Goal: Task Accomplishment & Management: Manage account settings

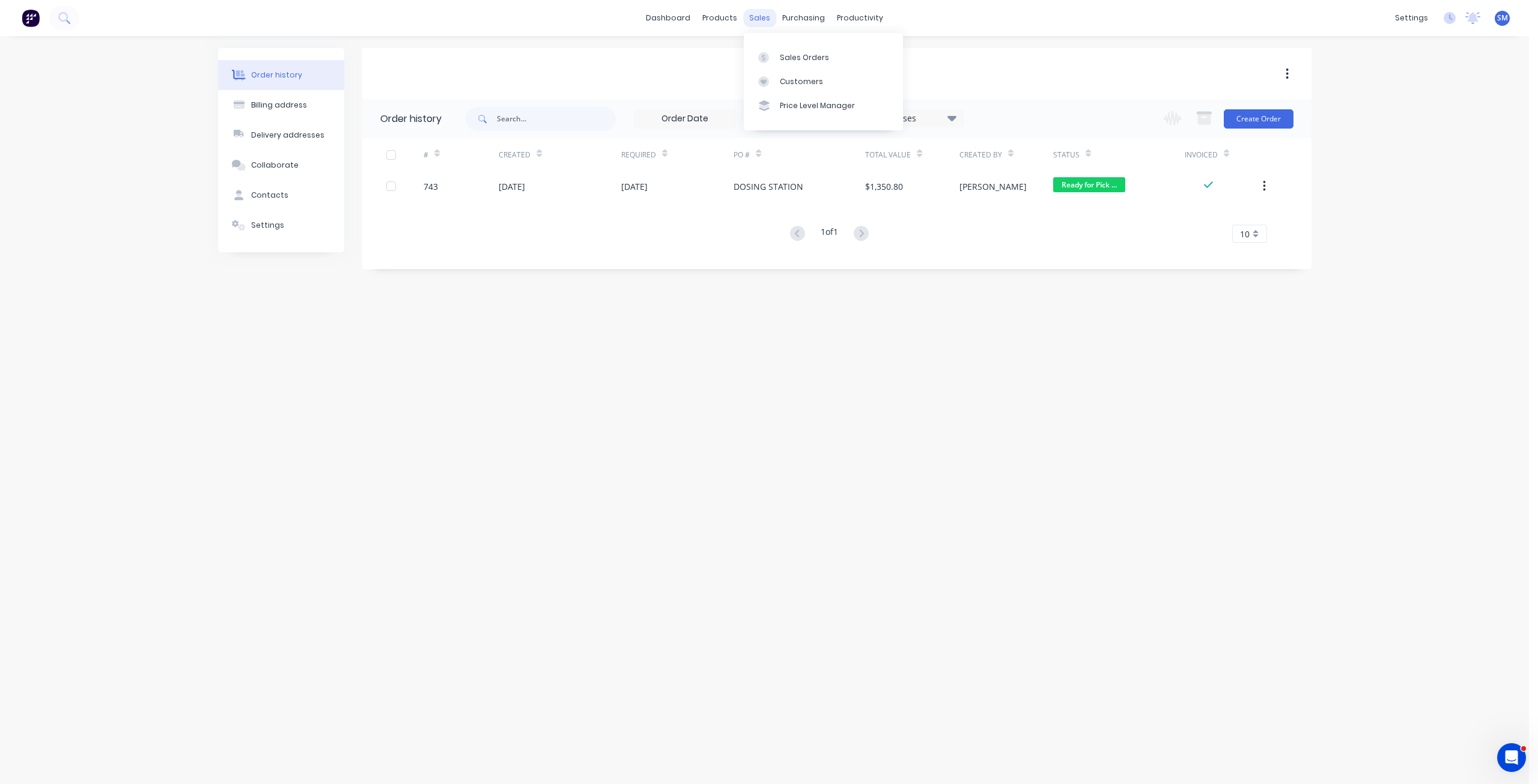
click at [757, 17] on div "sales" at bounding box center [759, 18] width 33 height 18
click at [793, 57] on div "Sales Orders" at bounding box center [804, 57] width 49 height 11
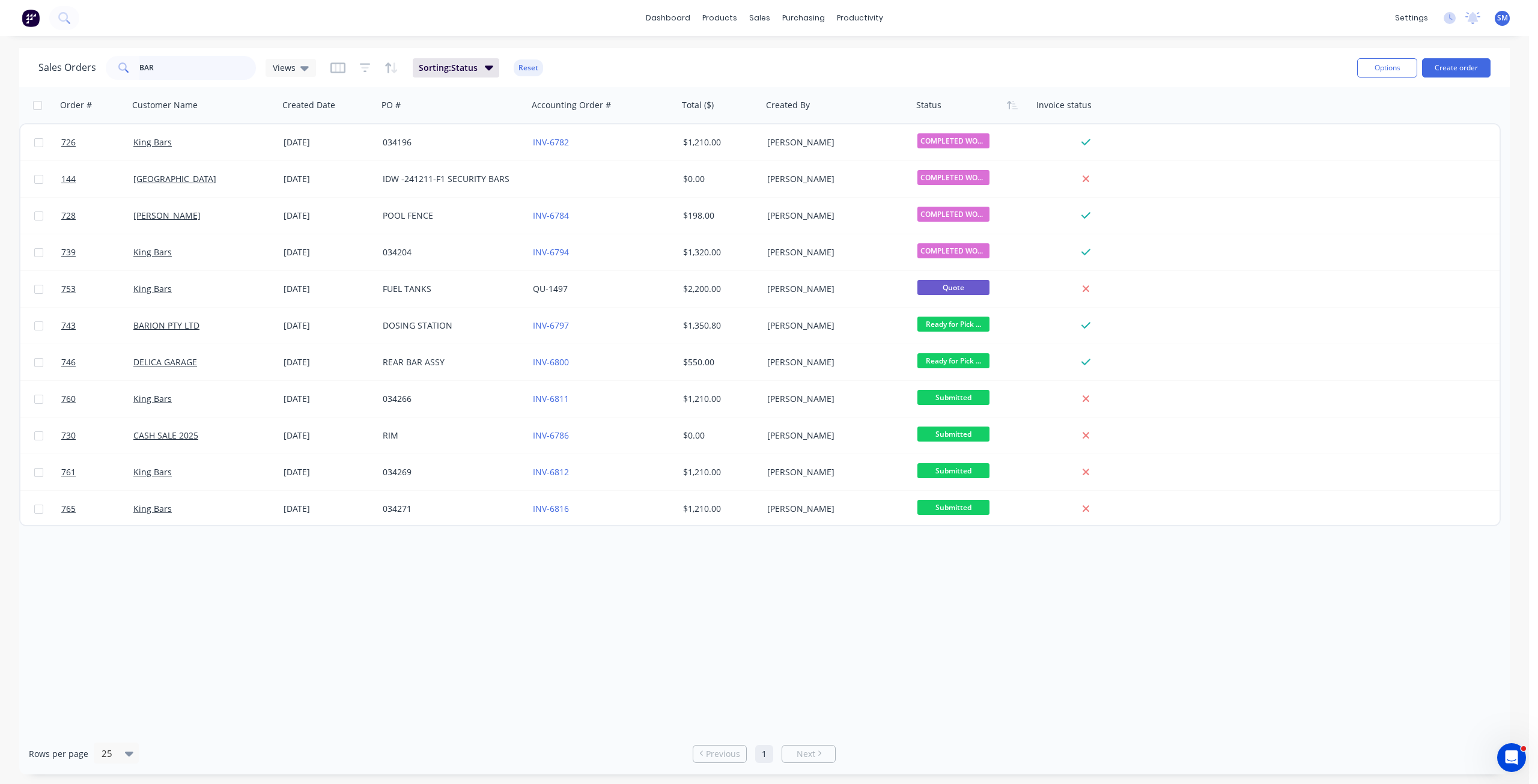
click at [161, 68] on input "BAR" at bounding box center [198, 68] width 117 height 24
type input "B"
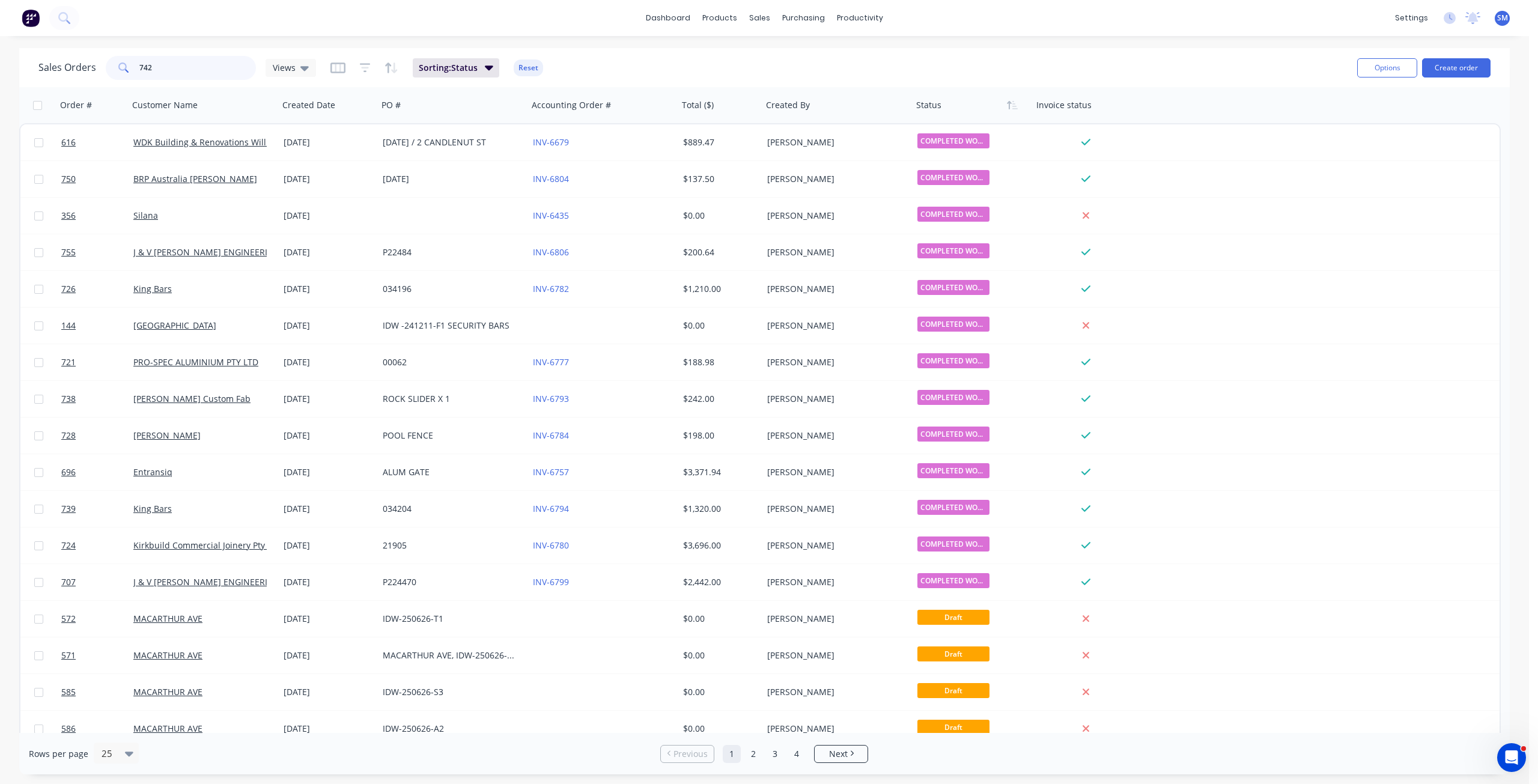
type input "742"
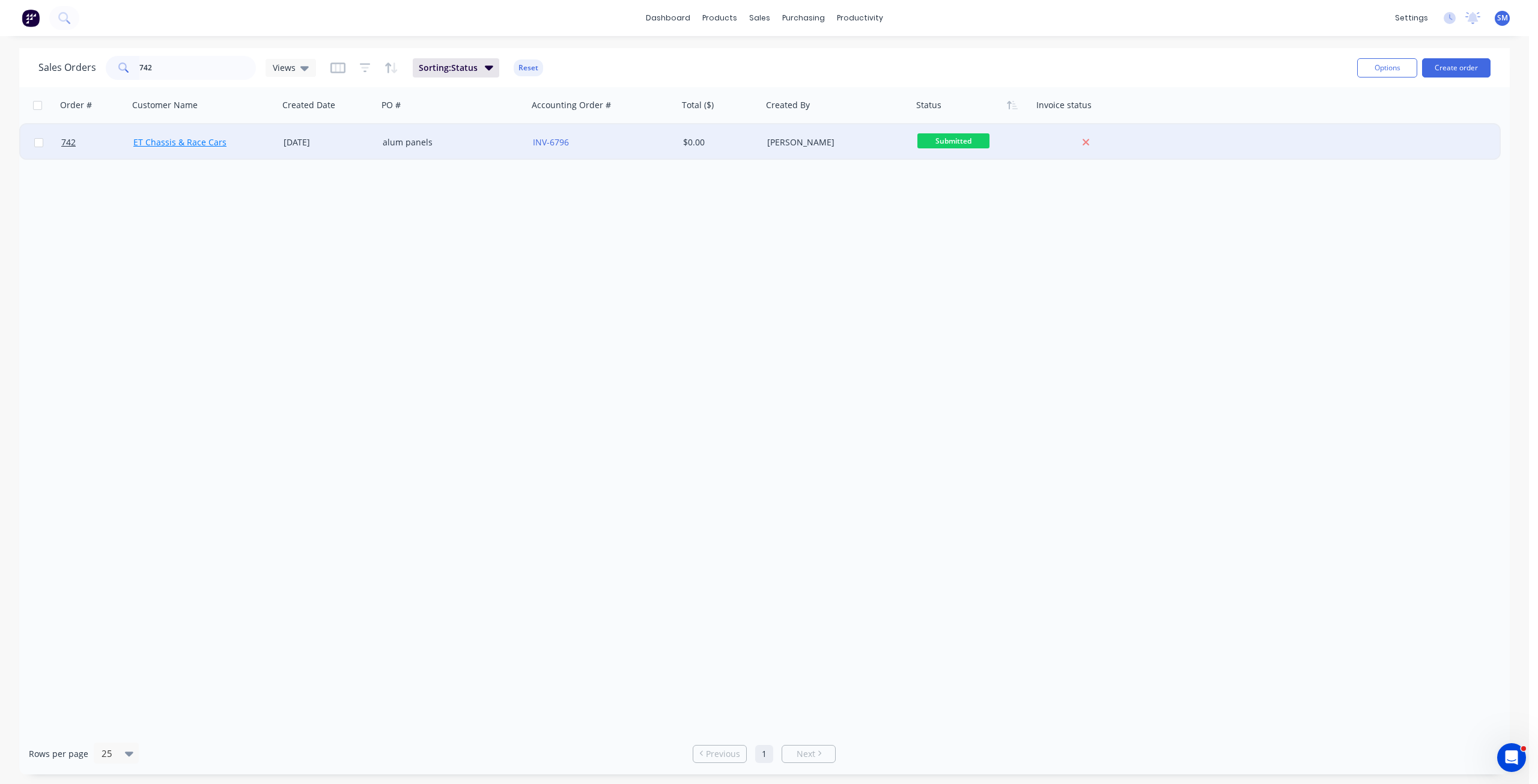
click at [200, 146] on link "ET Chassis & Race Cars" at bounding box center [180, 142] width 93 height 11
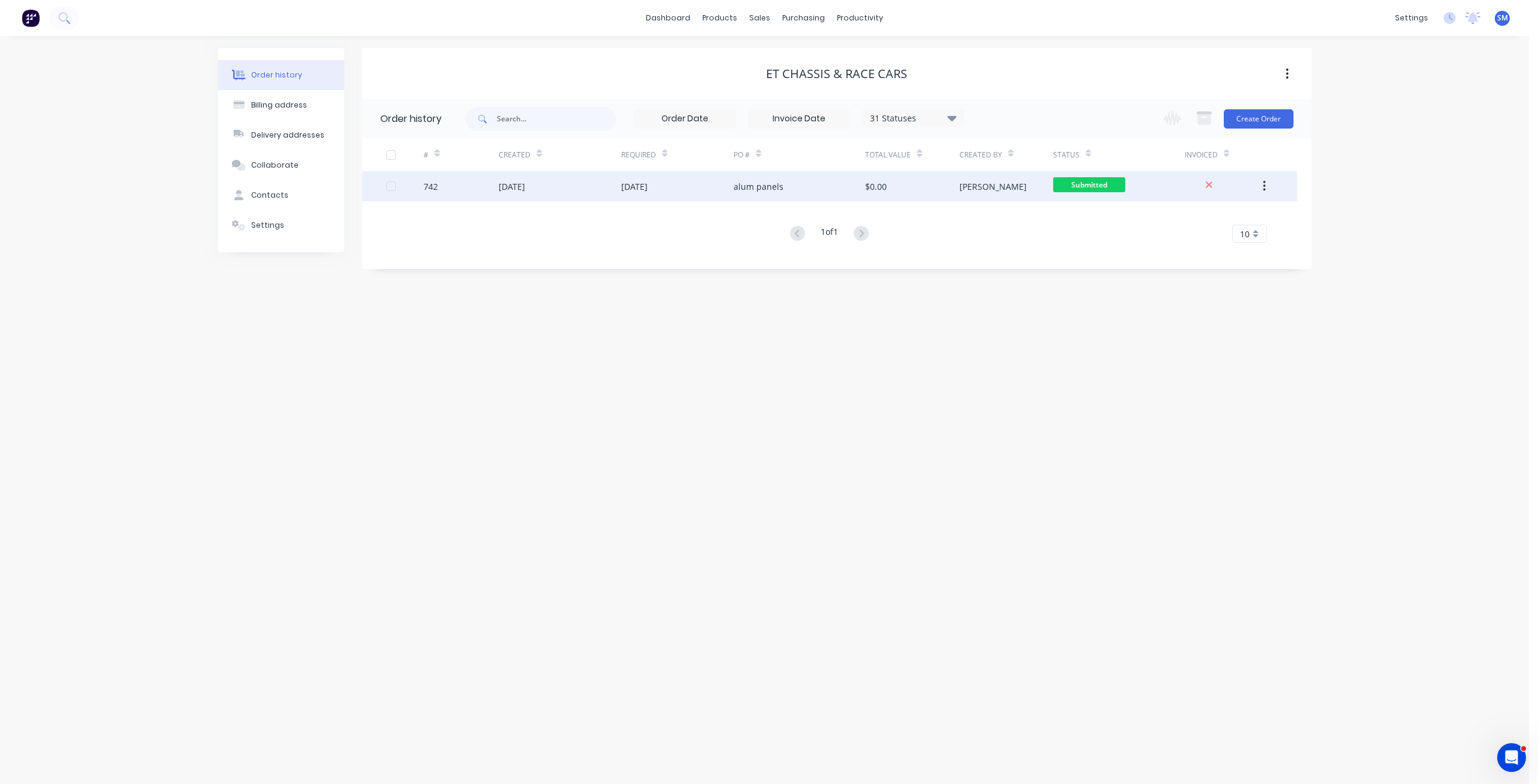
click at [549, 189] on div "[DATE]" at bounding box center [560, 186] width 122 height 30
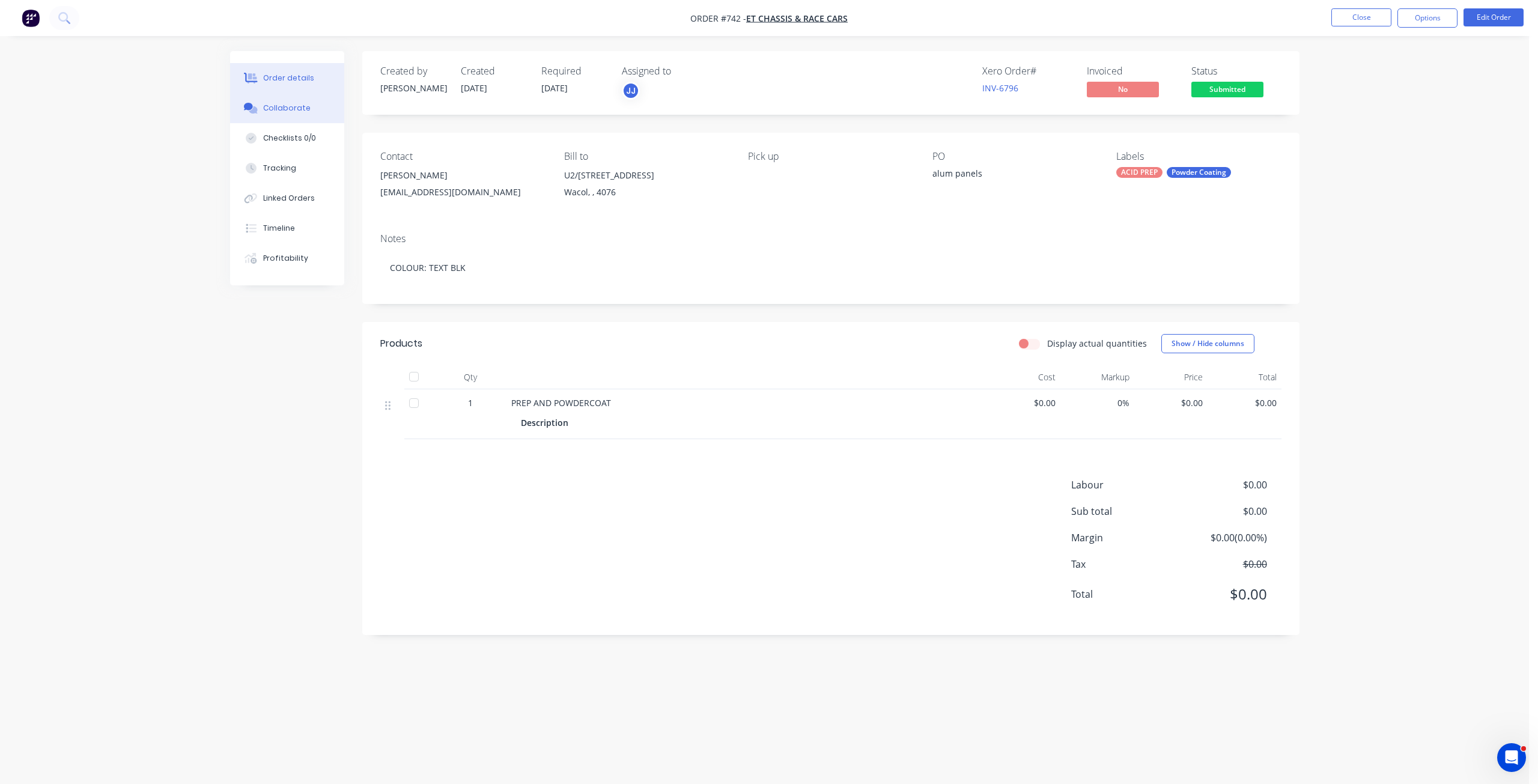
click at [285, 107] on div "Collaborate" at bounding box center [287, 108] width 47 height 11
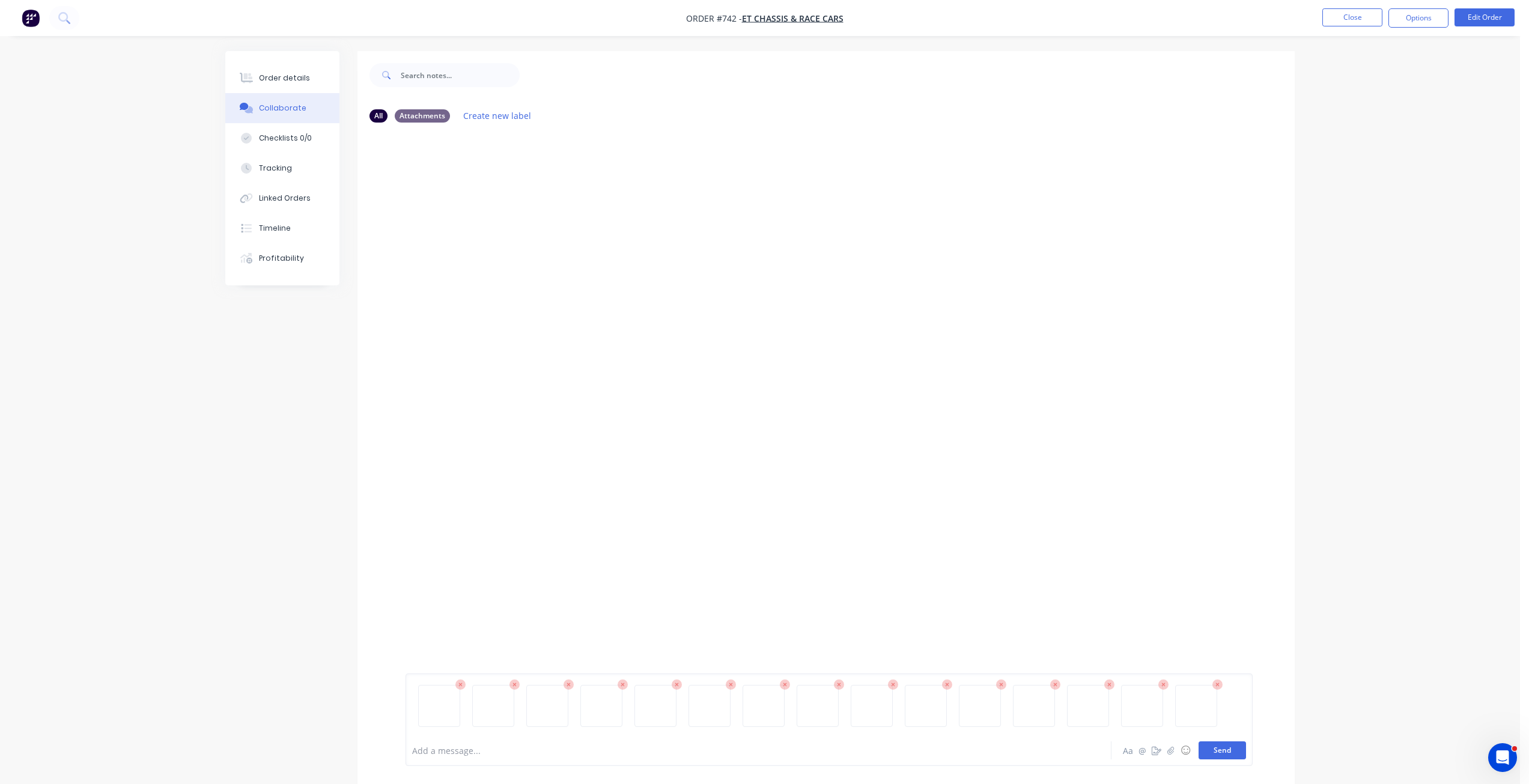
click at [1221, 752] on button "Send" at bounding box center [1222, 750] width 47 height 18
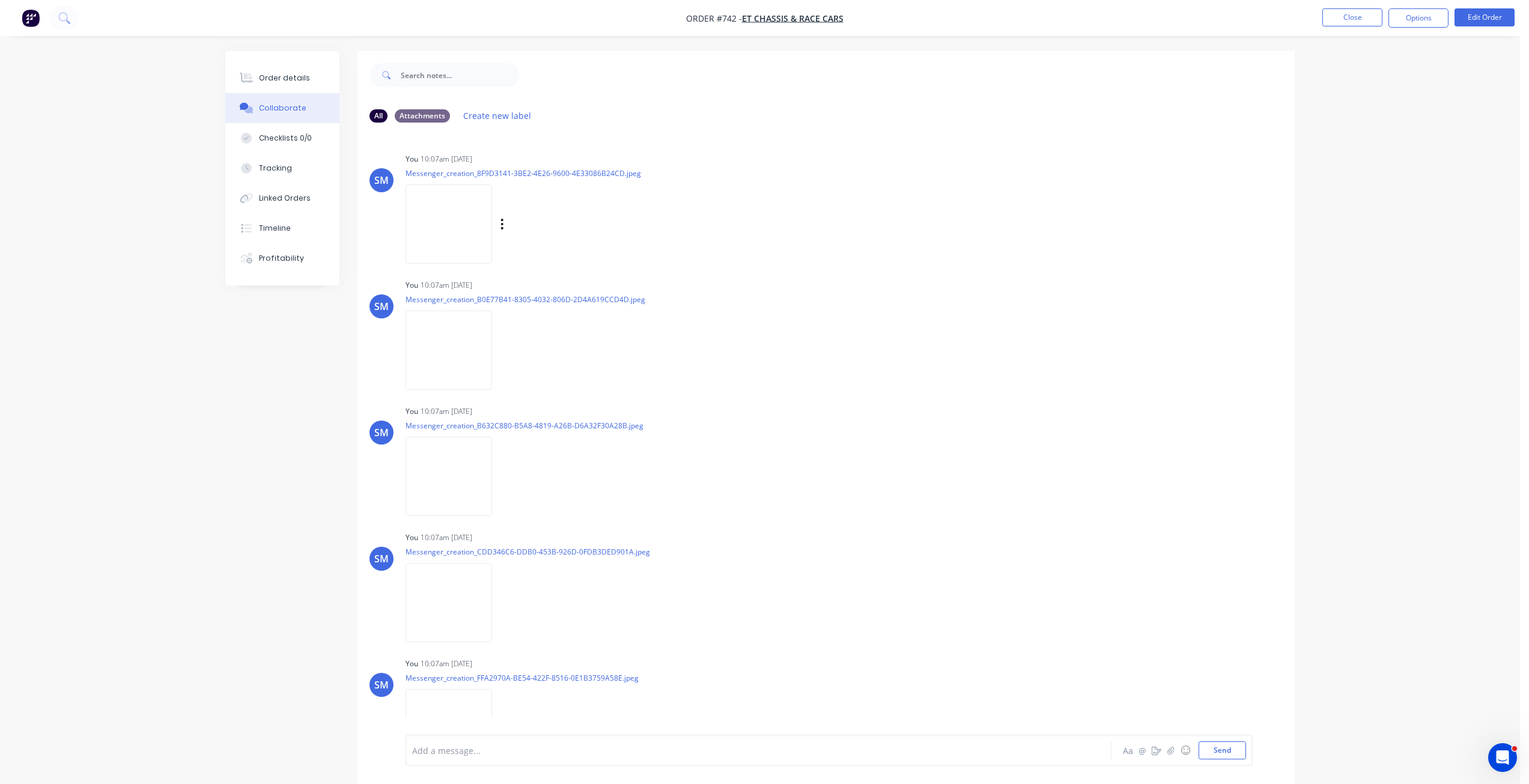
click at [462, 218] on img at bounding box center [449, 223] width 86 height 79
click at [1432, 21] on button "Options" at bounding box center [1419, 18] width 60 height 20
click at [1334, 74] on div "Invoice" at bounding box center [1383, 73] width 111 height 17
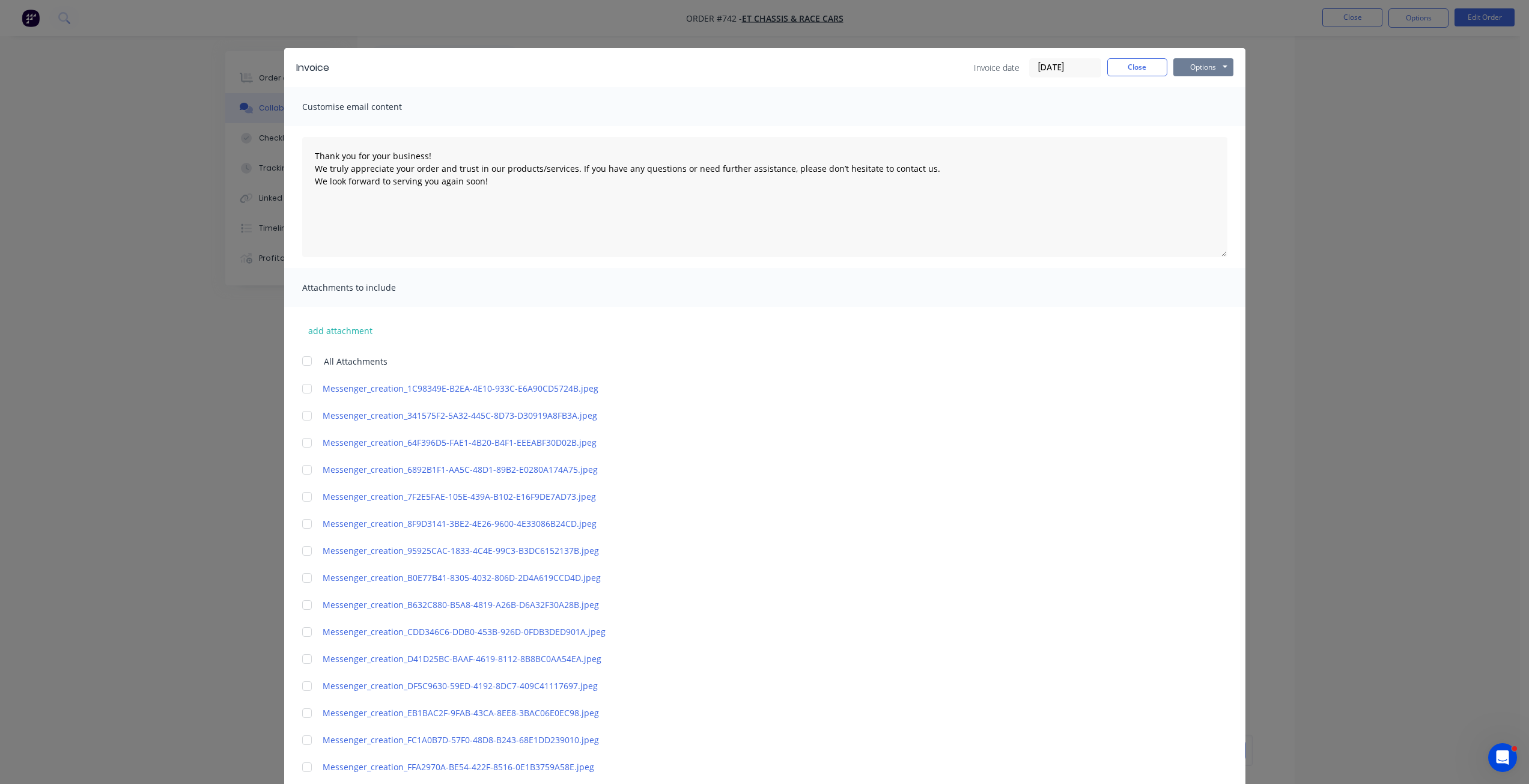
click at [1190, 65] on button "Options" at bounding box center [1204, 67] width 60 height 18
click at [1195, 109] on button "Print" at bounding box center [1212, 108] width 77 height 20
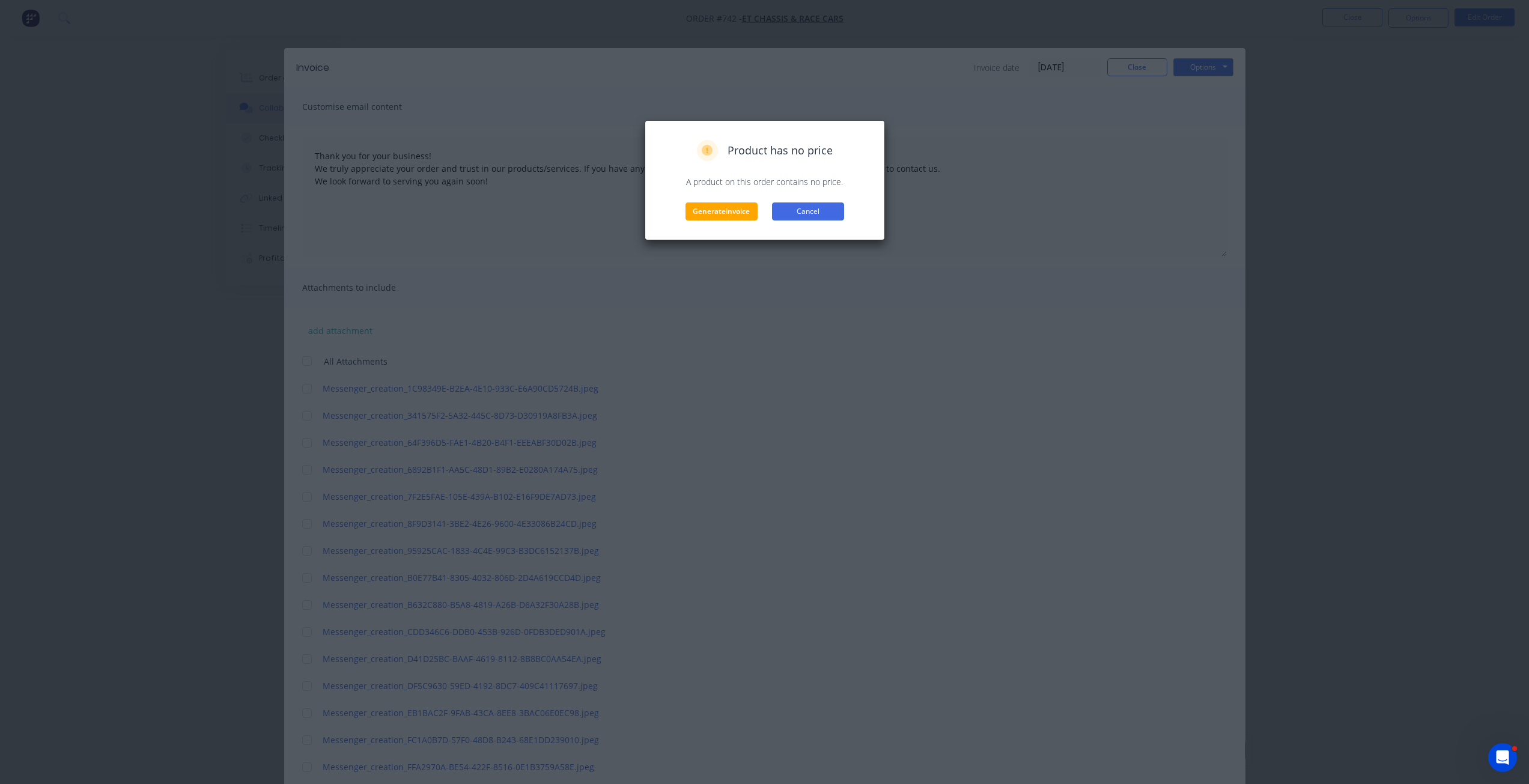
click at [813, 208] on button "Cancel" at bounding box center [808, 211] width 72 height 18
type textarea "Thank you for your business! We truly appreciate your order and trust in our pr…"
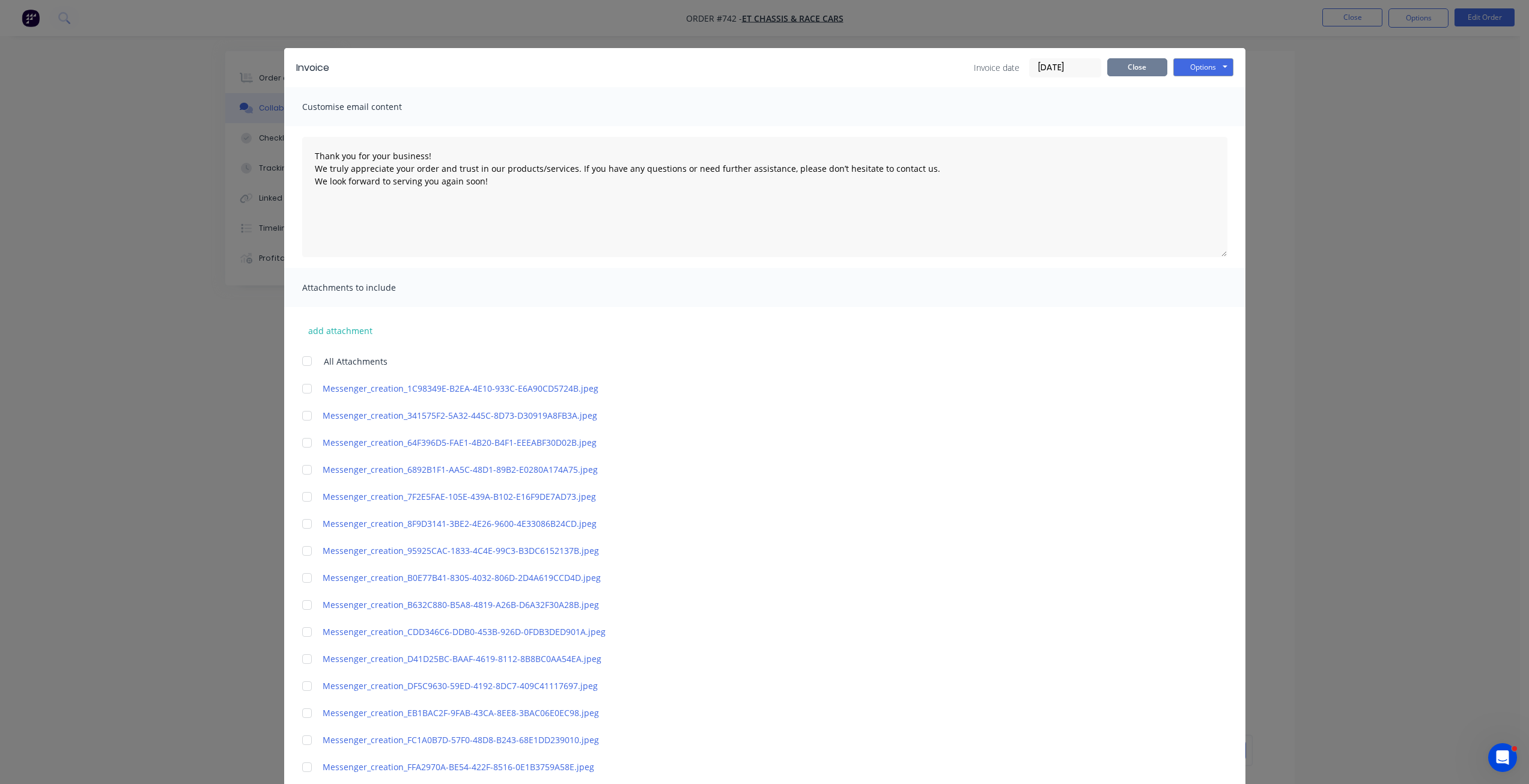
click at [1125, 72] on button "Close" at bounding box center [1138, 67] width 60 height 18
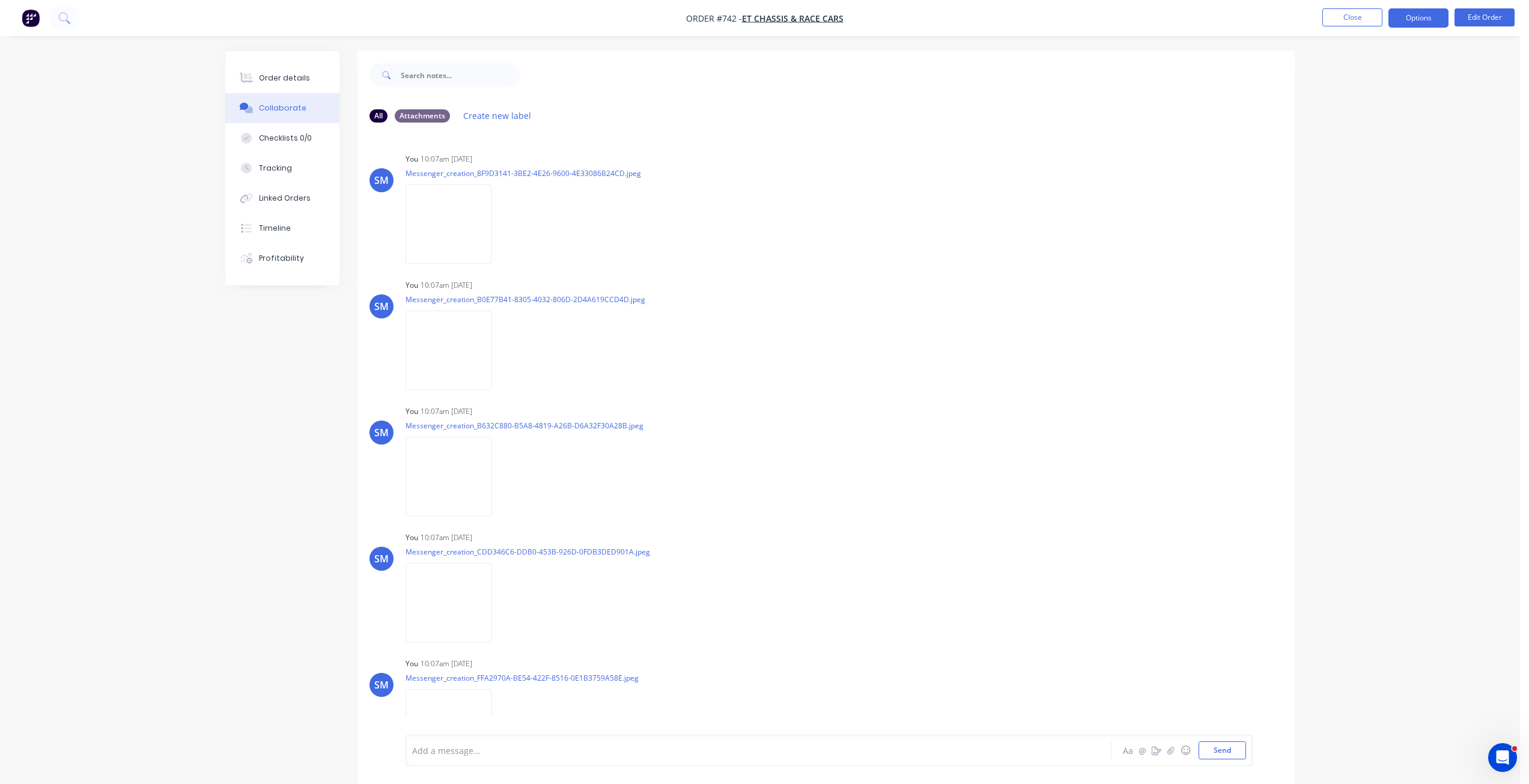
click at [1419, 22] on button "Options" at bounding box center [1419, 18] width 60 height 20
click at [1352, 152] on div "Work Order" at bounding box center [1383, 144] width 111 height 17
click at [1354, 114] on div "Without pricing" at bounding box center [1383, 121] width 111 height 17
click at [1350, 15] on button "Close" at bounding box center [1353, 17] width 60 height 18
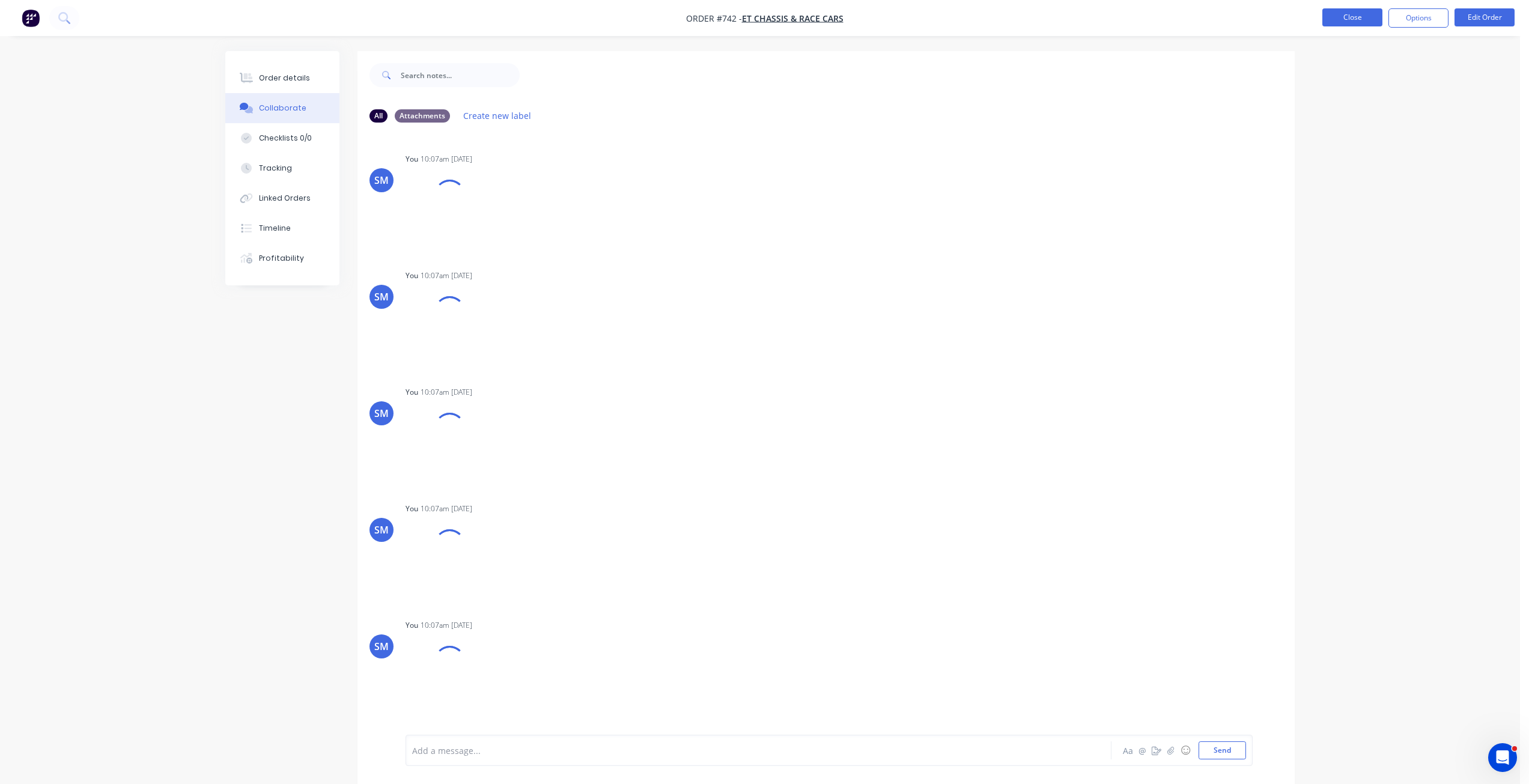
click at [1362, 21] on button "Close" at bounding box center [1353, 17] width 60 height 18
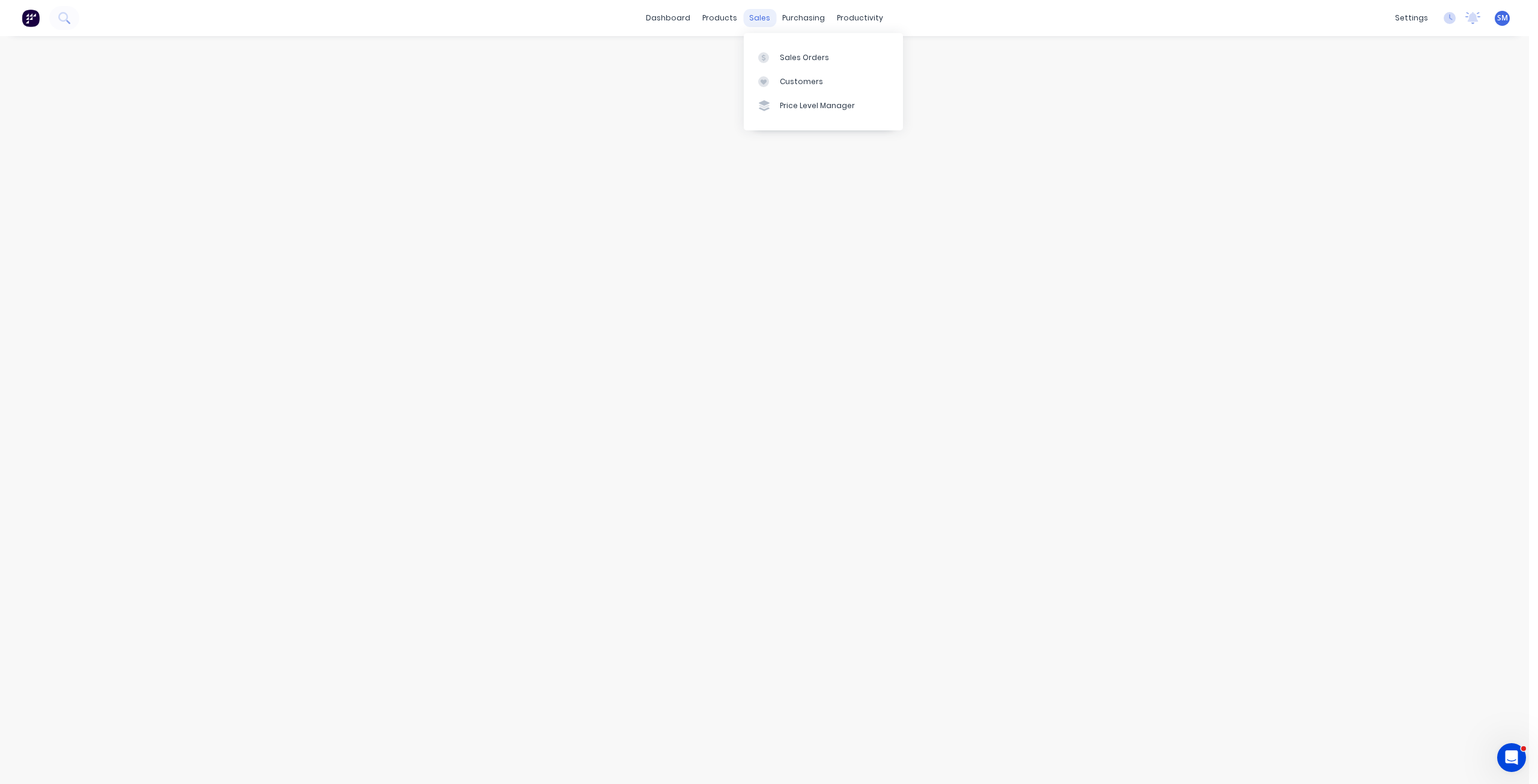
click at [759, 23] on div "sales" at bounding box center [759, 18] width 33 height 18
click at [777, 60] on link "Sales Orders" at bounding box center [823, 56] width 159 height 24
click at [108, 64] on div "742" at bounding box center [181, 68] width 150 height 24
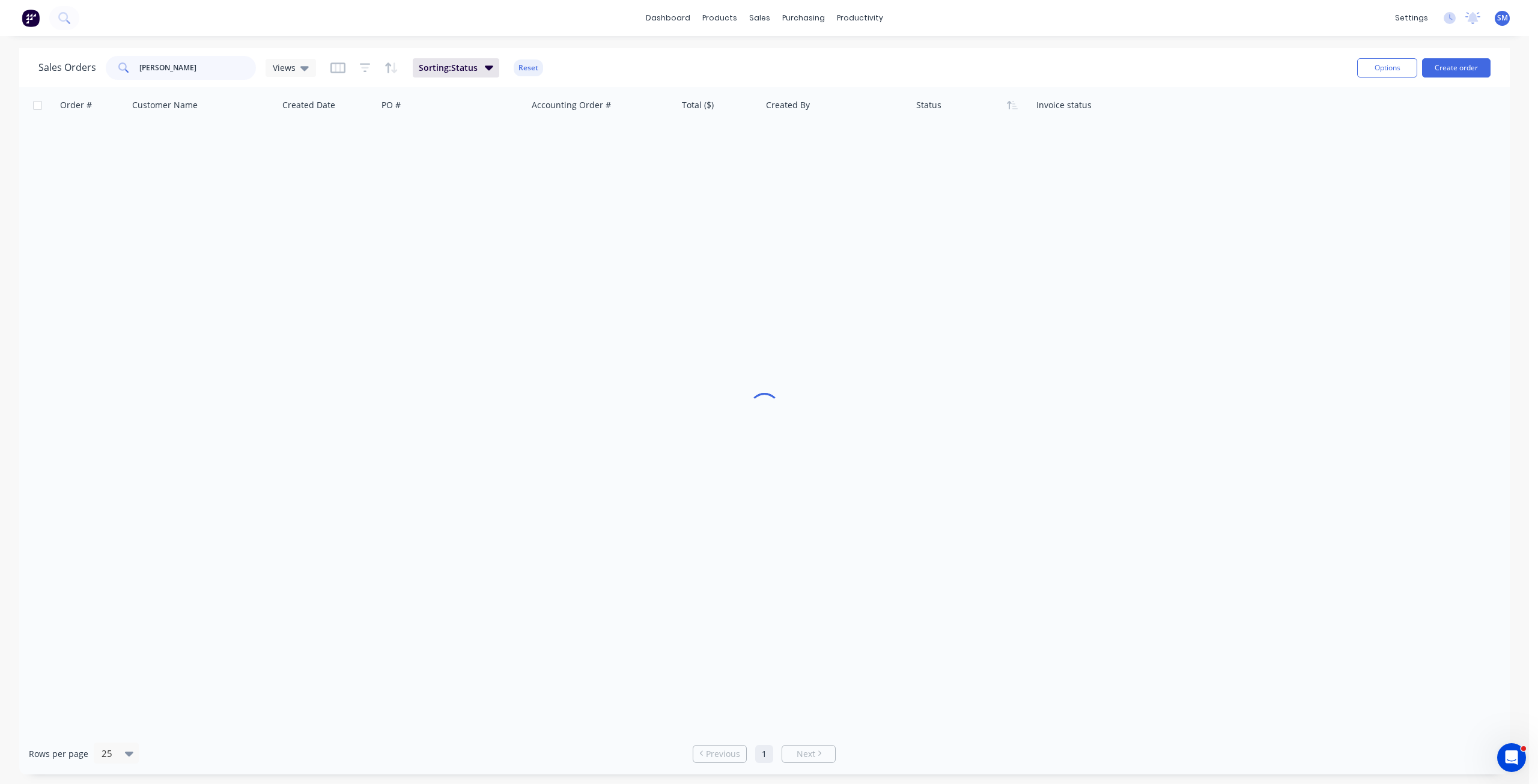
type input "[PERSON_NAME]"
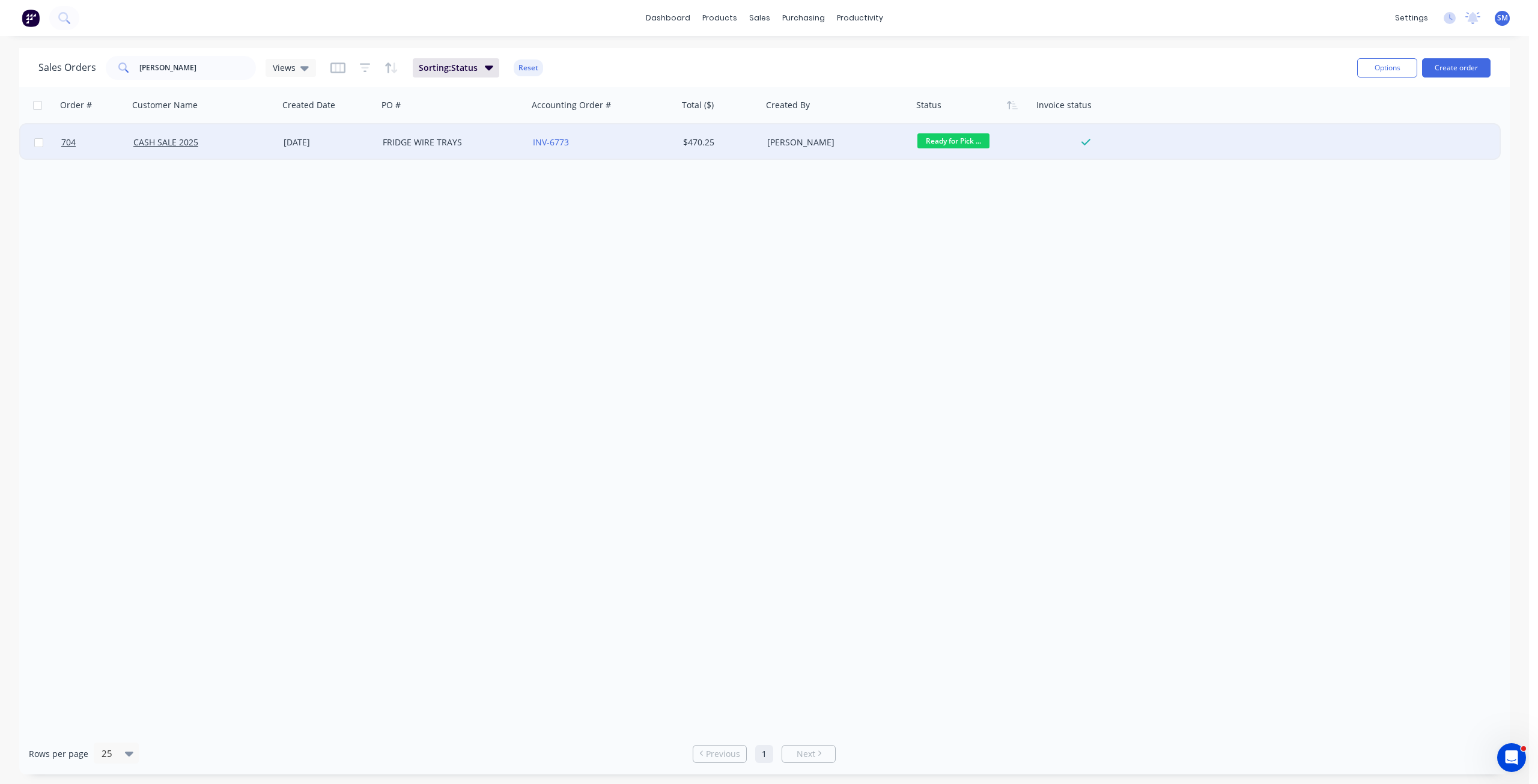
click at [257, 138] on div "CASH SALE 2025" at bounding box center [201, 142] width 134 height 12
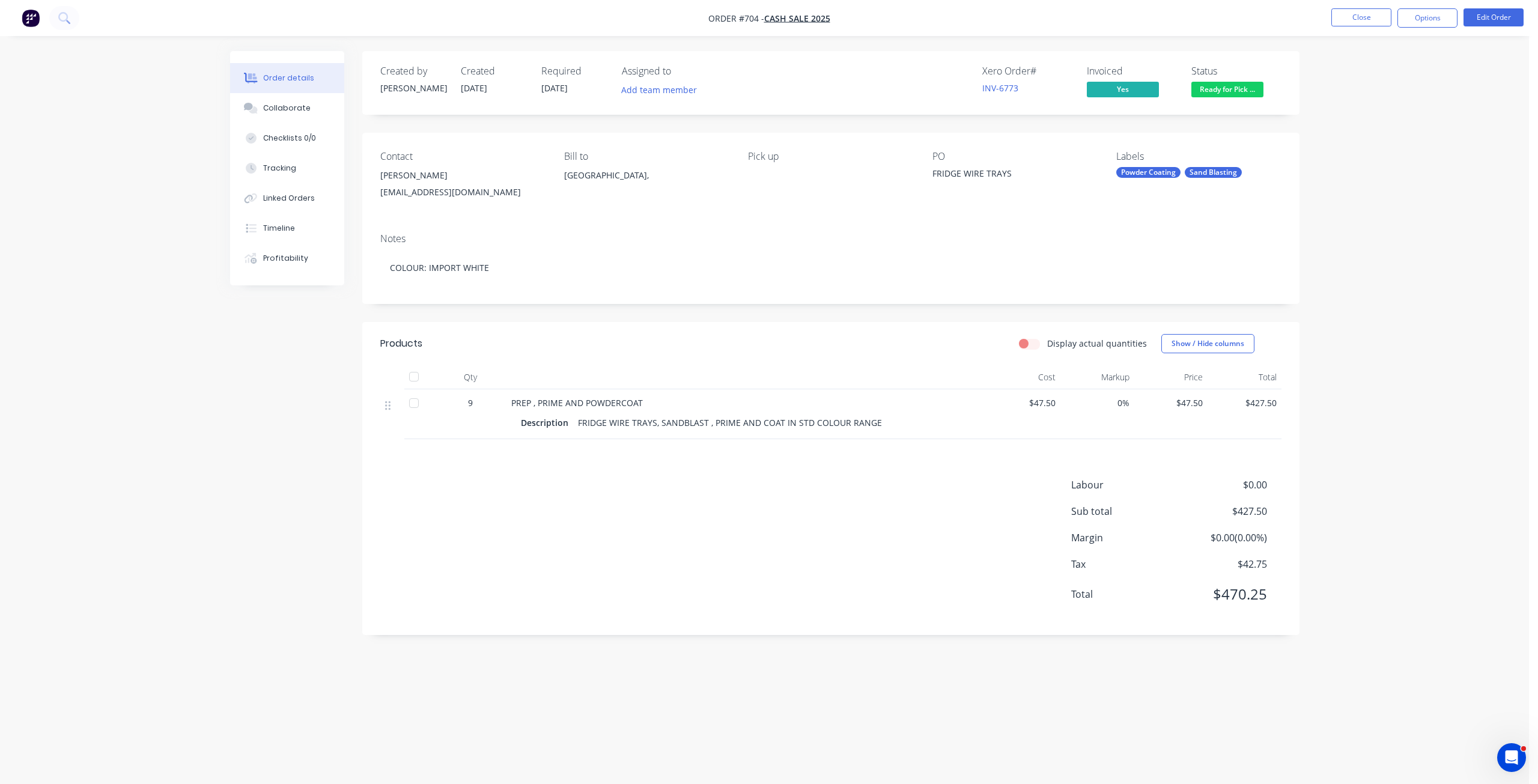
click at [1231, 90] on span "Ready for Pick ..." at bounding box center [1227, 89] width 72 height 15
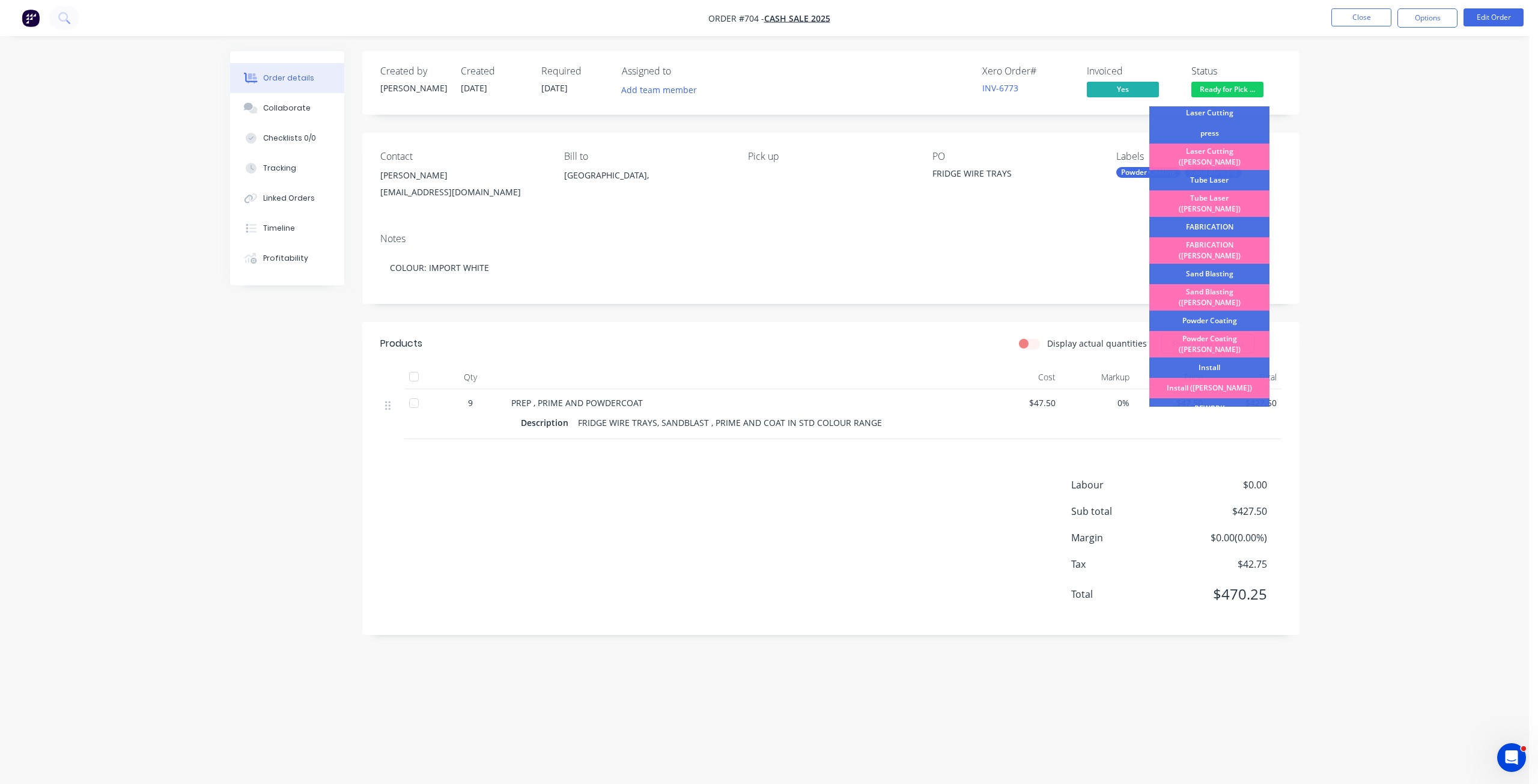
scroll to position [210, 0]
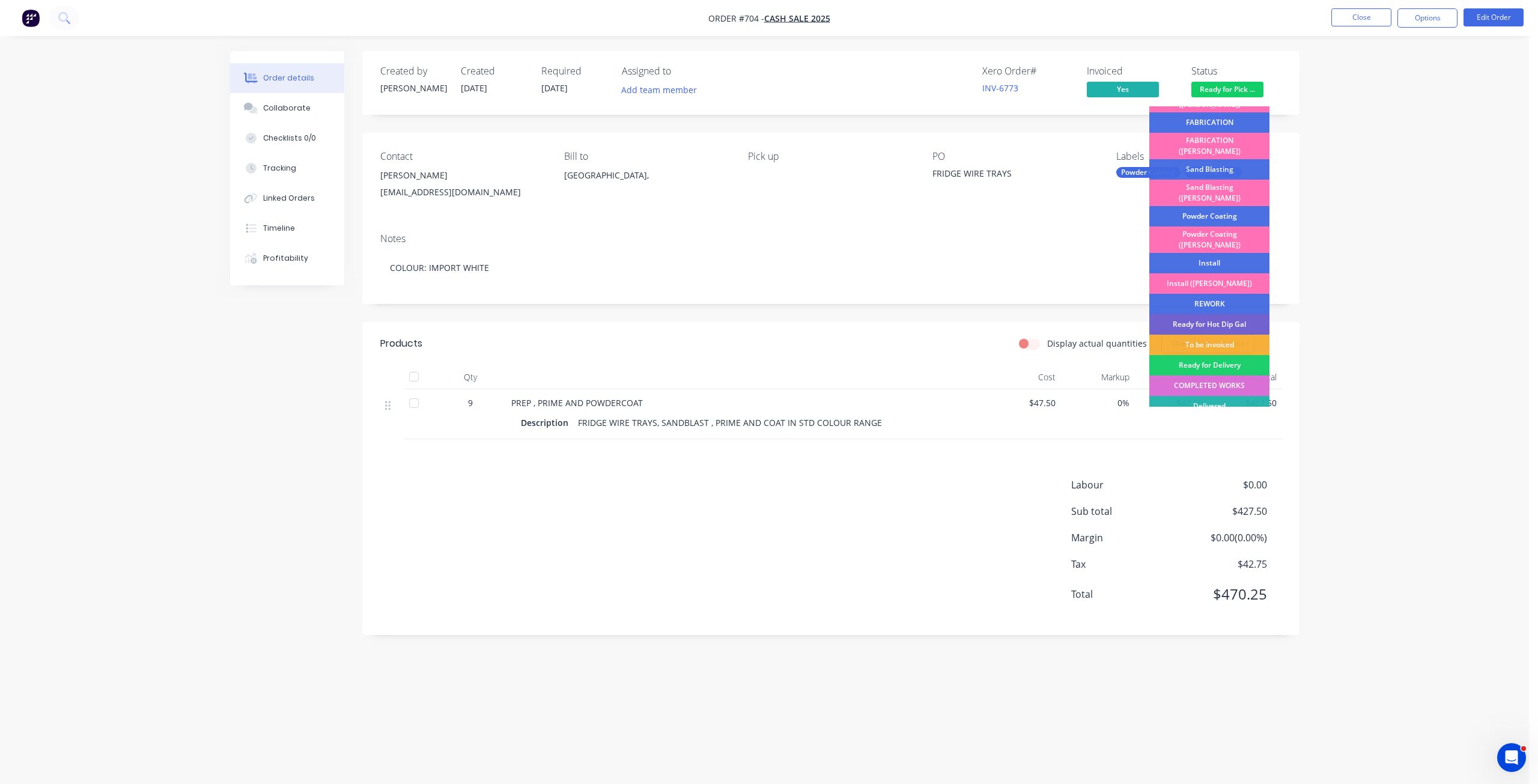
click at [1231, 376] on div "COMPLETED WORKS" at bounding box center [1209, 385] width 120 height 20
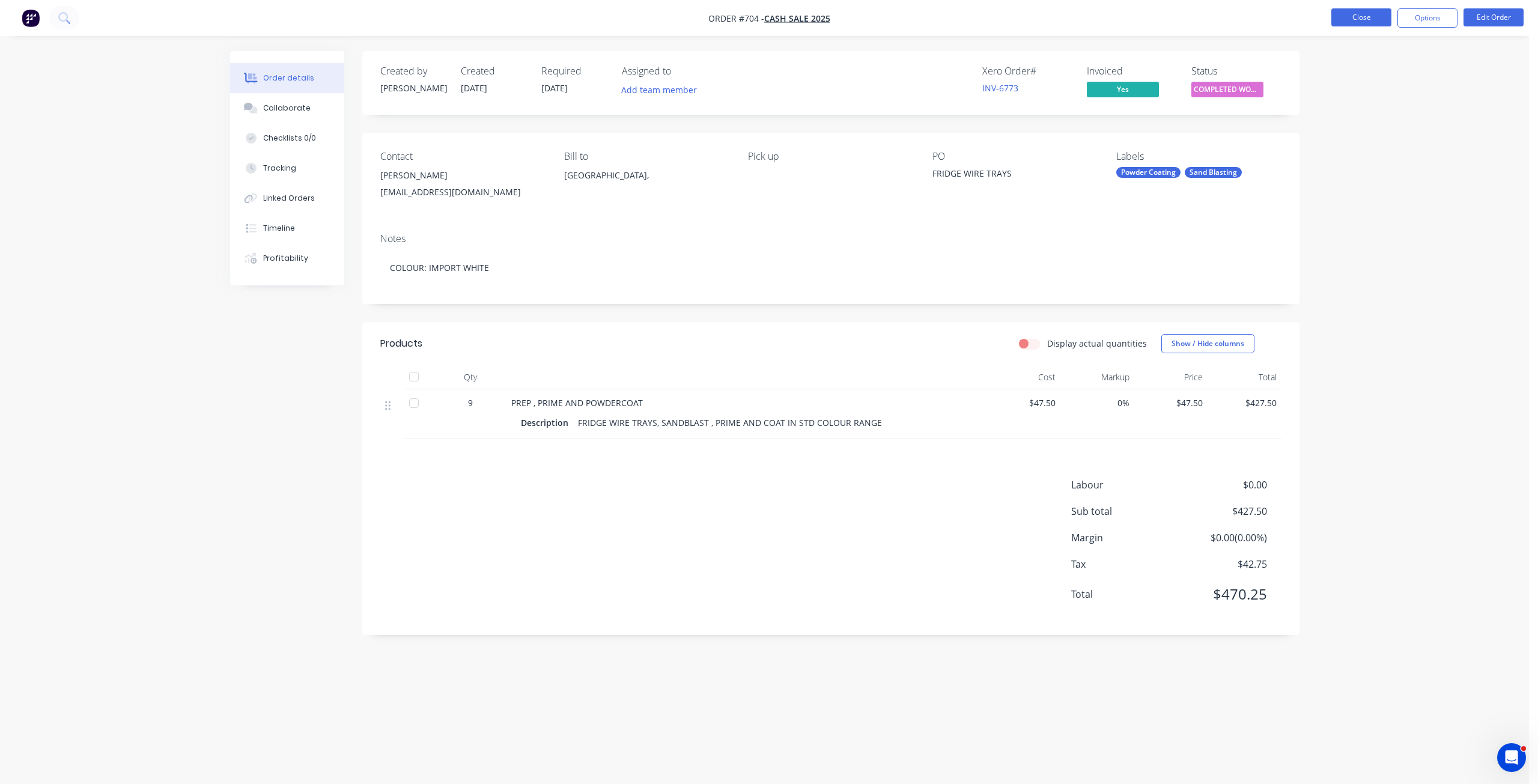
click at [1364, 18] on button "Close" at bounding box center [1362, 17] width 60 height 18
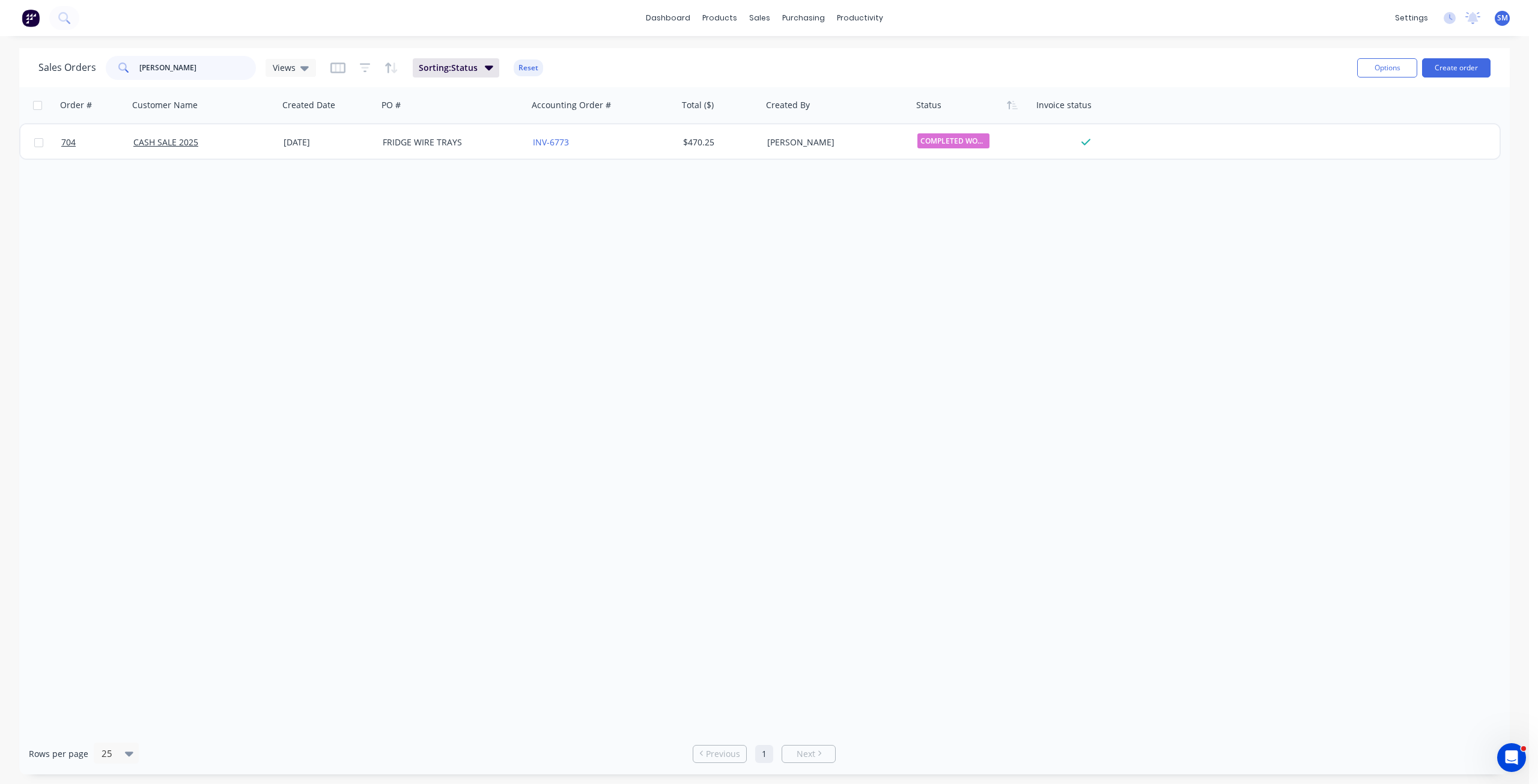
drag, startPoint x: 216, startPoint y: 68, endPoint x: 105, endPoint y: 74, distance: 111.2
click at [106, 74] on div "[PERSON_NAME]" at bounding box center [181, 68] width 150 height 24
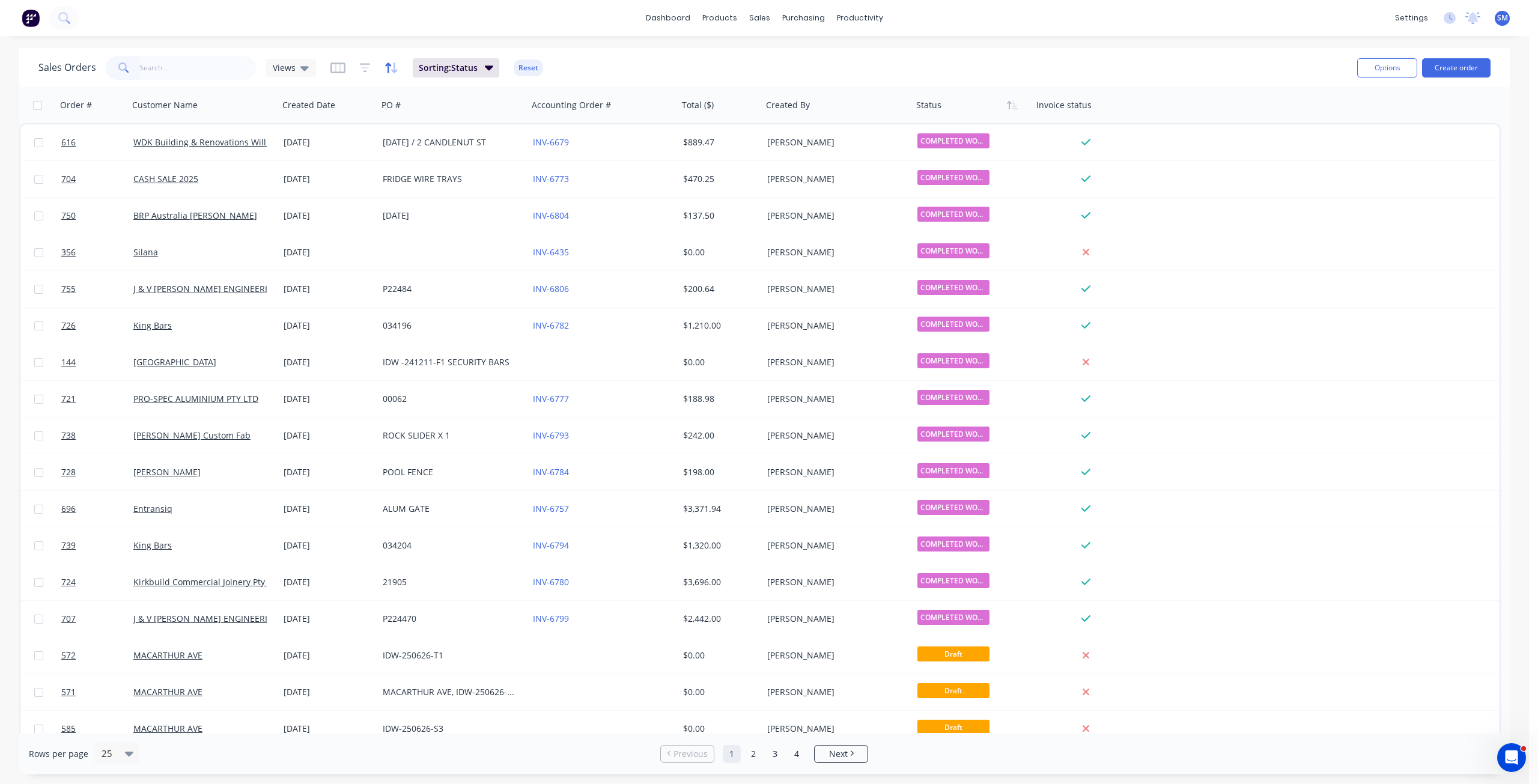
click at [389, 67] on icon "button" at bounding box center [391, 68] width 14 height 12
click at [490, 126] on div at bounding box center [474, 130] width 100 height 15
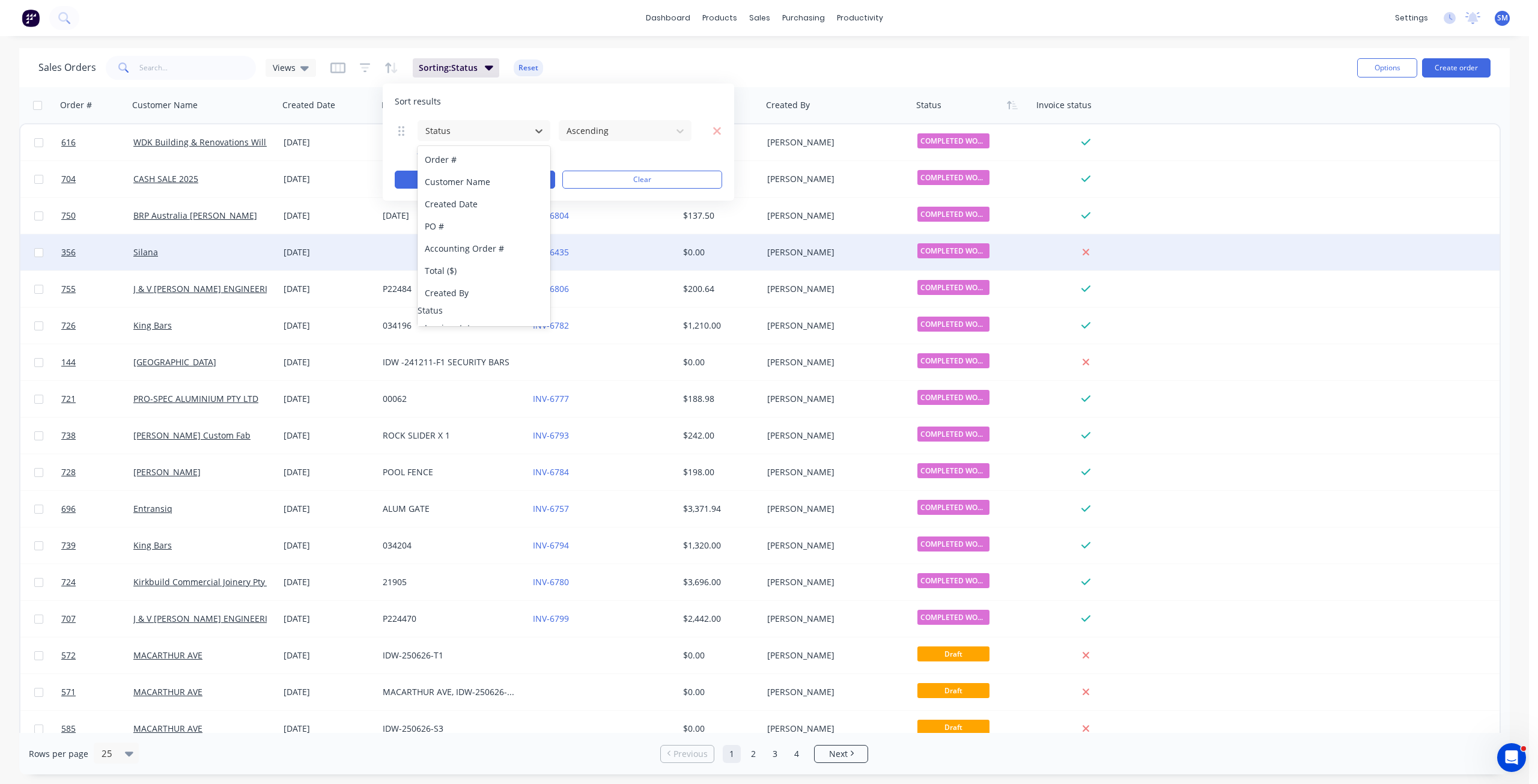
click at [631, 258] on div "INV-6435" at bounding box center [603, 252] width 150 height 36
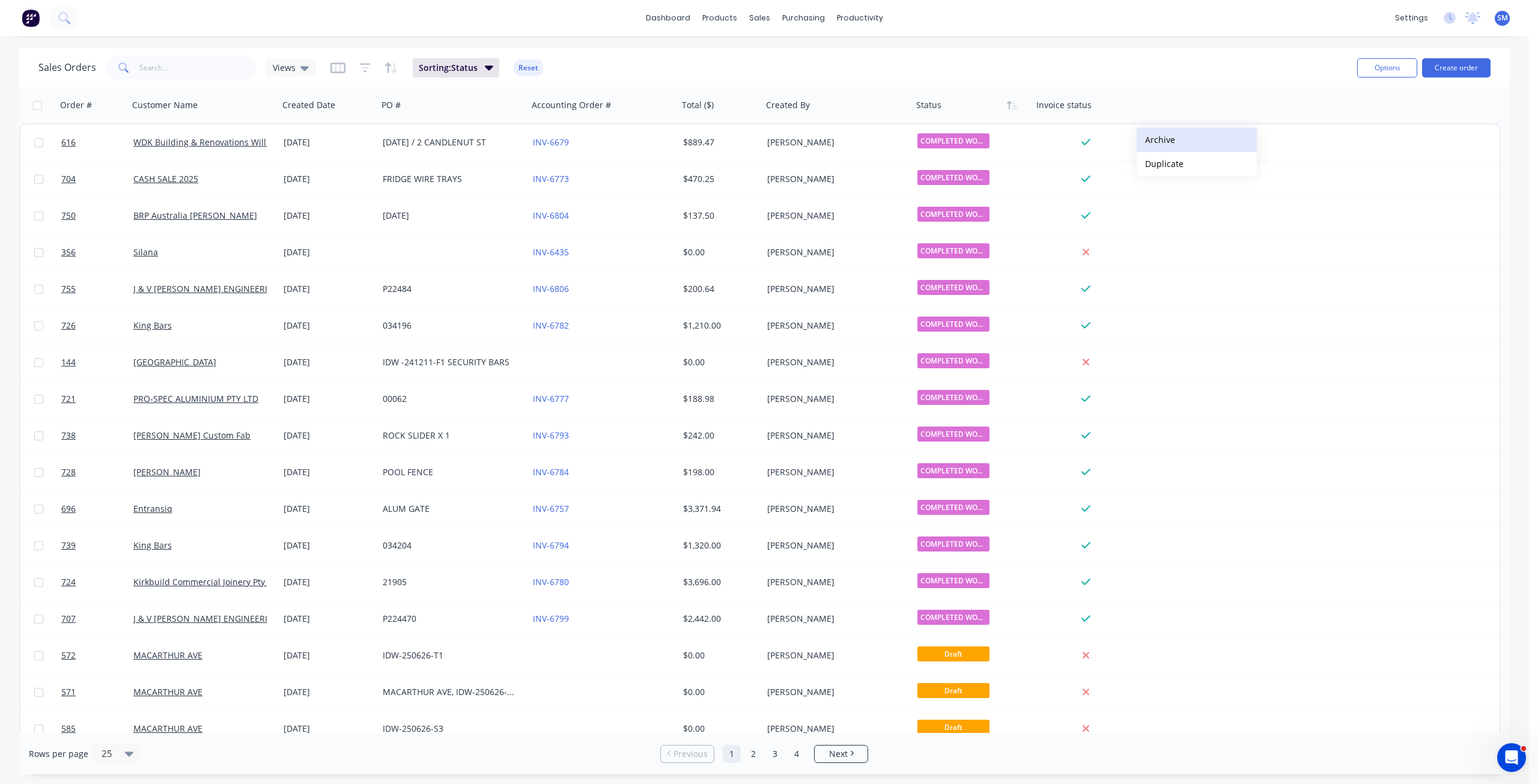
click at [1167, 141] on button "Archive" at bounding box center [1196, 139] width 120 height 24
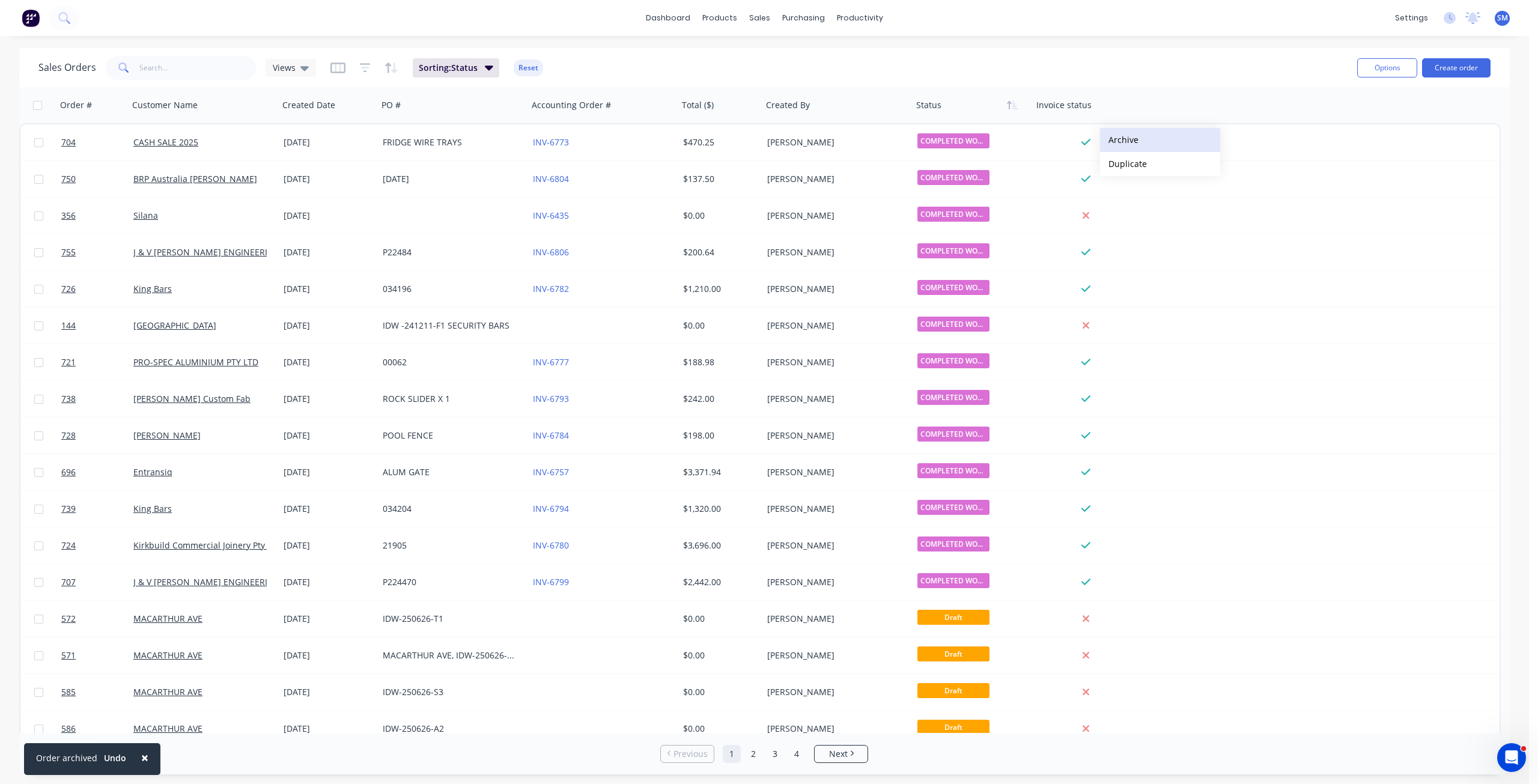
click at [1129, 137] on button "Archive" at bounding box center [1160, 139] width 120 height 24
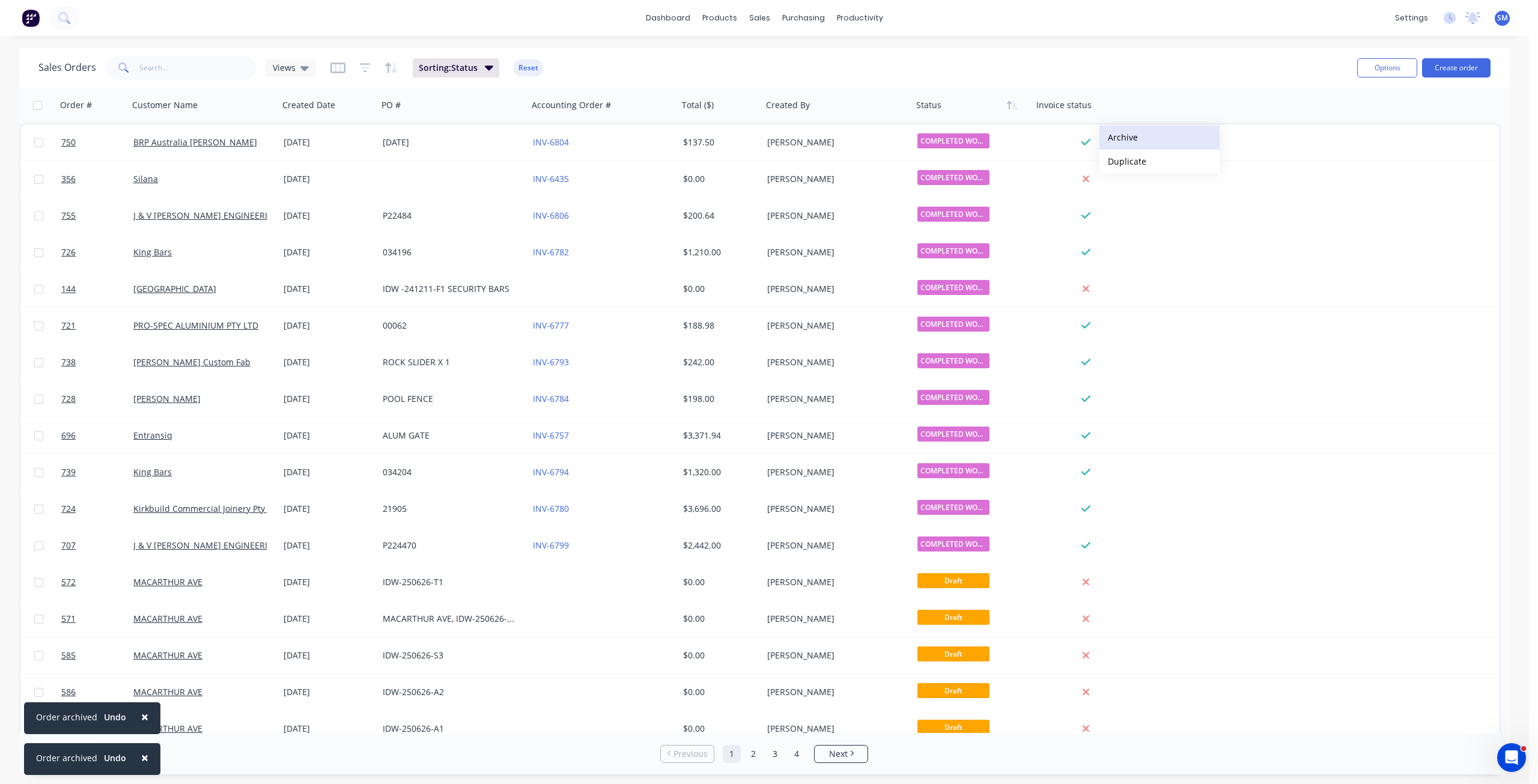
click at [1129, 130] on button "Archive" at bounding box center [1159, 137] width 120 height 24
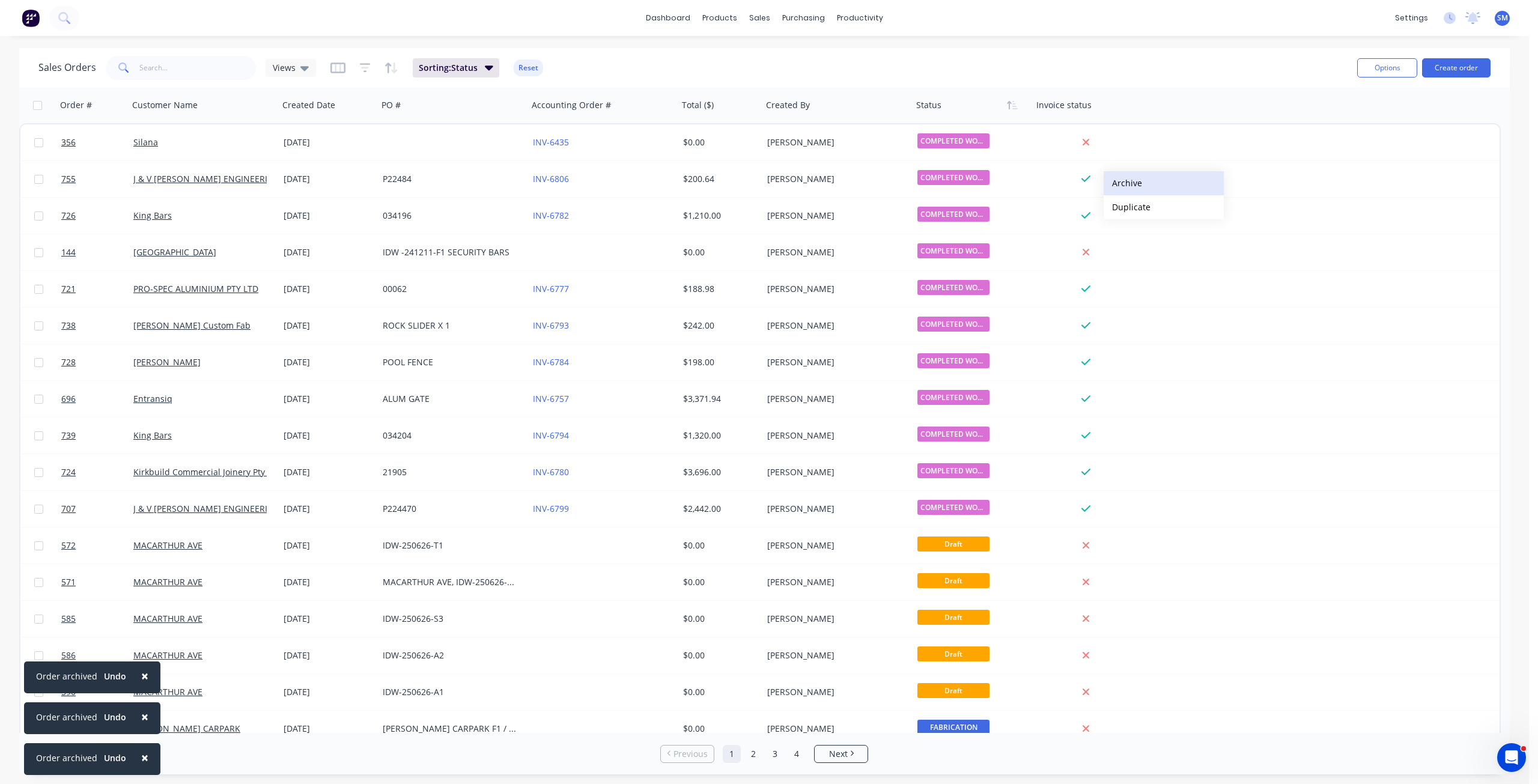
click at [1125, 183] on button "Archive" at bounding box center [1164, 183] width 120 height 24
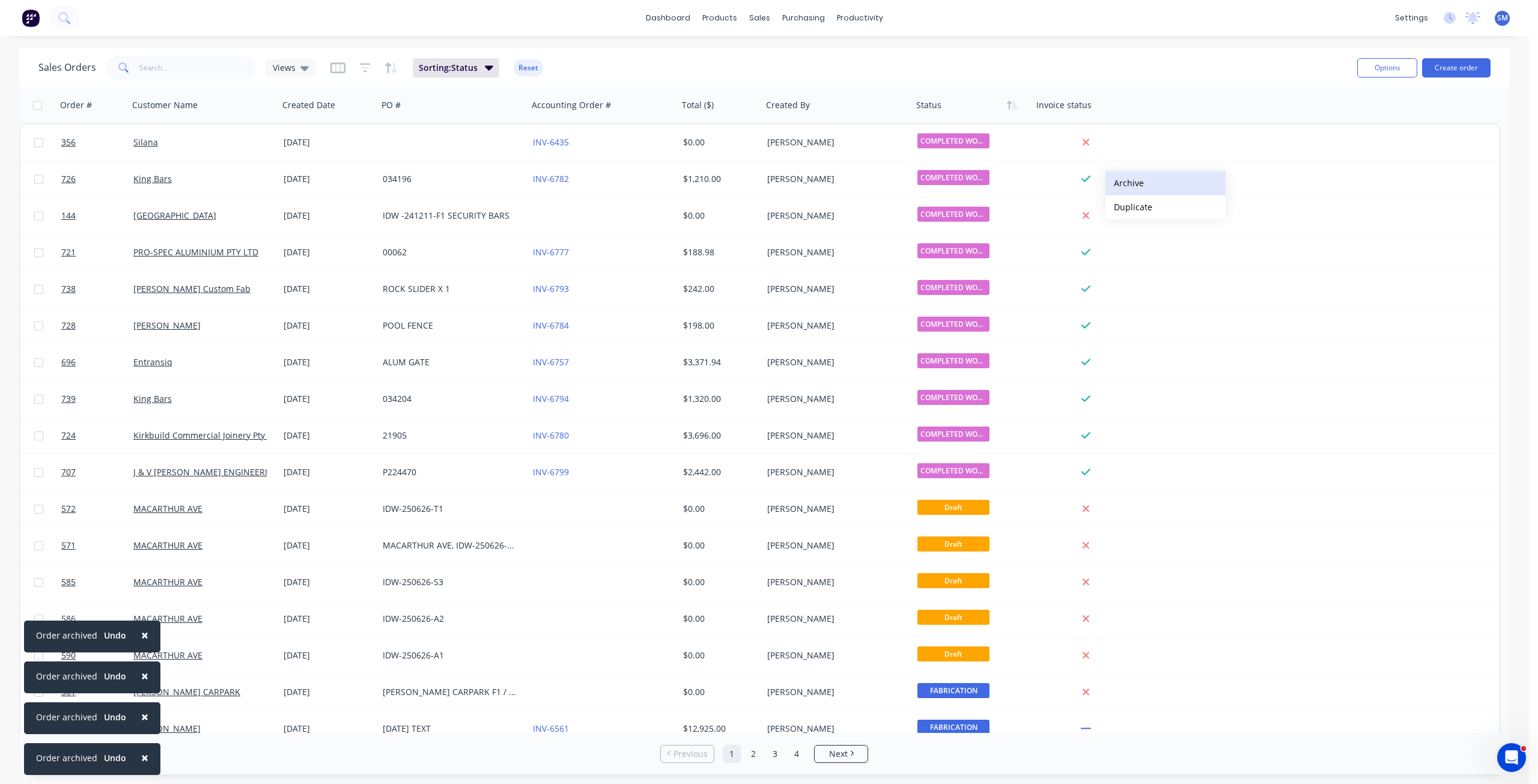
click at [1126, 182] on button "Archive" at bounding box center [1165, 183] width 120 height 24
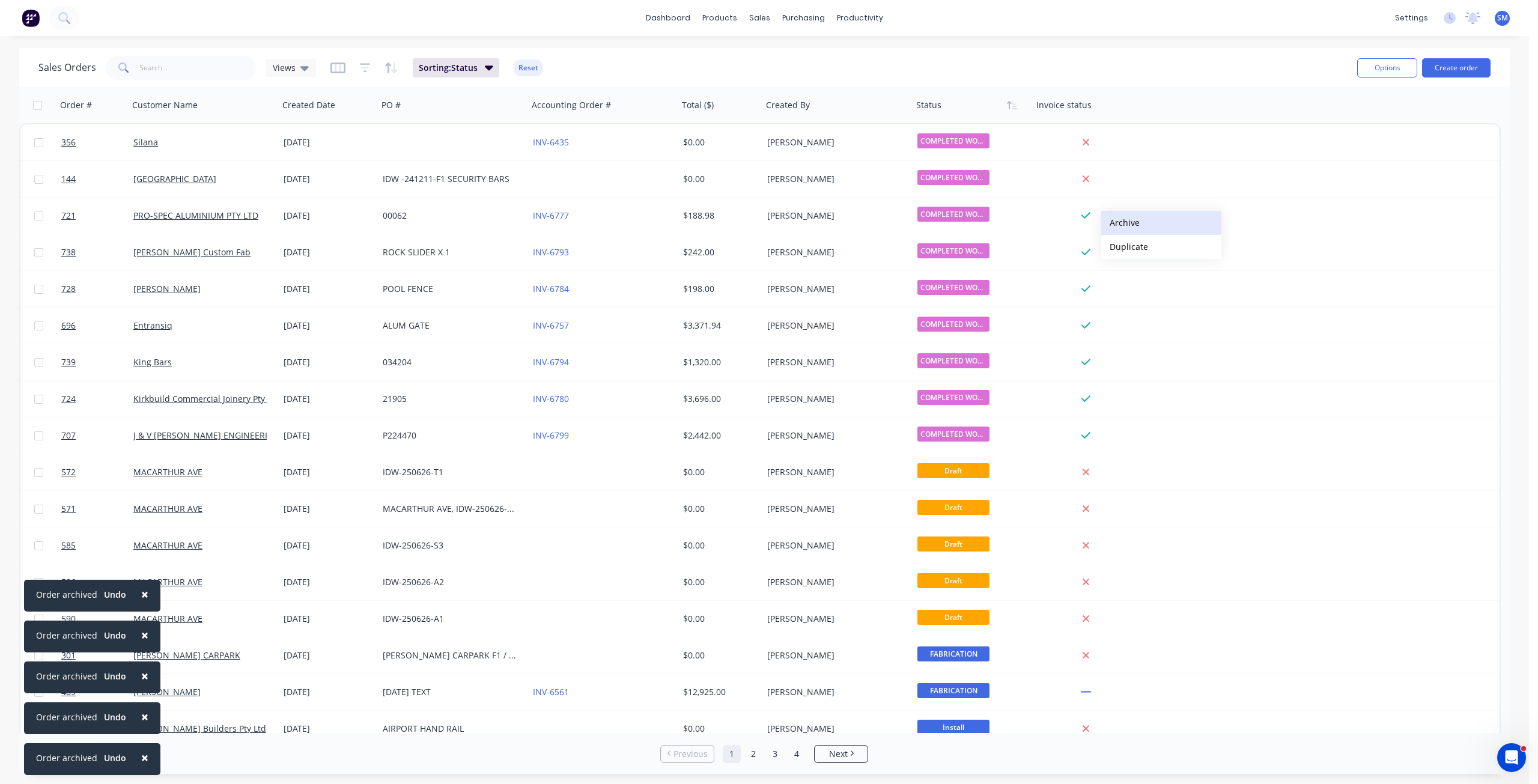
click at [1124, 221] on button "Archive" at bounding box center [1161, 222] width 120 height 24
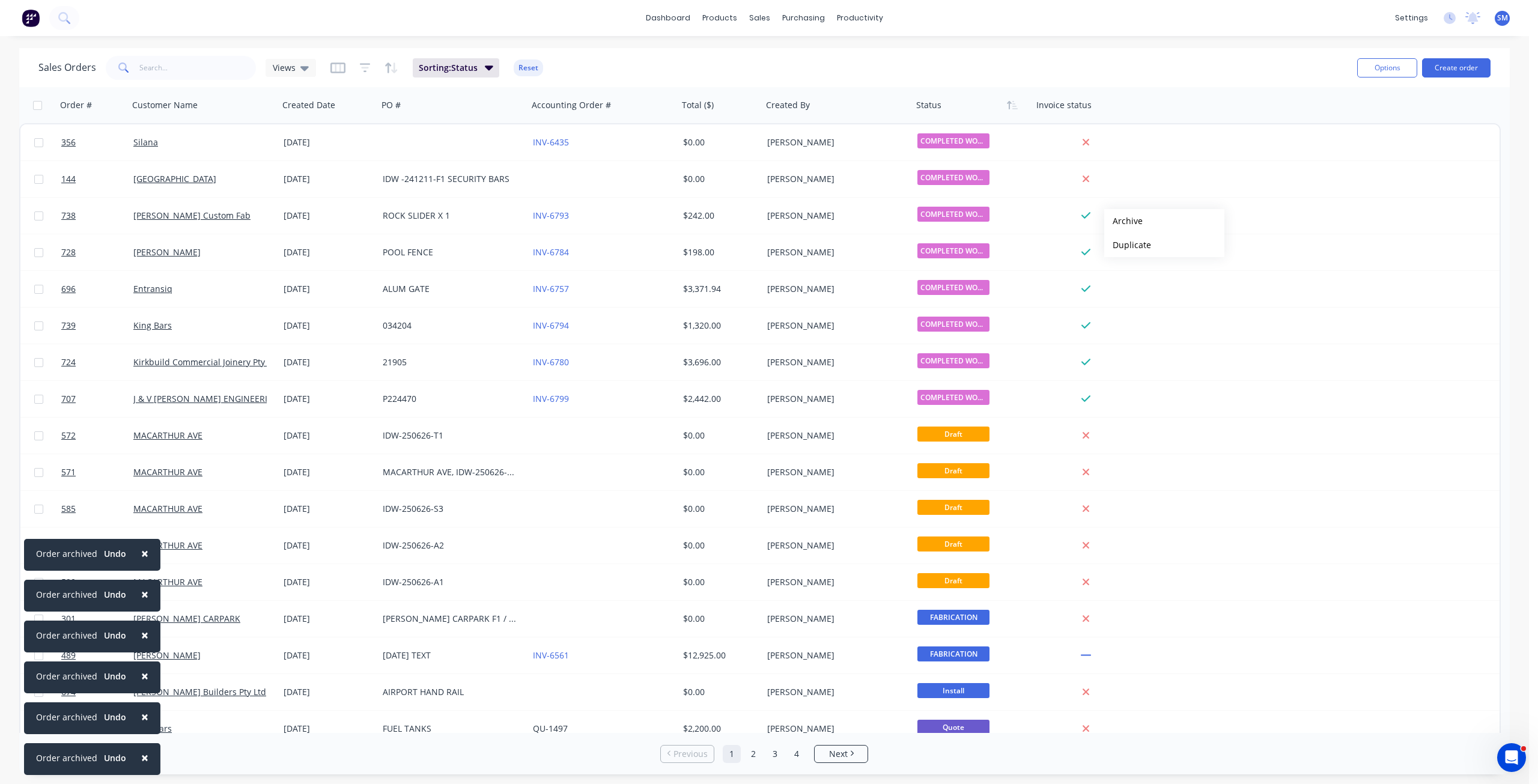
click at [1124, 221] on button "Archive" at bounding box center [1164, 220] width 120 height 24
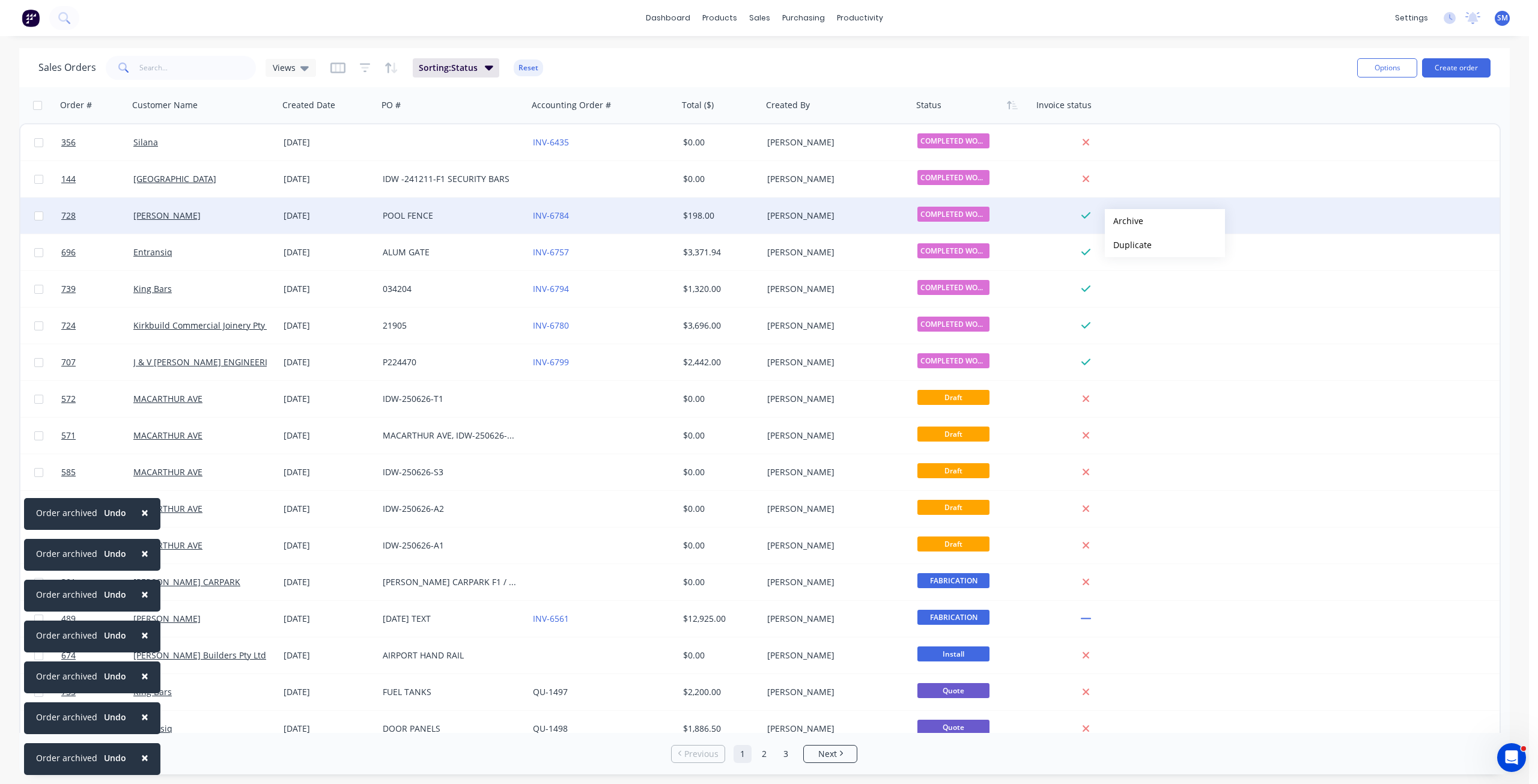
click at [1125, 221] on button "Archive" at bounding box center [1165, 220] width 120 height 24
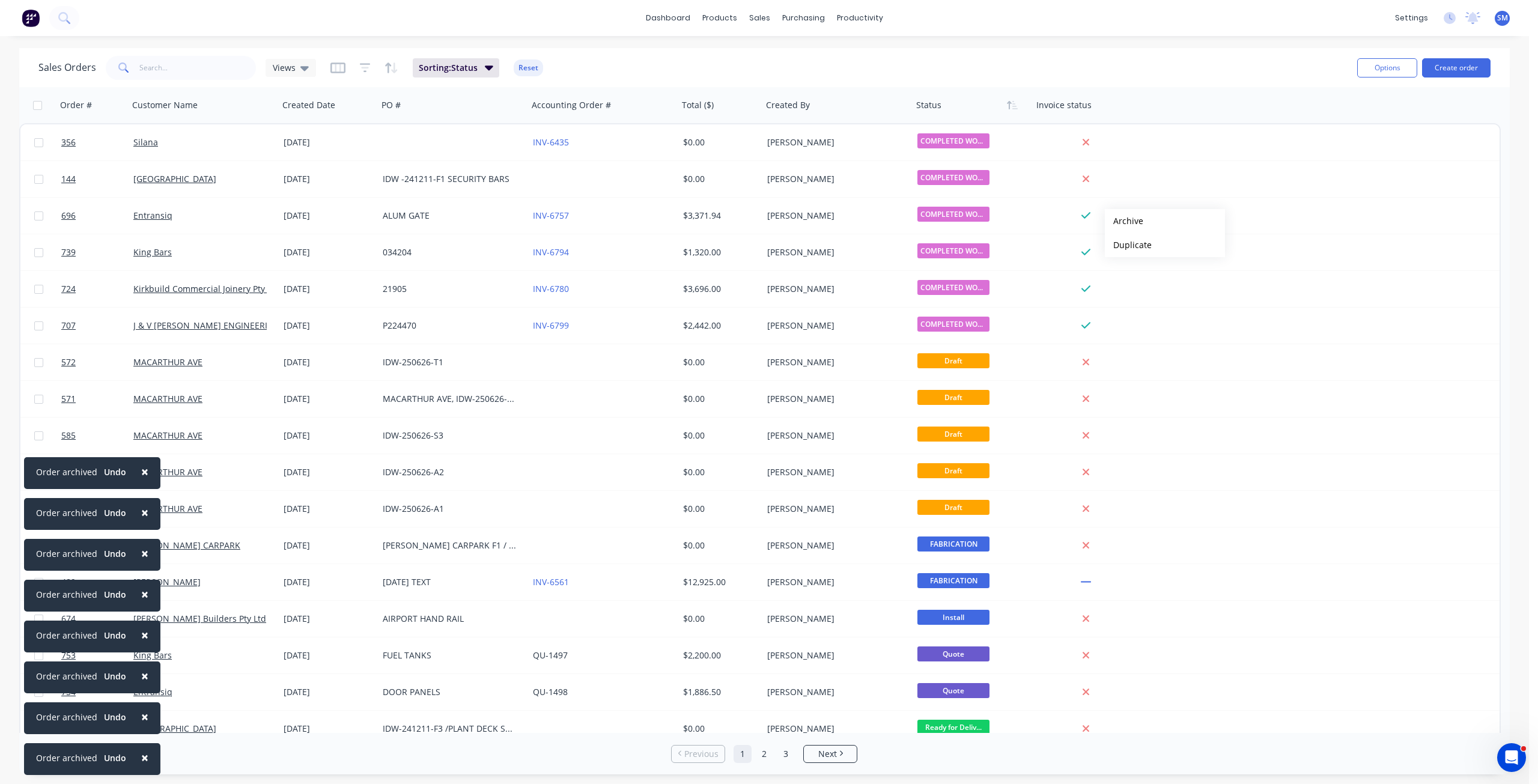
click at [1125, 221] on button "Archive" at bounding box center [1165, 220] width 120 height 24
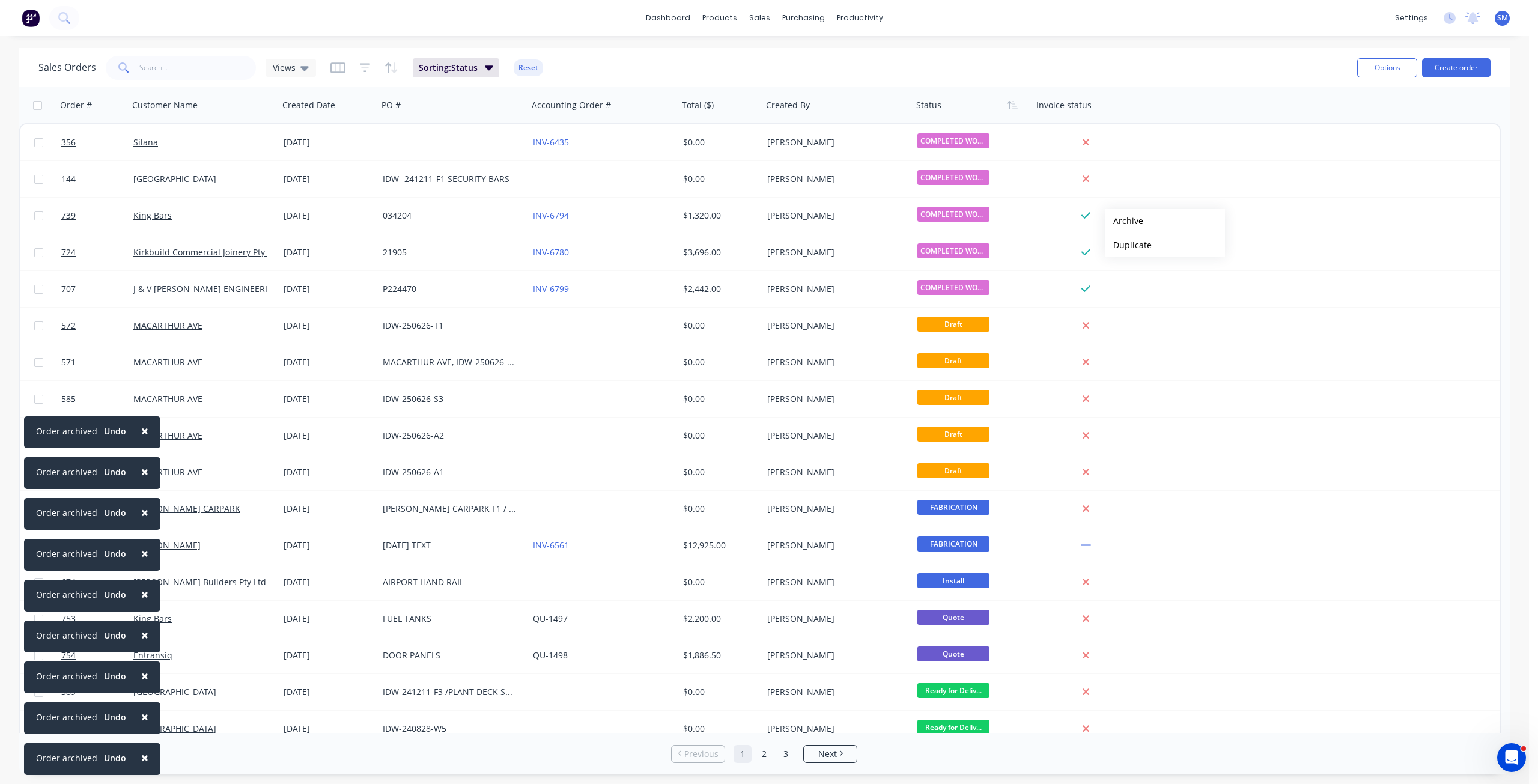
click at [1125, 221] on button "Archive" at bounding box center [1165, 220] width 120 height 24
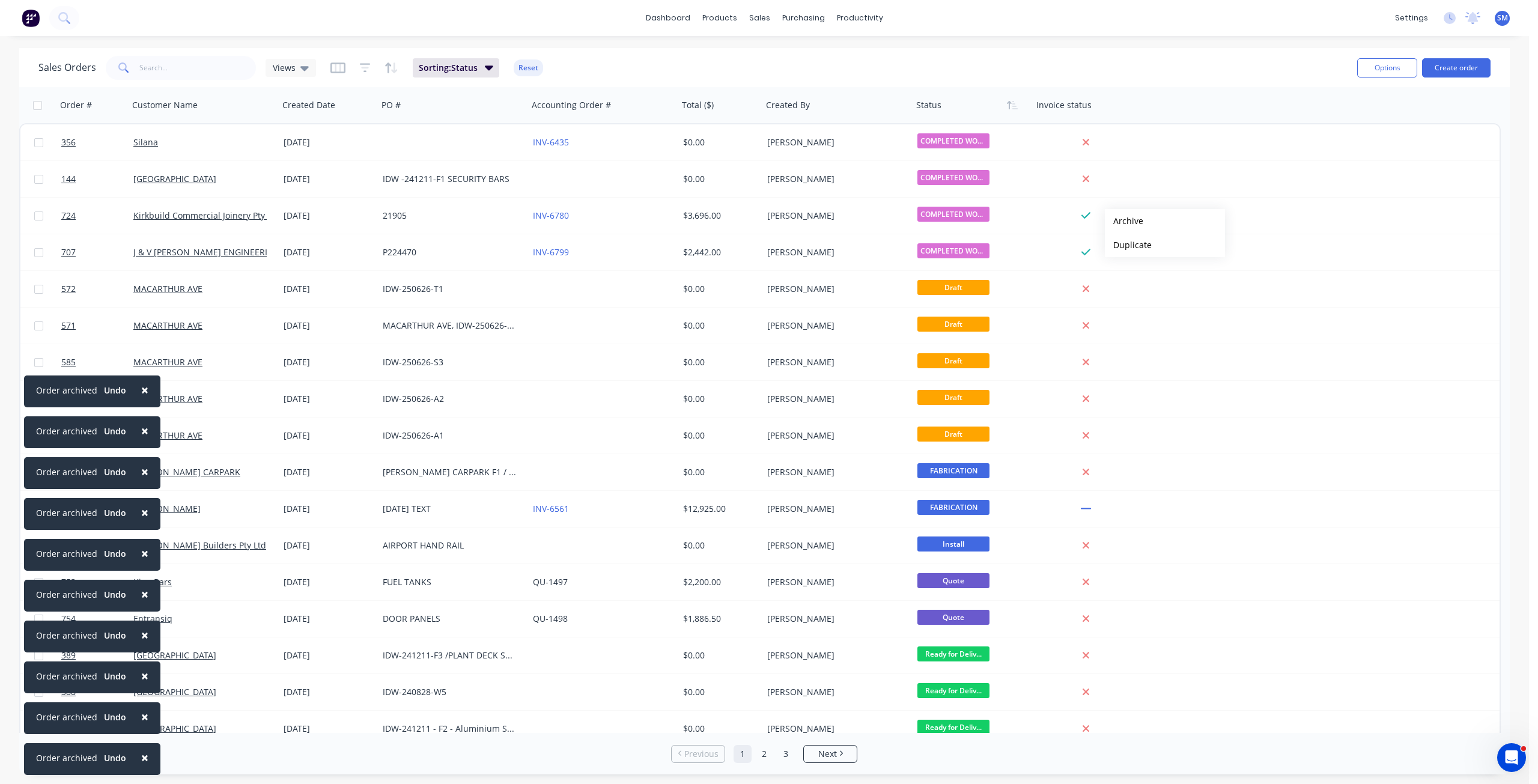
click at [1125, 221] on button "Archive" at bounding box center [1165, 220] width 120 height 24
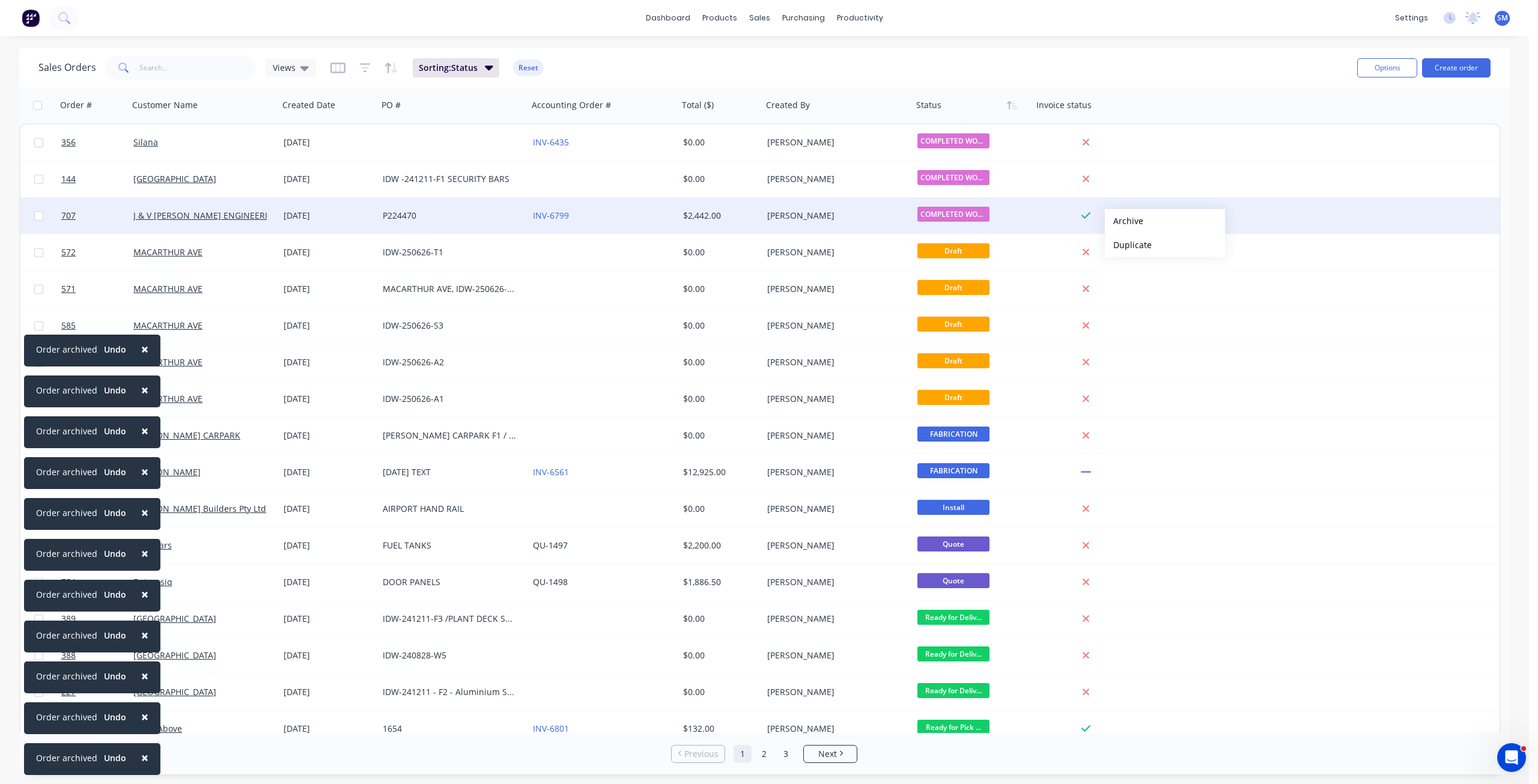
click at [1126, 220] on button "Archive" at bounding box center [1165, 220] width 120 height 24
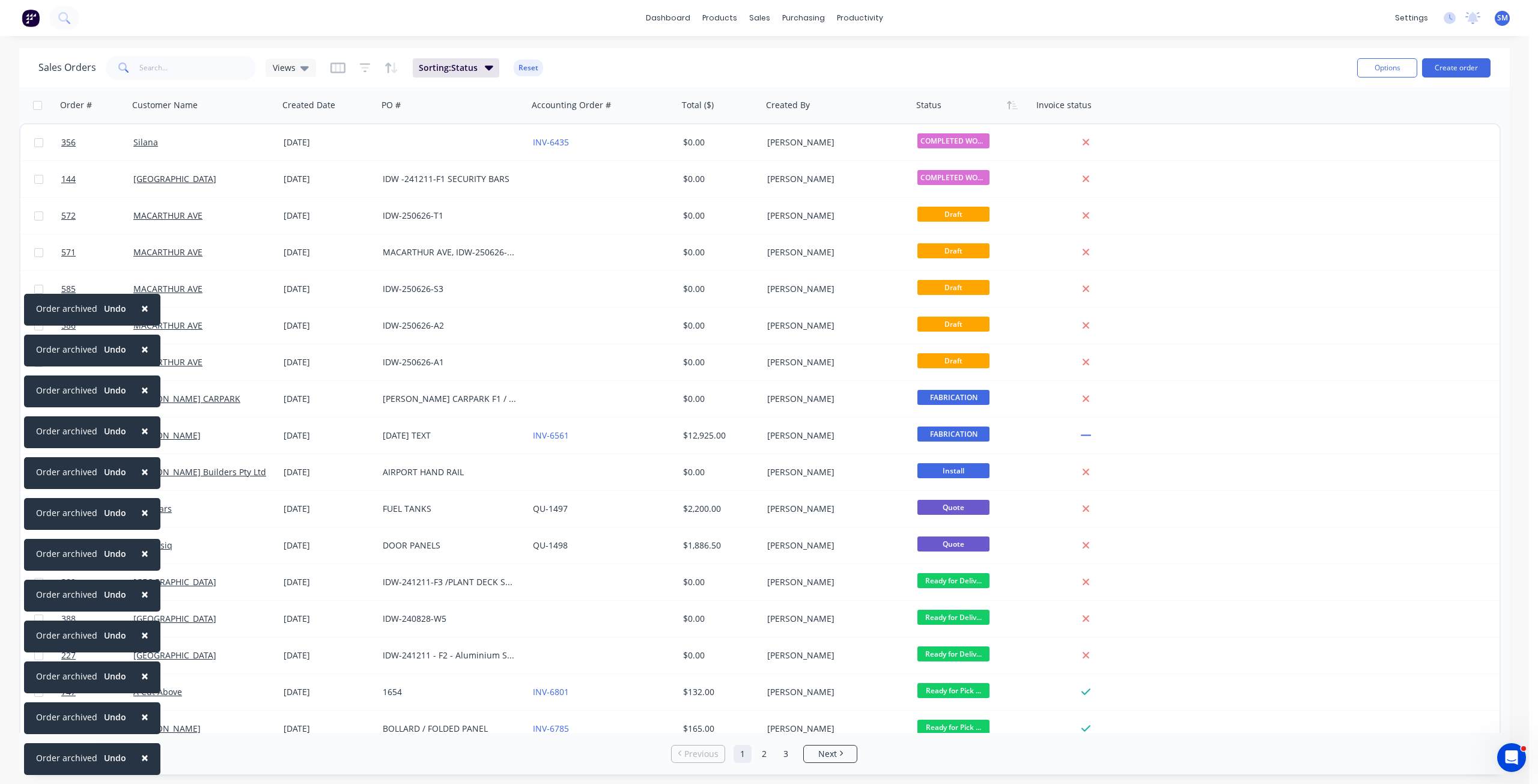
click at [143, 759] on span "×" at bounding box center [144, 757] width 7 height 17
click at [143, 725] on span "×" at bounding box center [144, 716] width 7 height 17
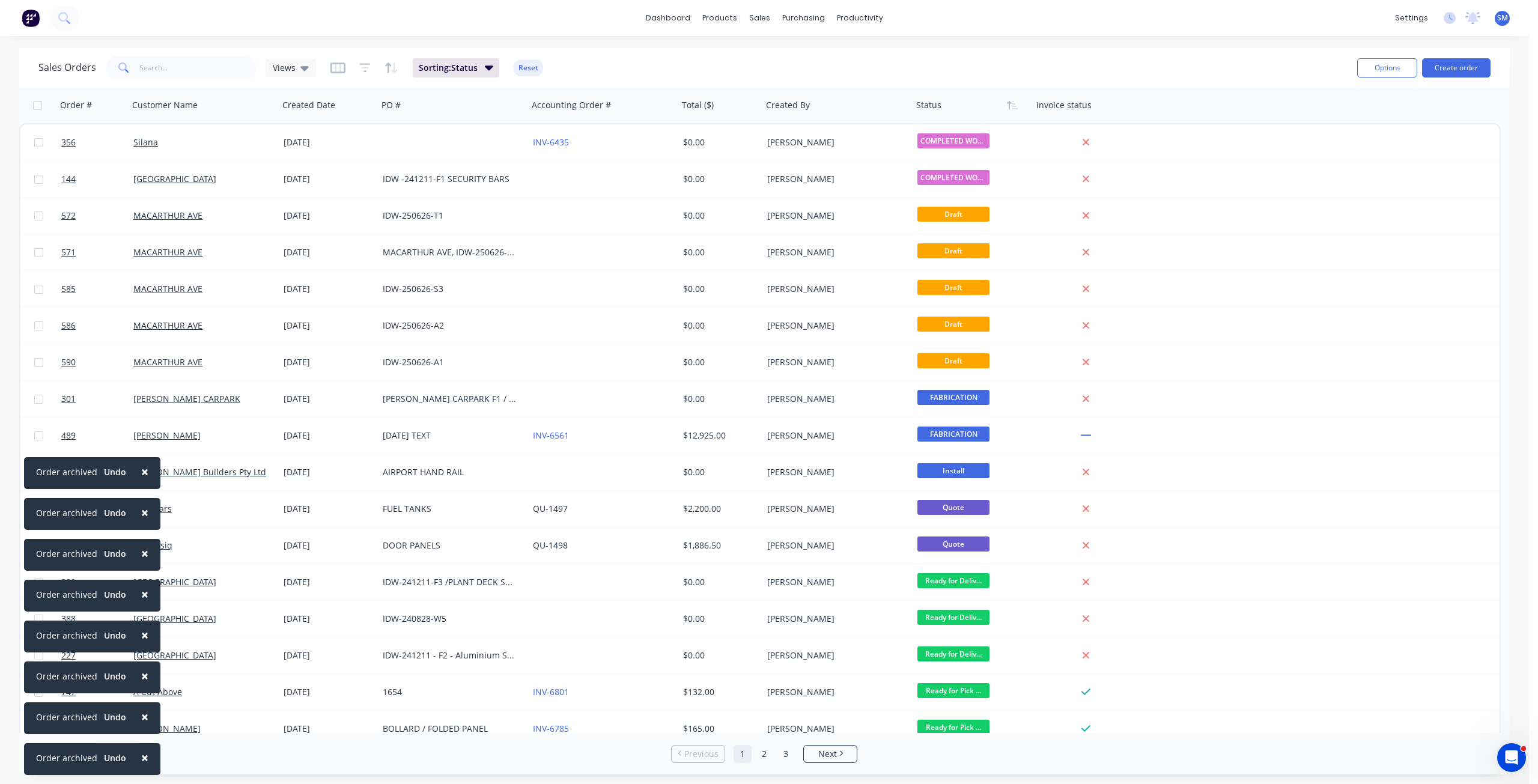
click at [143, 759] on span "×" at bounding box center [144, 757] width 7 height 17
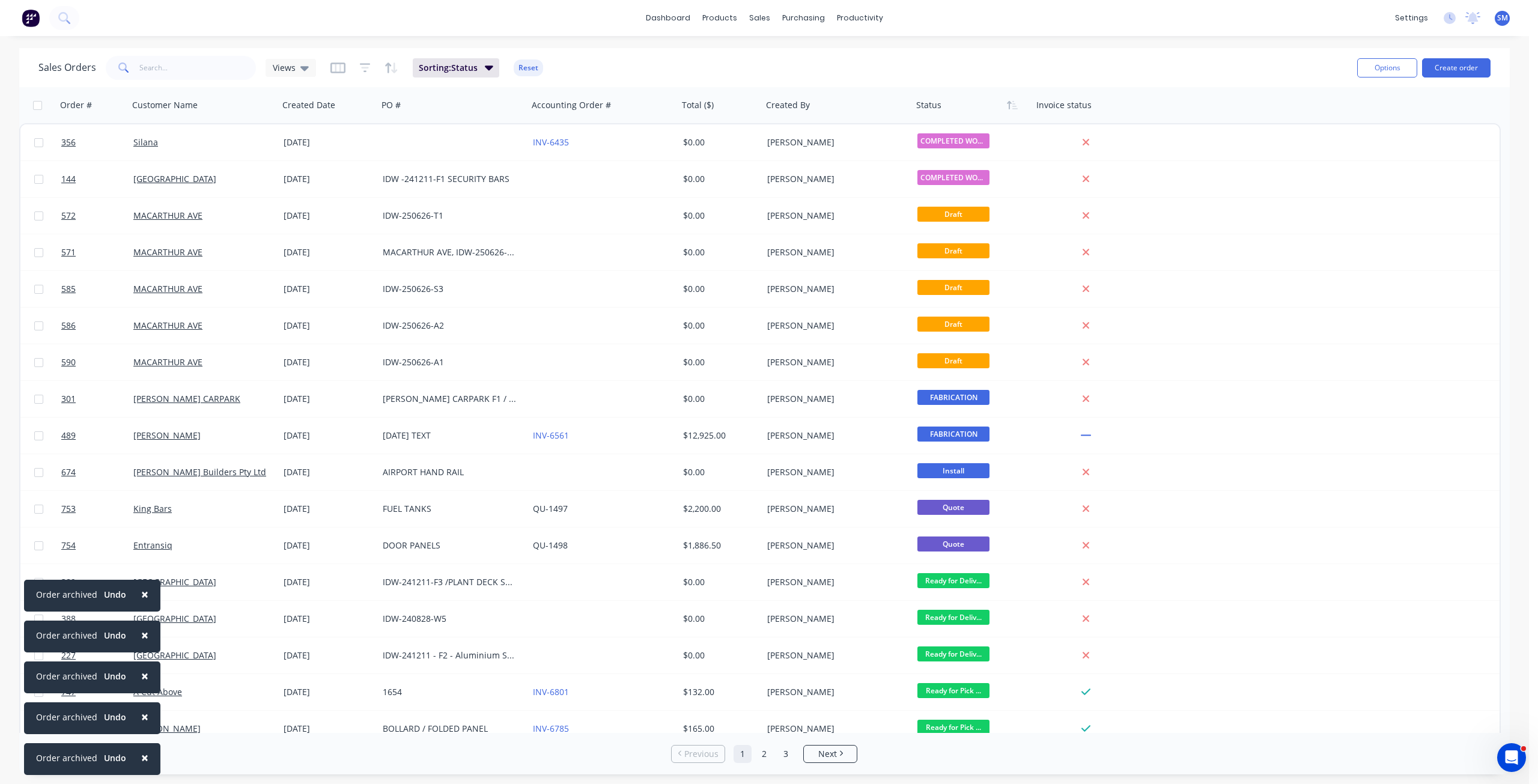
click at [143, 759] on span "×" at bounding box center [144, 757] width 7 height 17
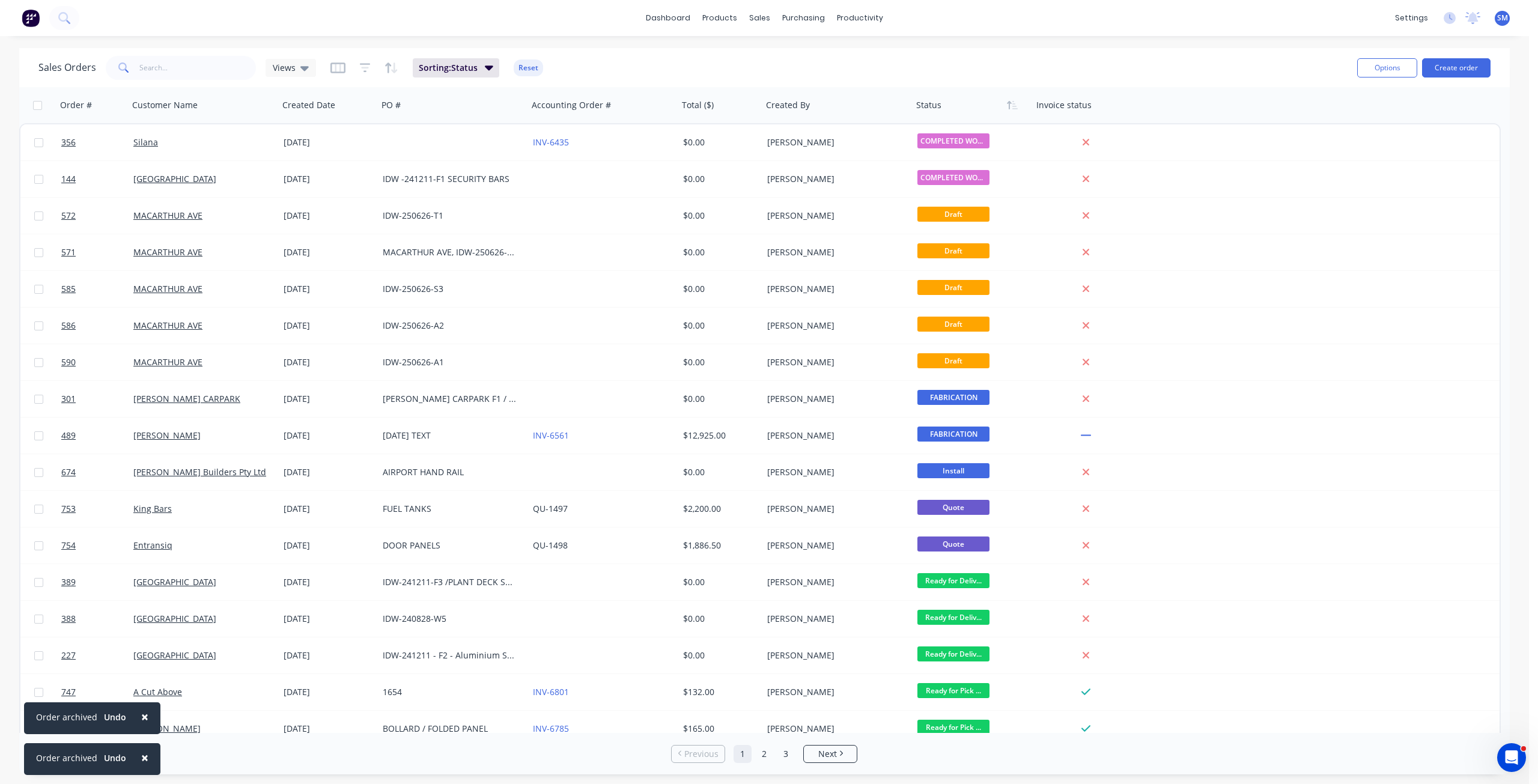
click at [143, 759] on span "×" at bounding box center [144, 757] width 7 height 17
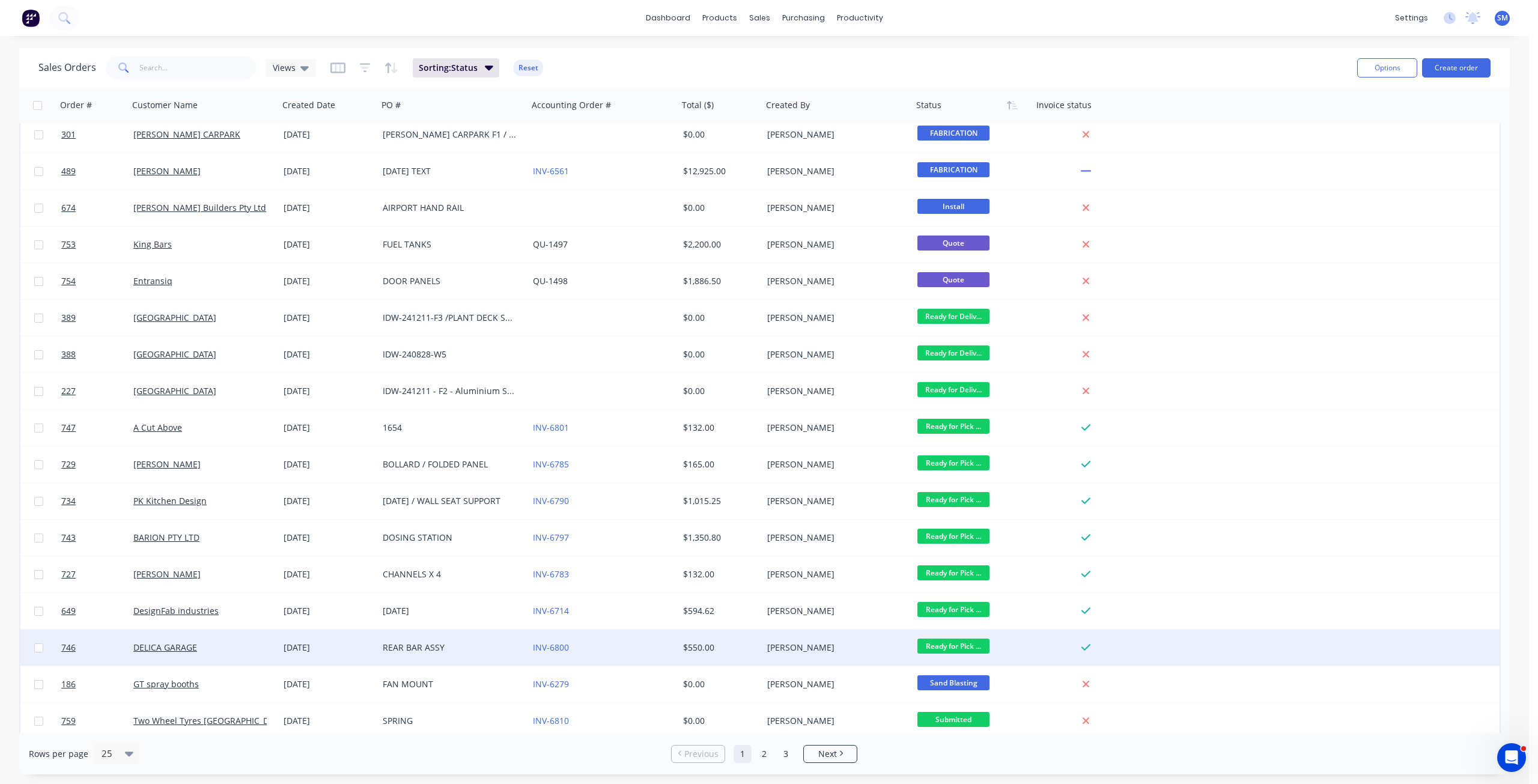
scroll to position [306, 0]
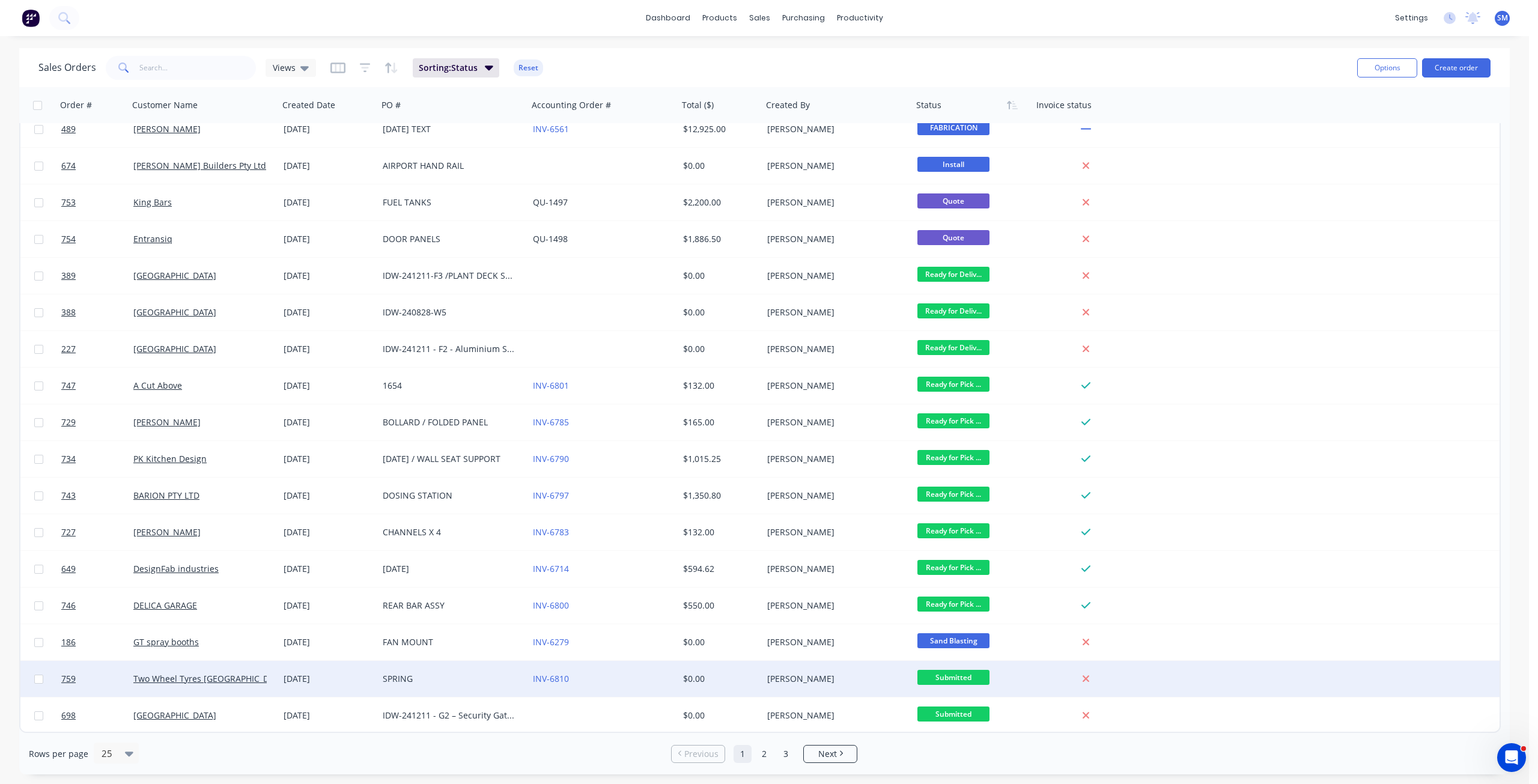
click at [519, 672] on div "SPRING" at bounding box center [453, 678] width 150 height 36
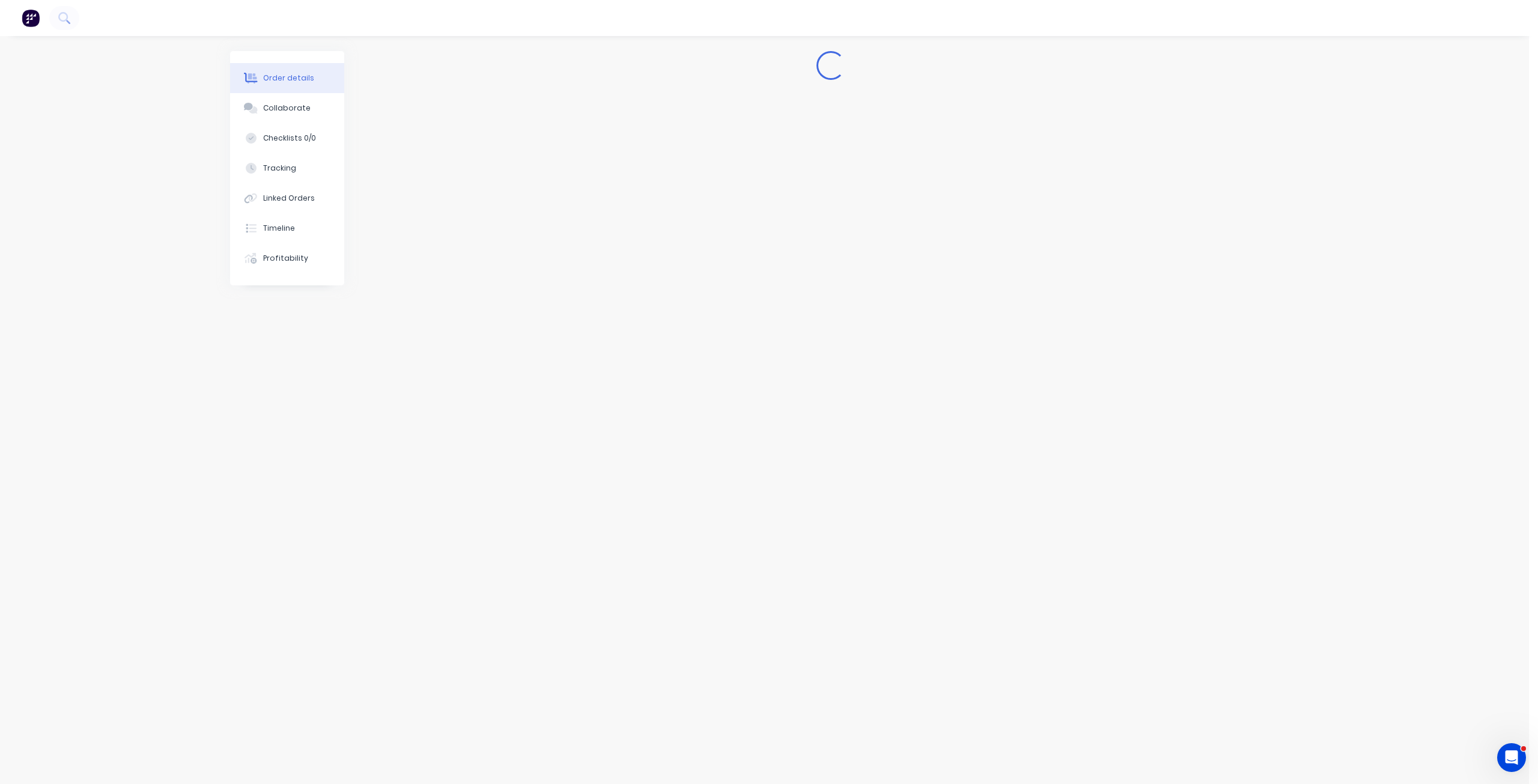
click at [1014, 133] on div "Loading..." at bounding box center [765, 369] width 1070 height 636
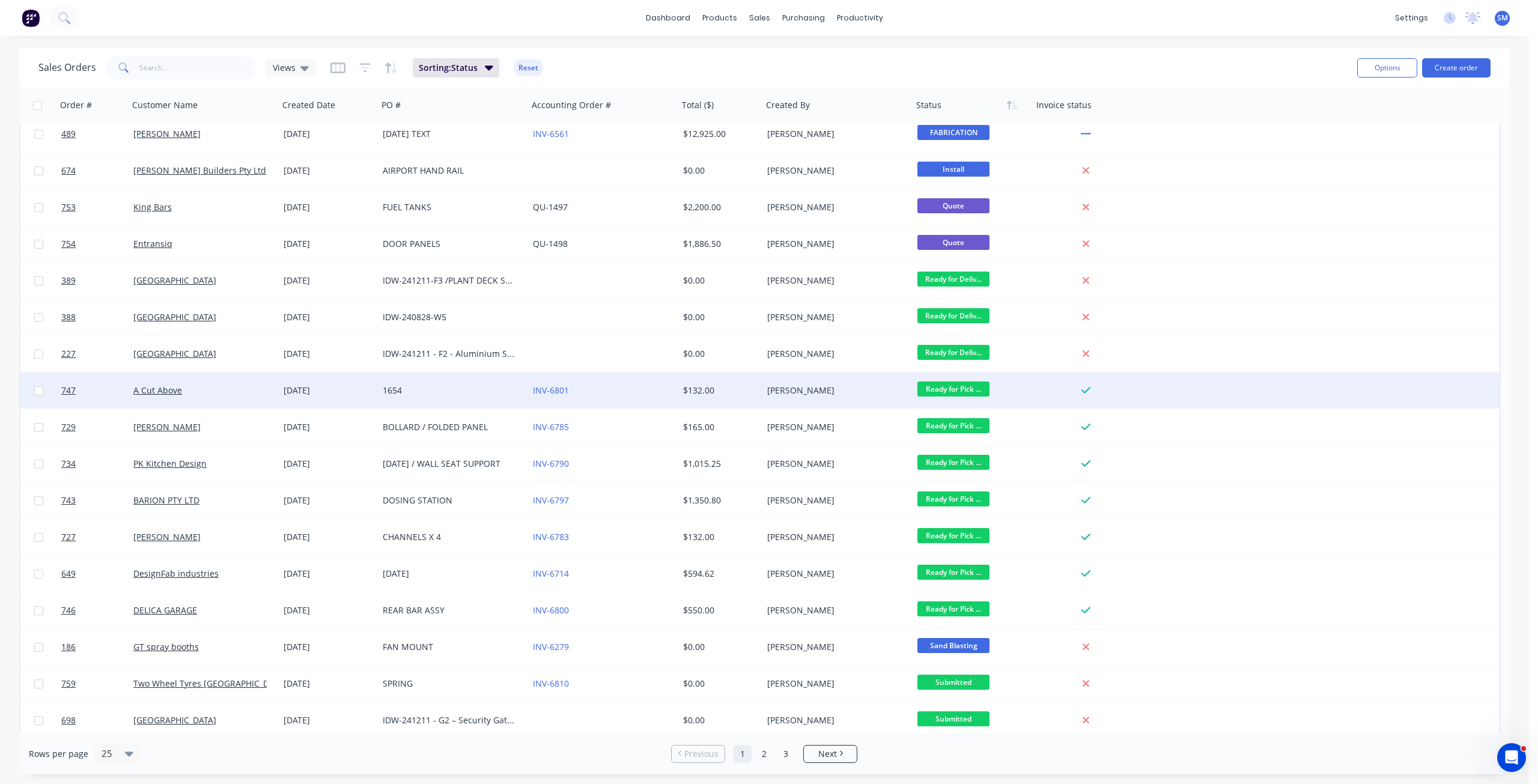
scroll to position [306, 0]
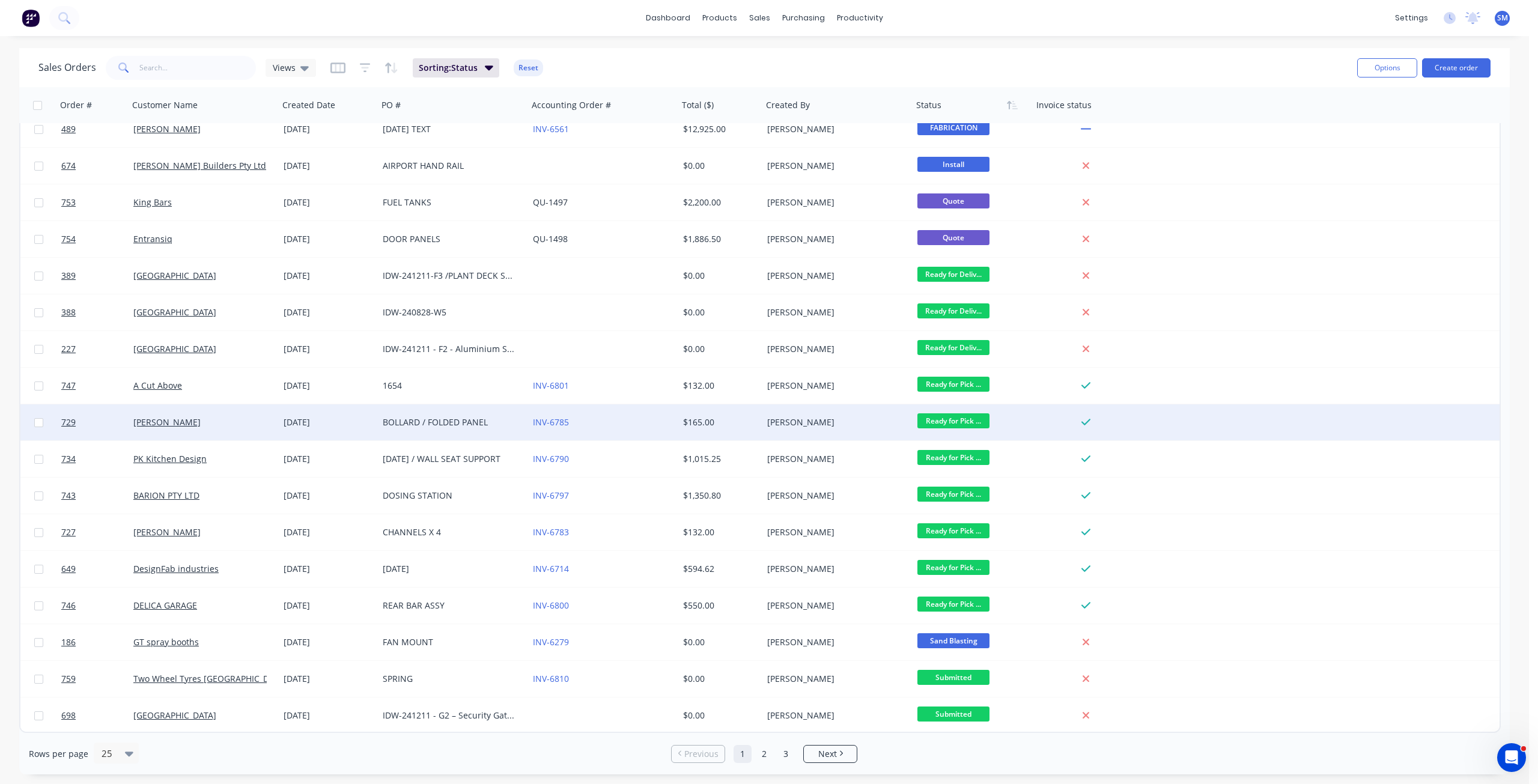
click at [430, 421] on div "BOLLARD / FOLDED PANEL" at bounding box center [449, 422] width 134 height 12
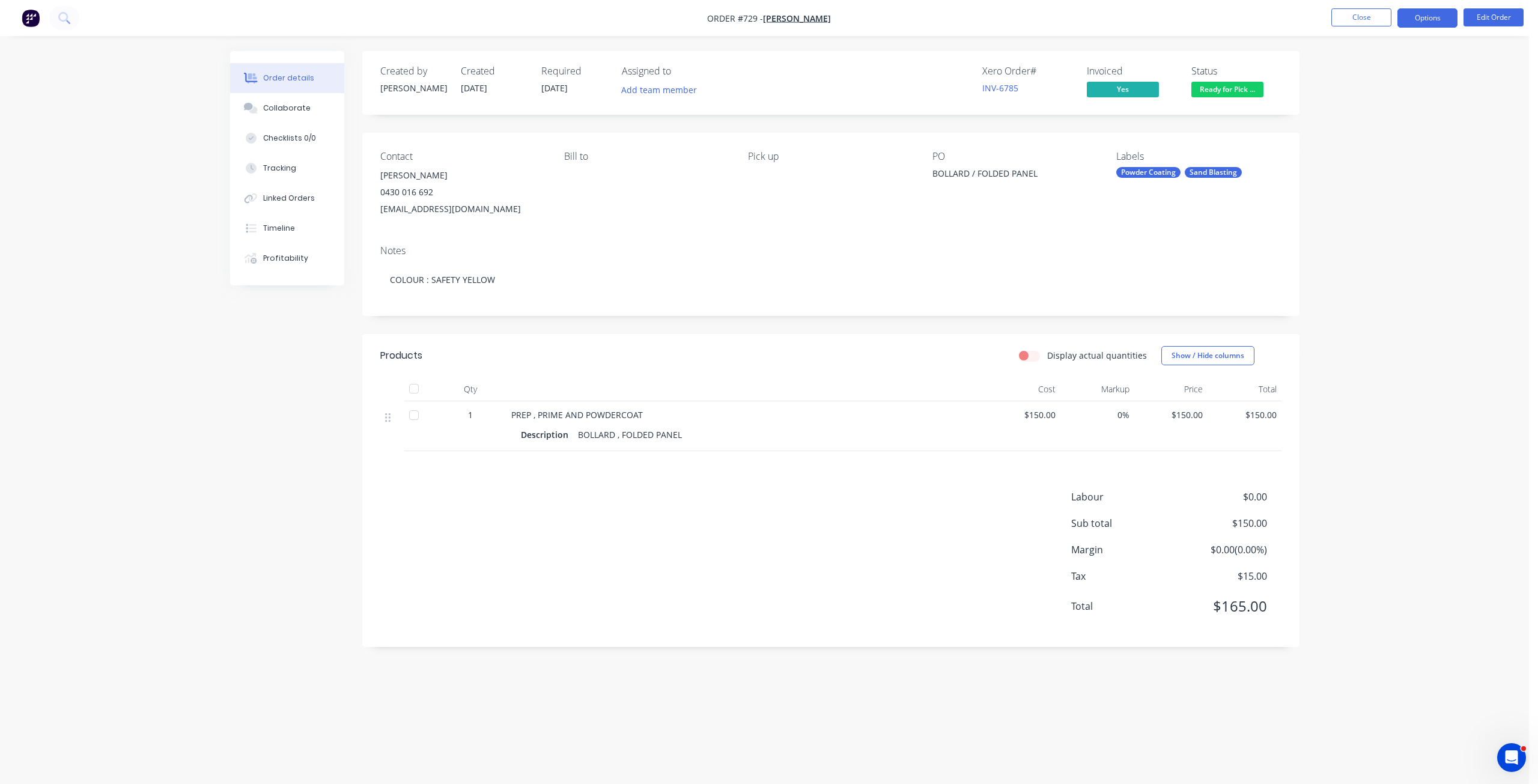
click at [1435, 16] on button "Options" at bounding box center [1428, 18] width 60 height 20
click at [1351, 146] on div "Work Order" at bounding box center [1392, 144] width 111 height 17
click at [1355, 117] on div "Without pricing" at bounding box center [1392, 121] width 111 height 17
click at [444, 1] on nav "Order #729 - [PERSON_NAME] Close Options EMAIL / PRINT Invoice Partial Invoice …" at bounding box center [769, 18] width 1538 height 36
click at [1350, 17] on button "Close" at bounding box center [1362, 17] width 60 height 18
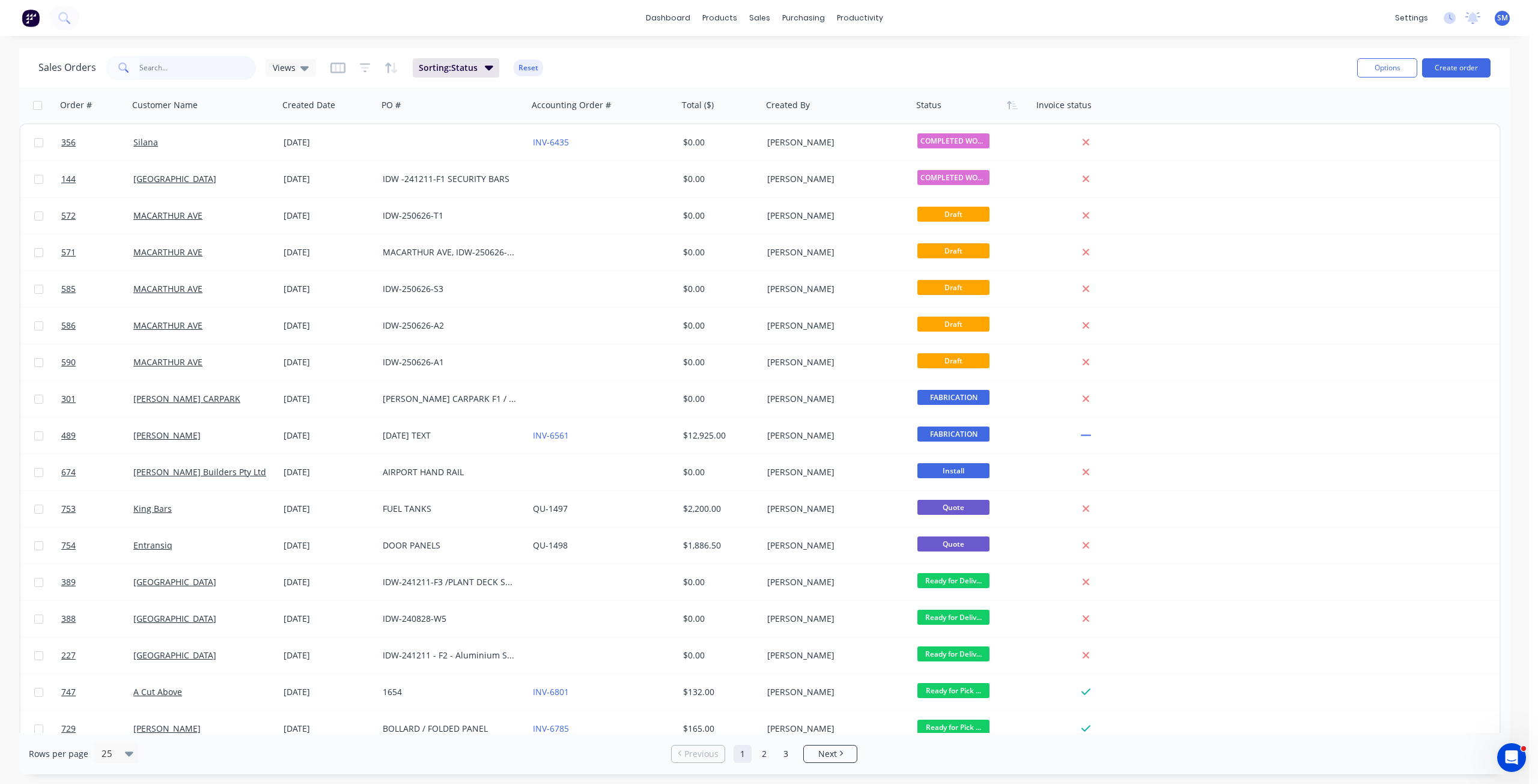
click at [152, 68] on input "text" at bounding box center [198, 68] width 117 height 24
type input "742"
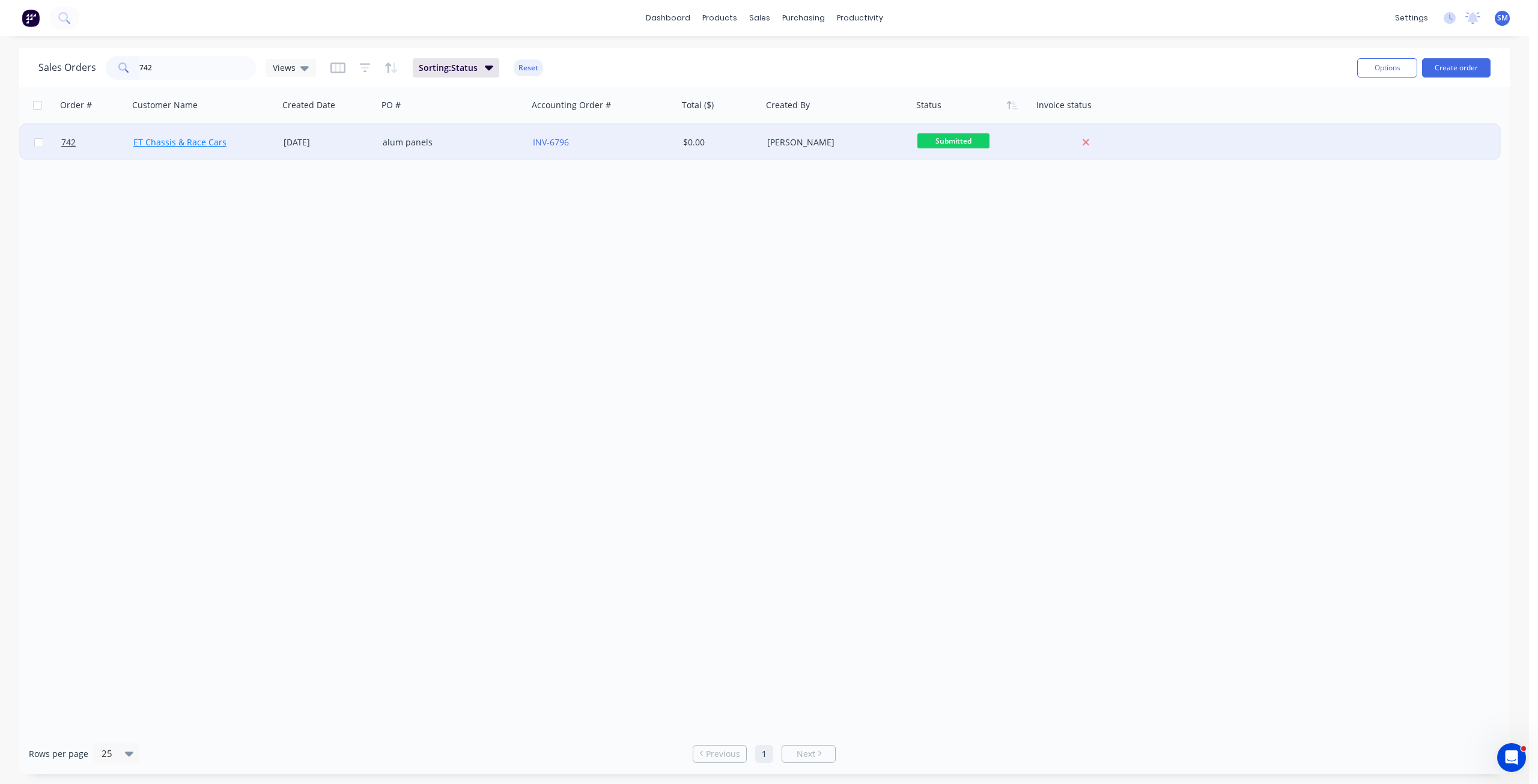
click at [202, 143] on link "ET Chassis & Race Cars" at bounding box center [180, 142] width 93 height 11
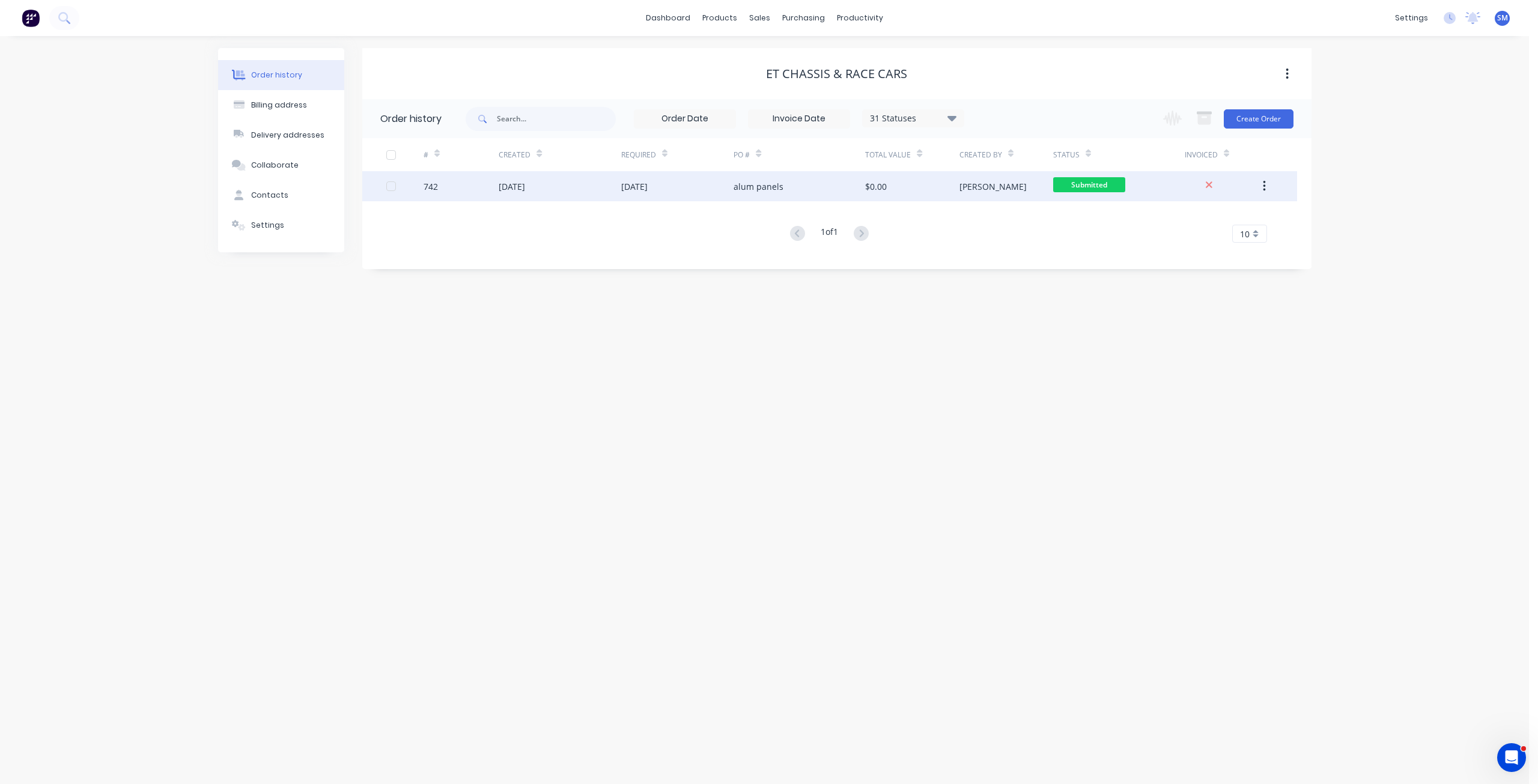
click at [696, 188] on div "[DATE]" at bounding box center [678, 186] width 113 height 30
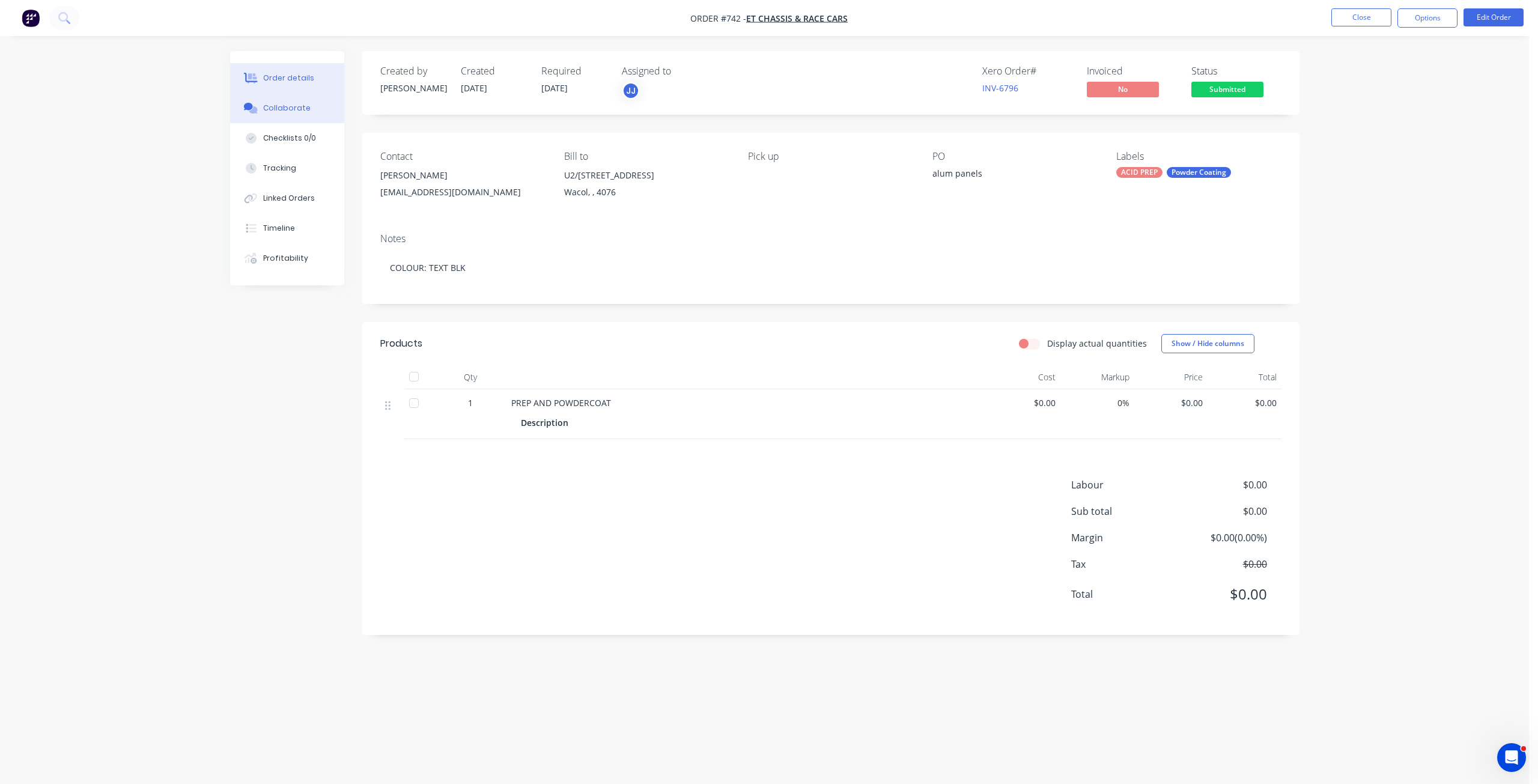
click at [282, 111] on div "Collaborate" at bounding box center [287, 108] width 47 height 11
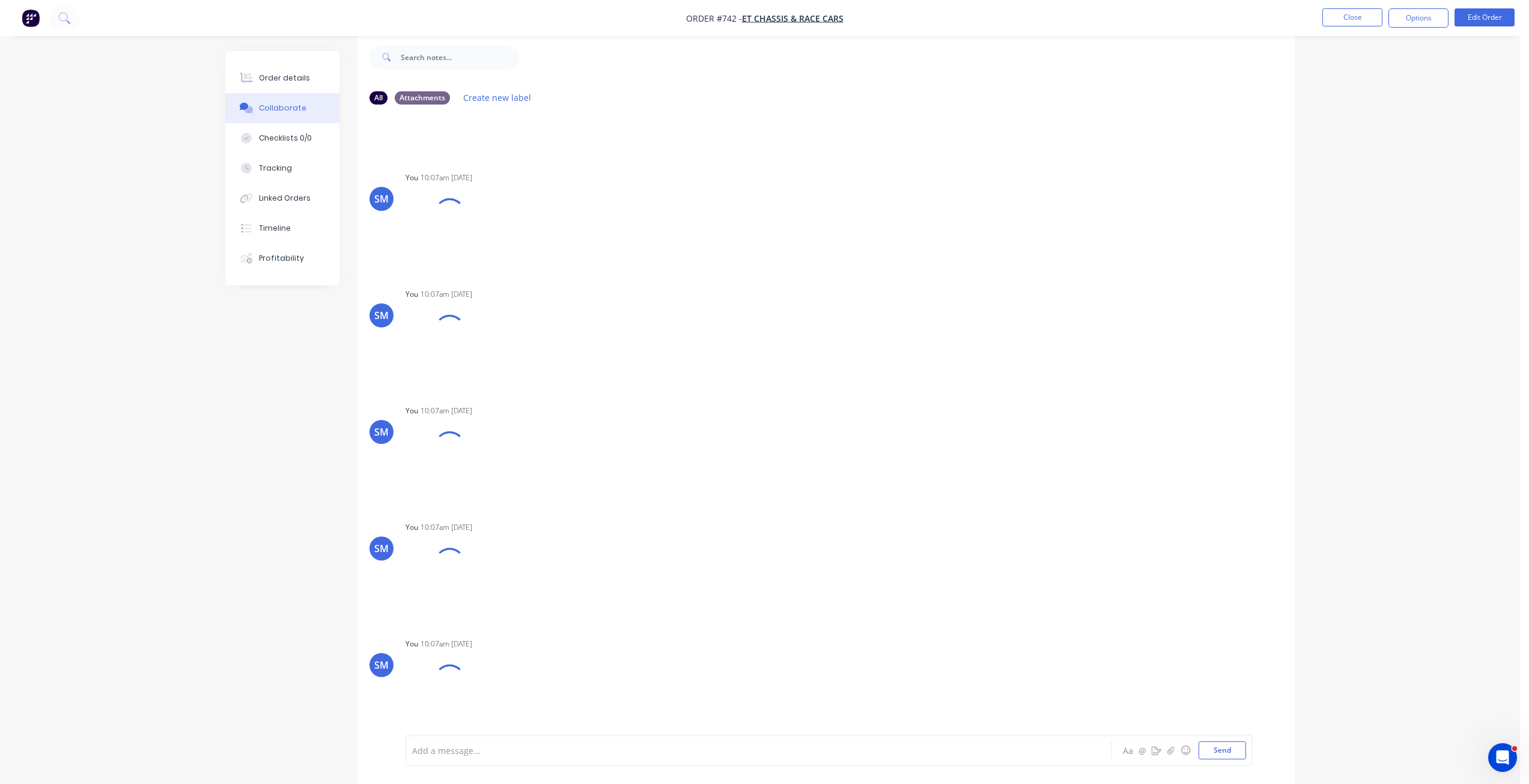
scroll to position [1021, 0]
click at [428, 756] on div "Add a message..." at bounding box center [724, 750] width 625 height 18
click at [1216, 745] on button "Send" at bounding box center [1222, 750] width 47 height 18
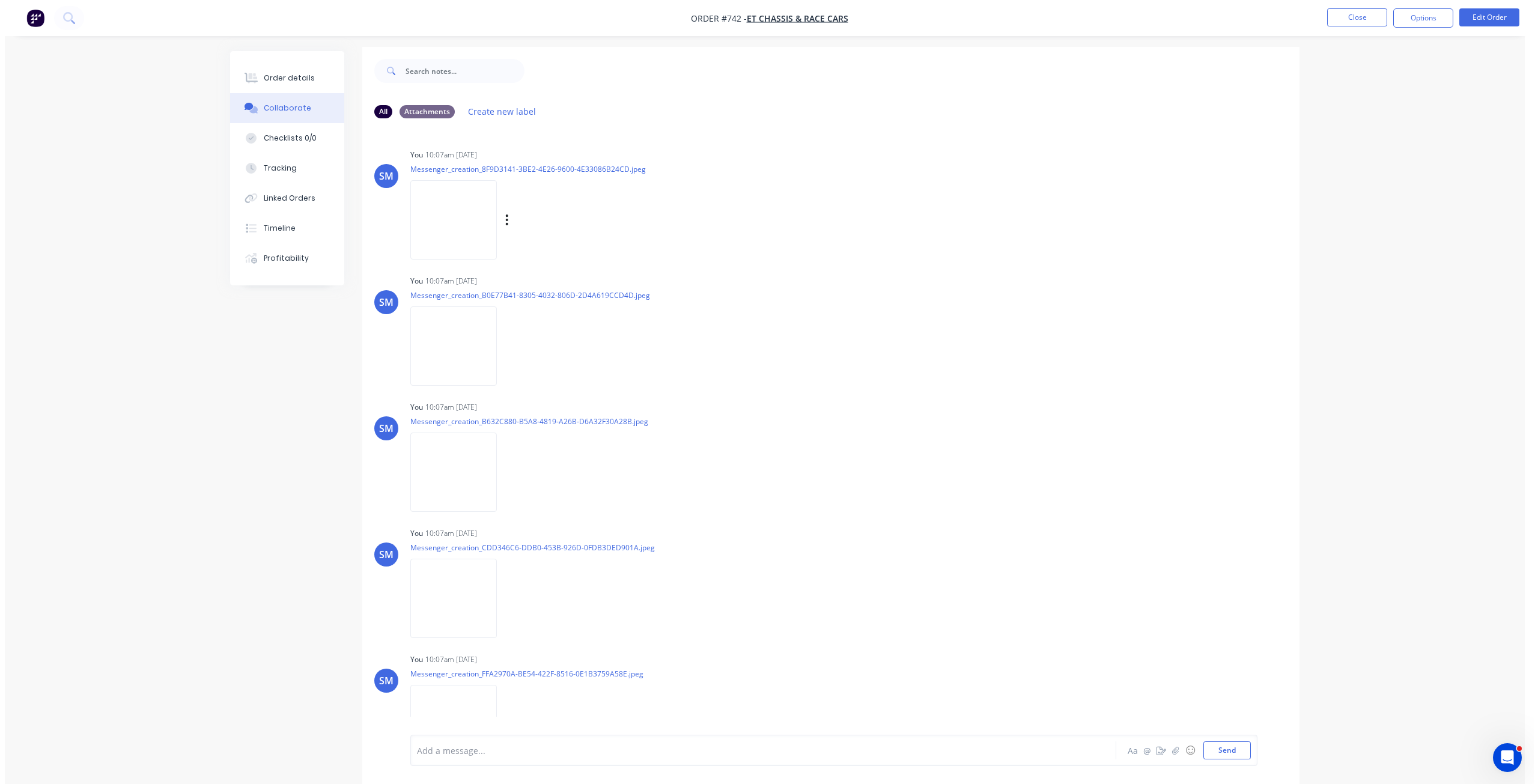
scroll to position [0, 0]
click at [454, 227] on img at bounding box center [449, 223] width 86 height 79
click at [500, 222] on button "button" at bounding box center [502, 224] width 5 height 17
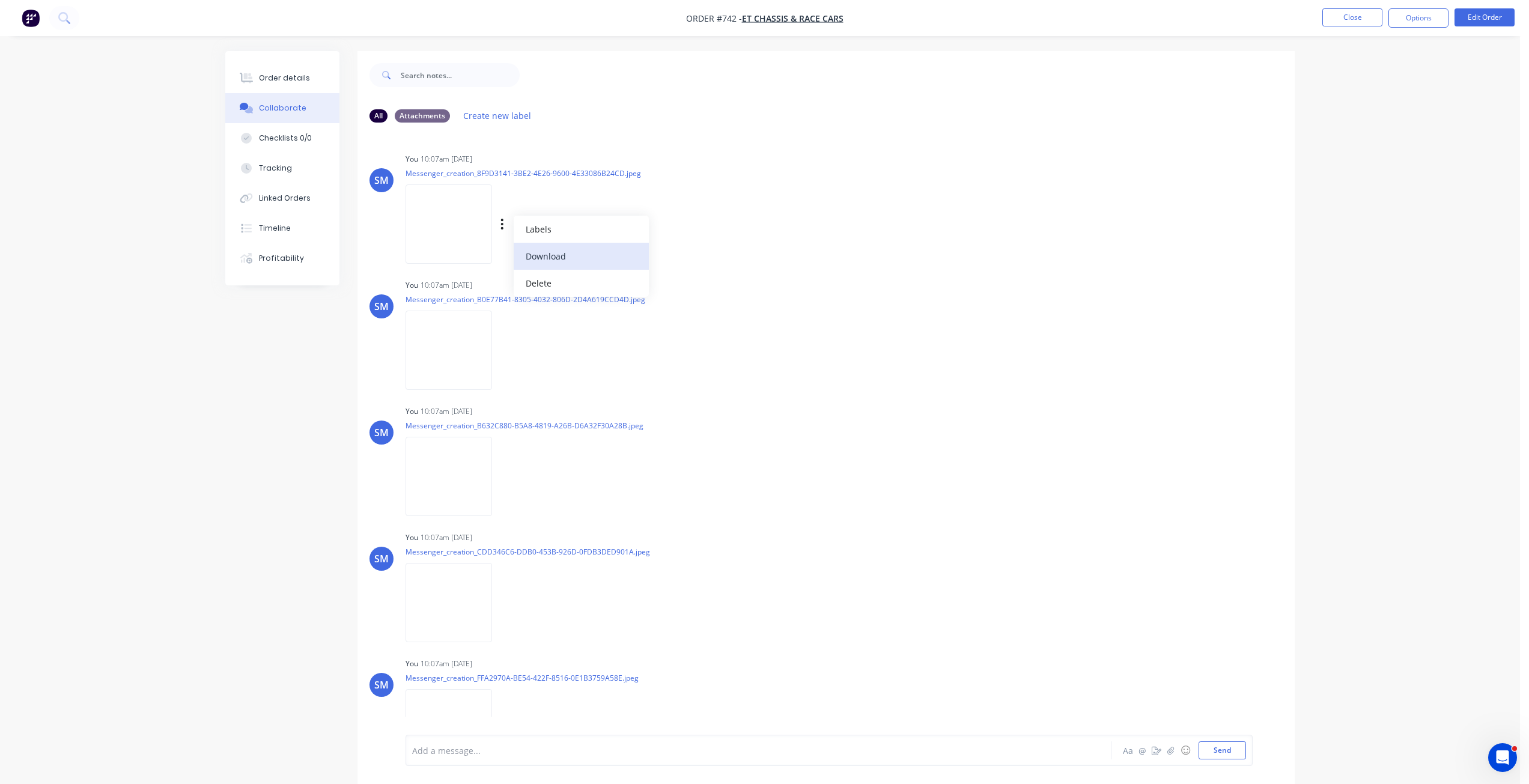
click at [539, 254] on button "Download" at bounding box center [581, 256] width 135 height 27
click at [1409, 15] on button "Options" at bounding box center [1419, 18] width 60 height 20
click at [1348, 140] on div "Work Order" at bounding box center [1383, 144] width 111 height 17
click at [1349, 117] on div "Without pricing" at bounding box center [1383, 121] width 111 height 17
click at [1362, 18] on button "Close" at bounding box center [1353, 17] width 60 height 18
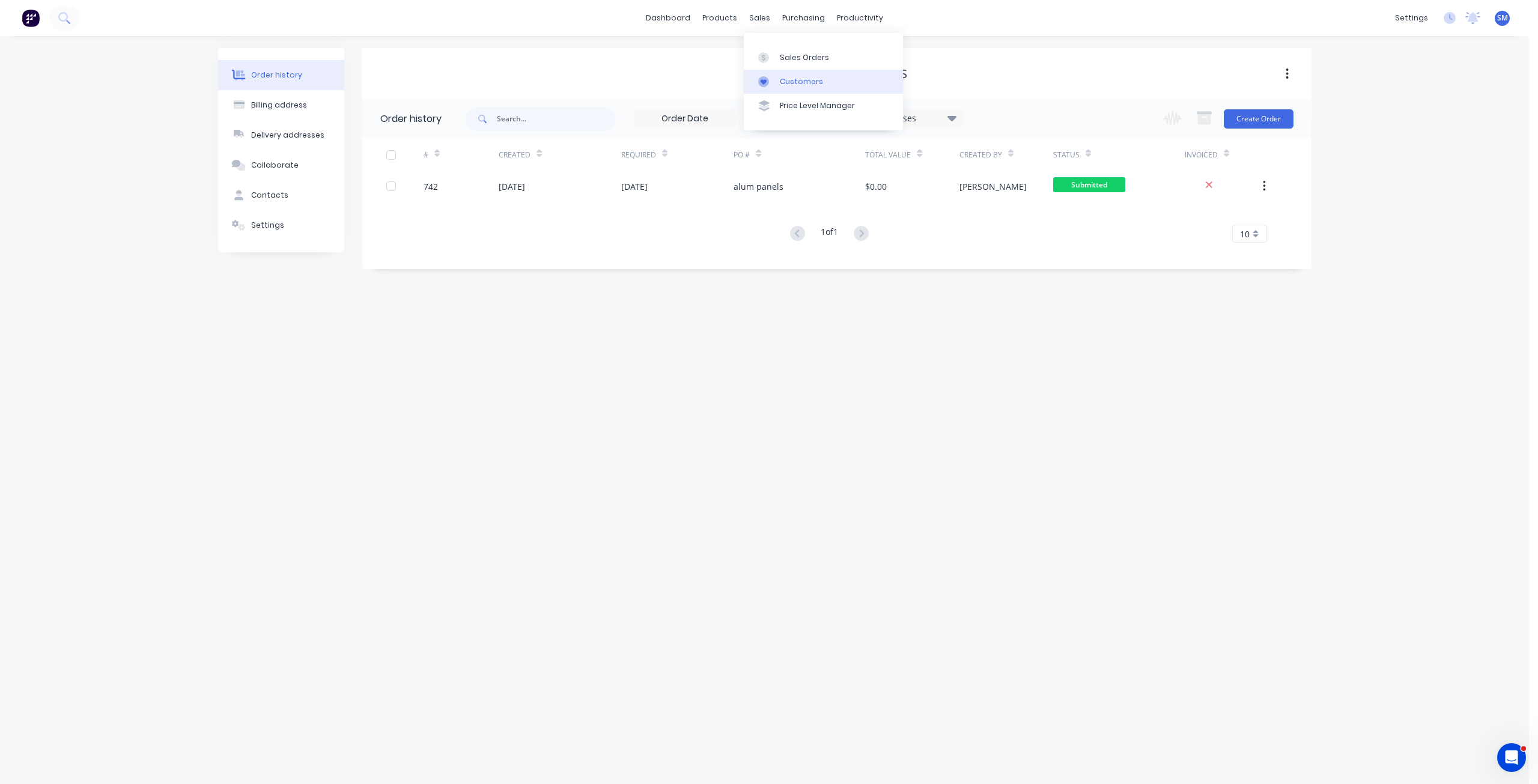
click at [789, 81] on div "Customers" at bounding box center [801, 81] width 43 height 11
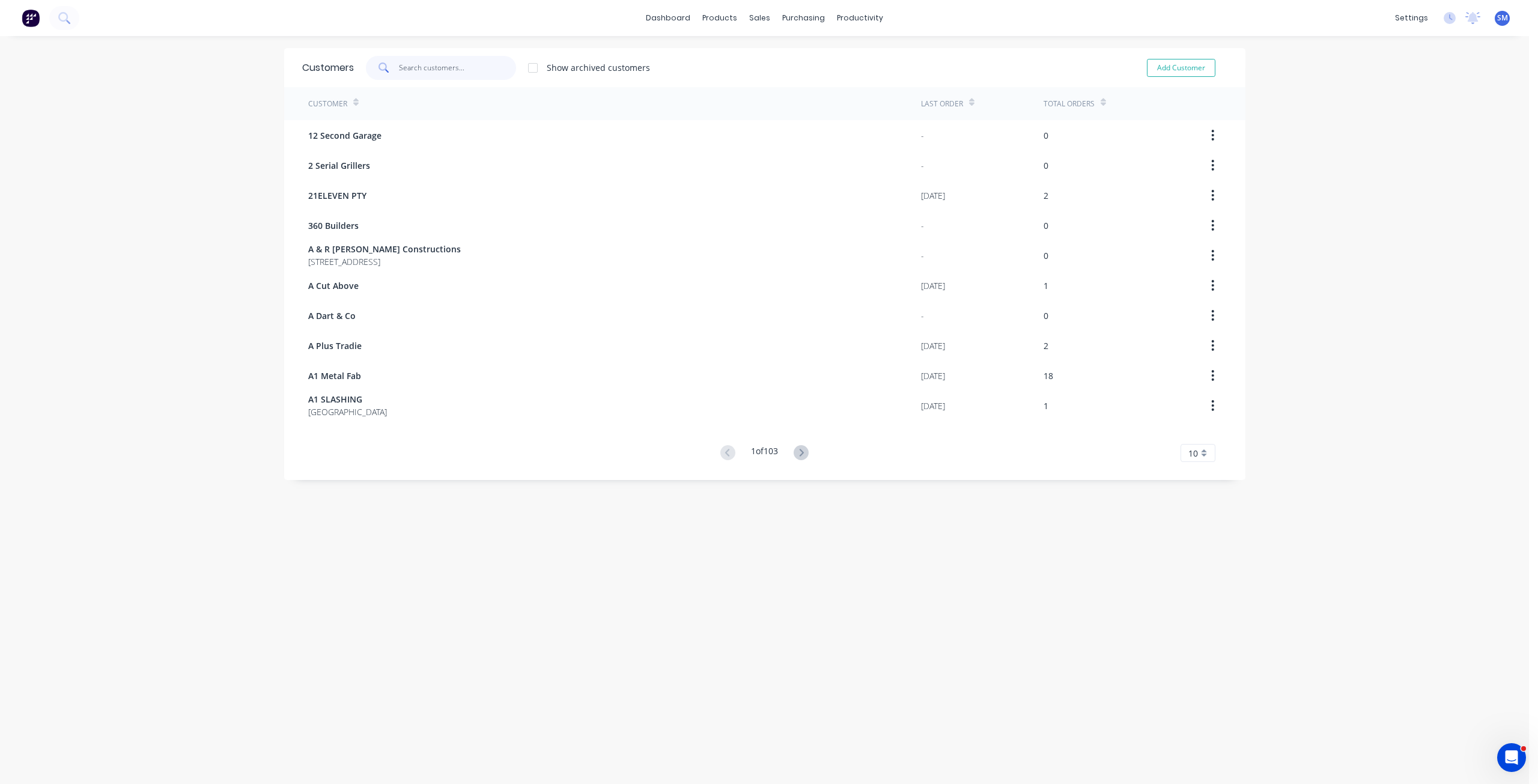
click at [407, 73] on input "text" at bounding box center [457, 68] width 117 height 24
click at [748, 20] on div "sales" at bounding box center [759, 18] width 33 height 18
click at [783, 54] on div "Sales Orders" at bounding box center [799, 57] width 49 height 11
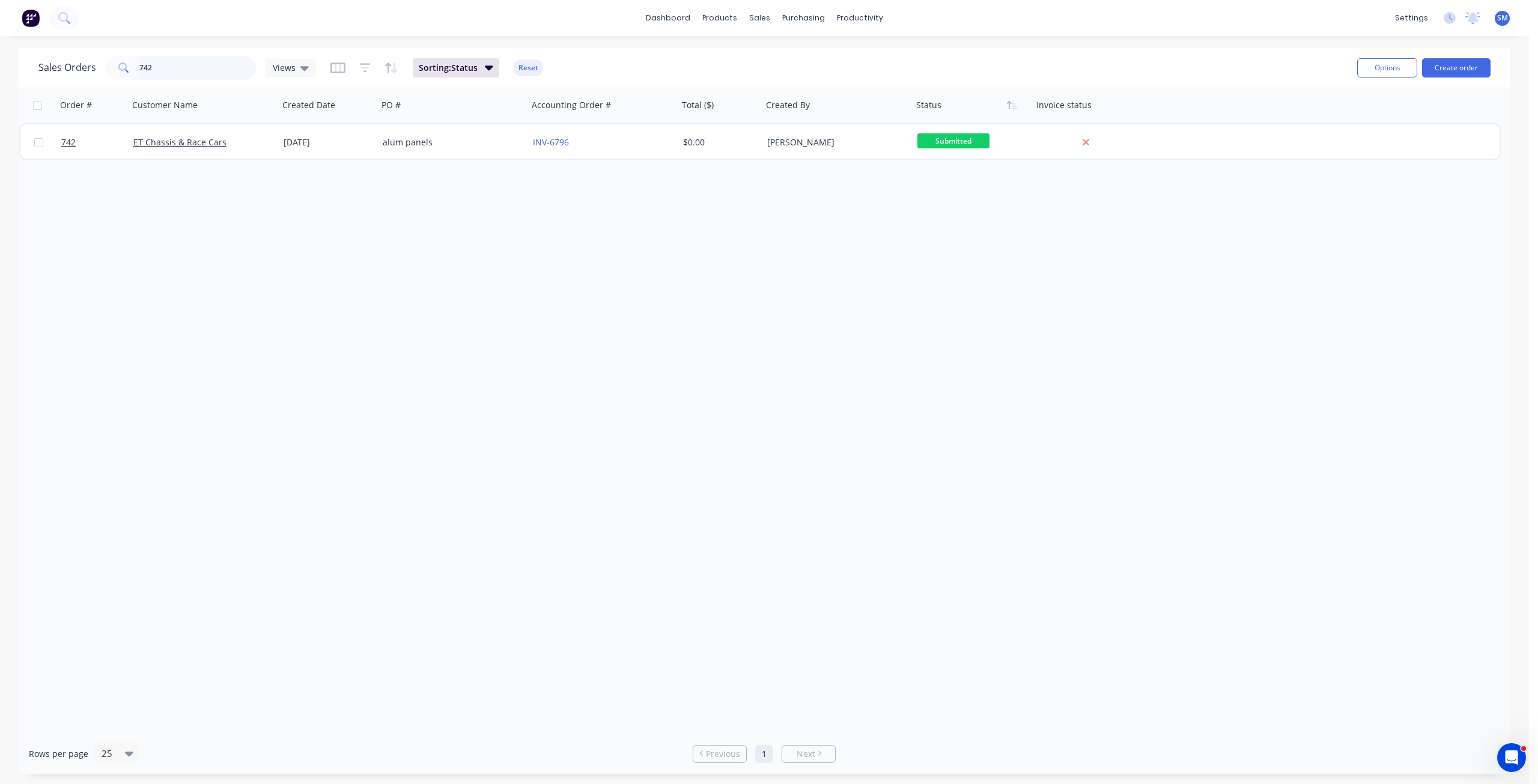
drag, startPoint x: 182, startPoint y: 70, endPoint x: 171, endPoint y: 68, distance: 11.2
click at [175, 69] on input "742" at bounding box center [198, 68] width 117 height 24
type input "7"
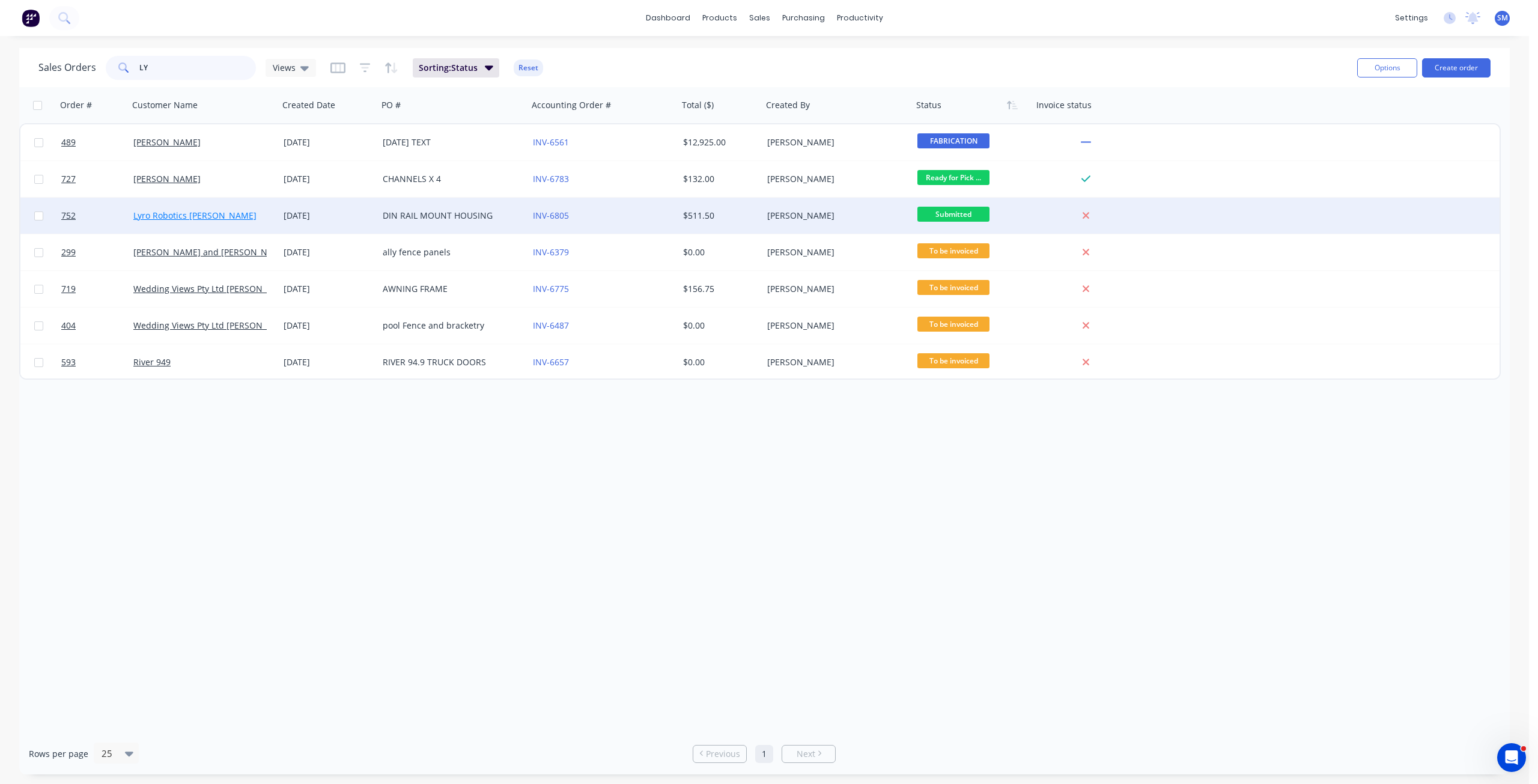
type input "LY"
click at [205, 214] on link "Lyro Robotics [PERSON_NAME]" at bounding box center [195, 215] width 123 height 11
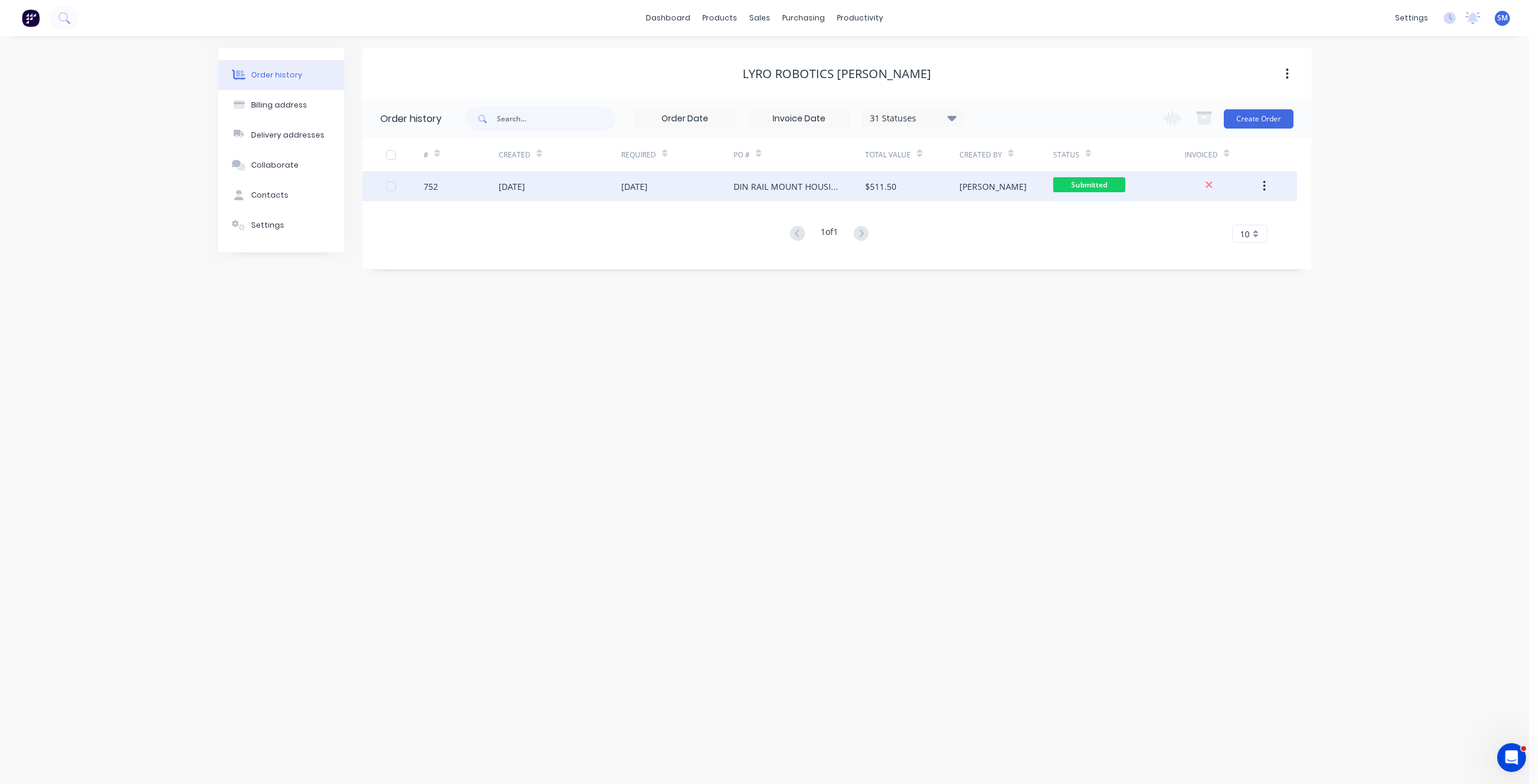
click at [617, 188] on div "[DATE]" at bounding box center [560, 186] width 122 height 30
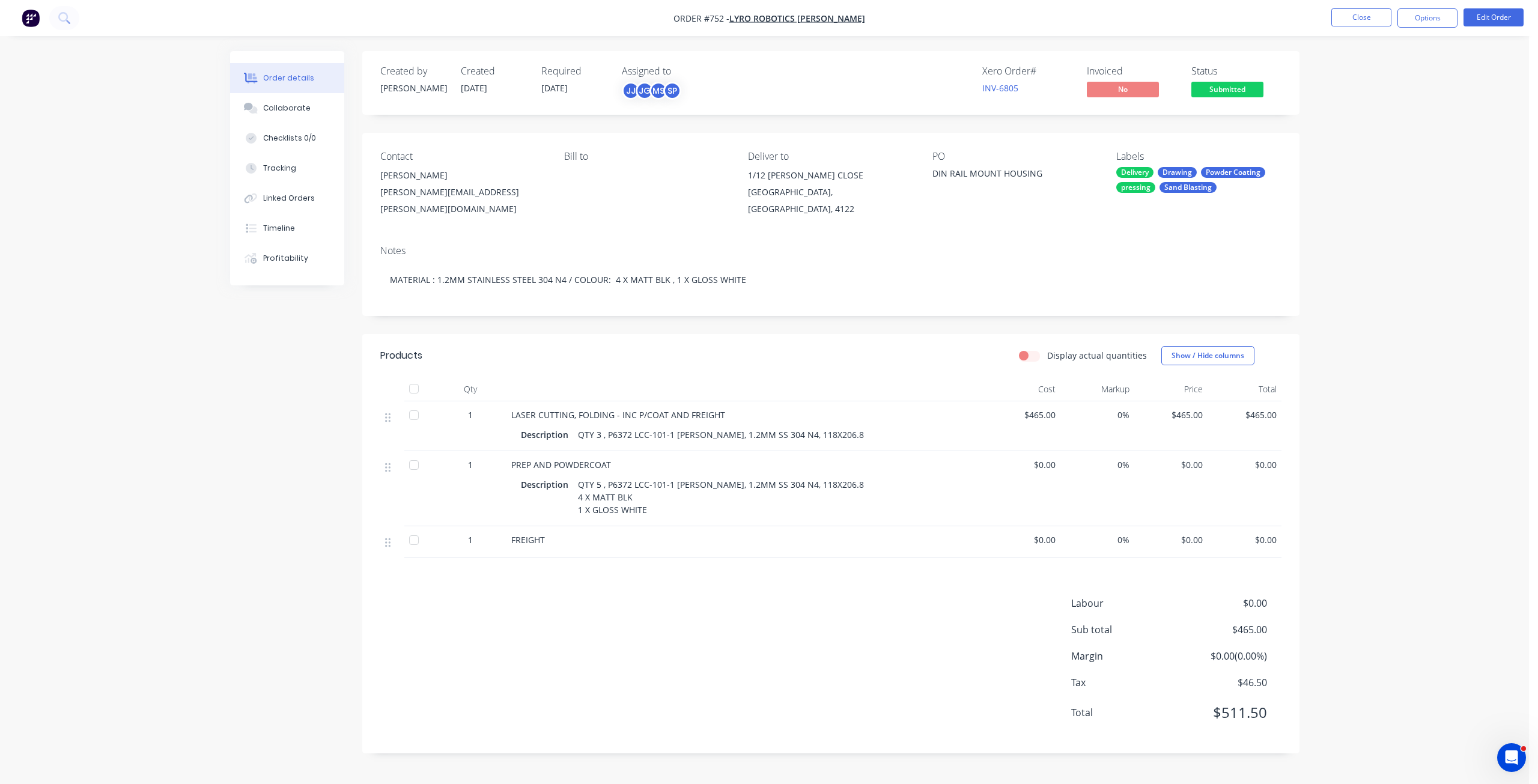
click at [1231, 92] on span "Submitted" at bounding box center [1227, 89] width 72 height 15
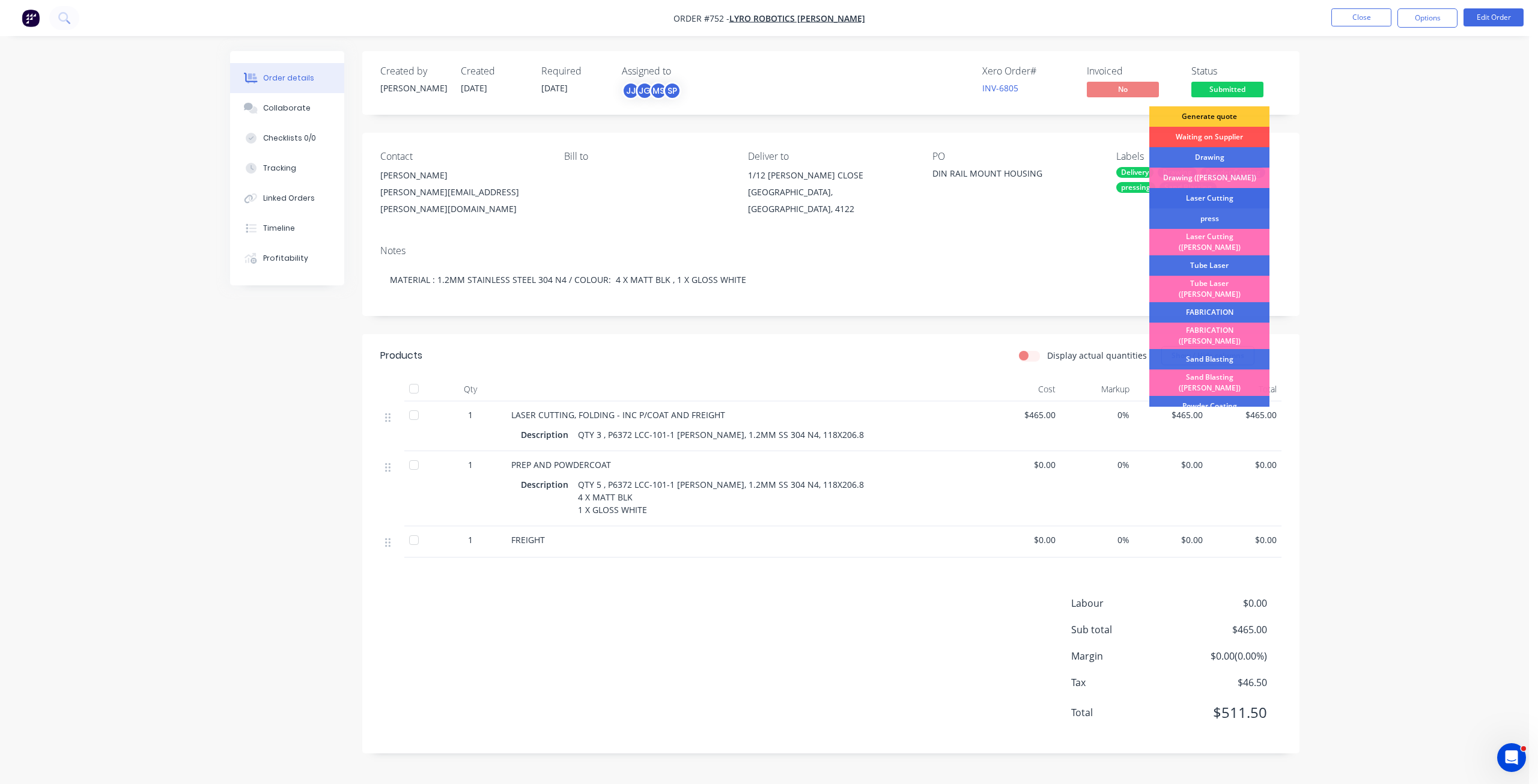
click at [1202, 196] on div "Laser Cutting" at bounding box center [1209, 198] width 120 height 20
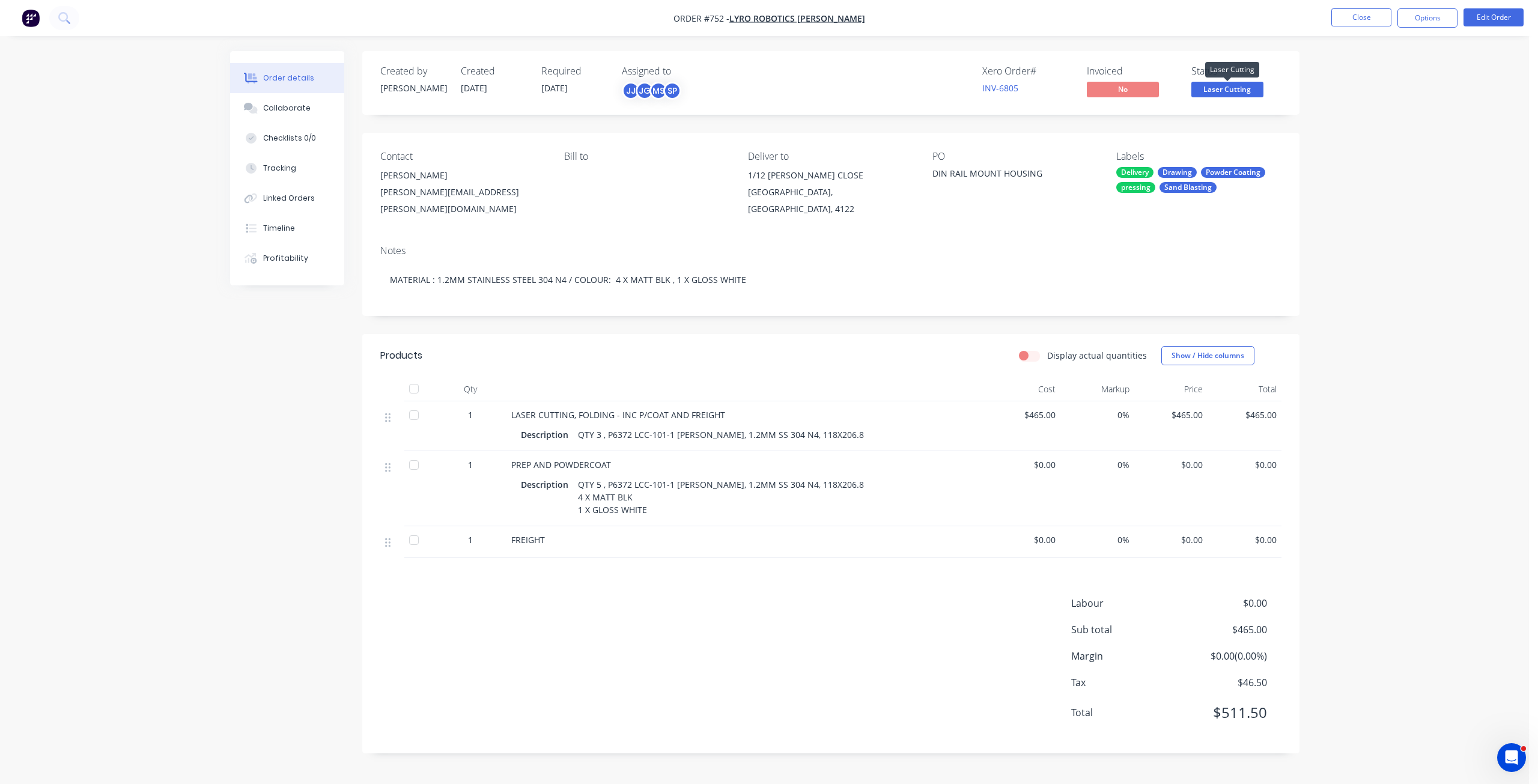
click at [1225, 95] on span "Laser Cutting" at bounding box center [1227, 89] width 72 height 15
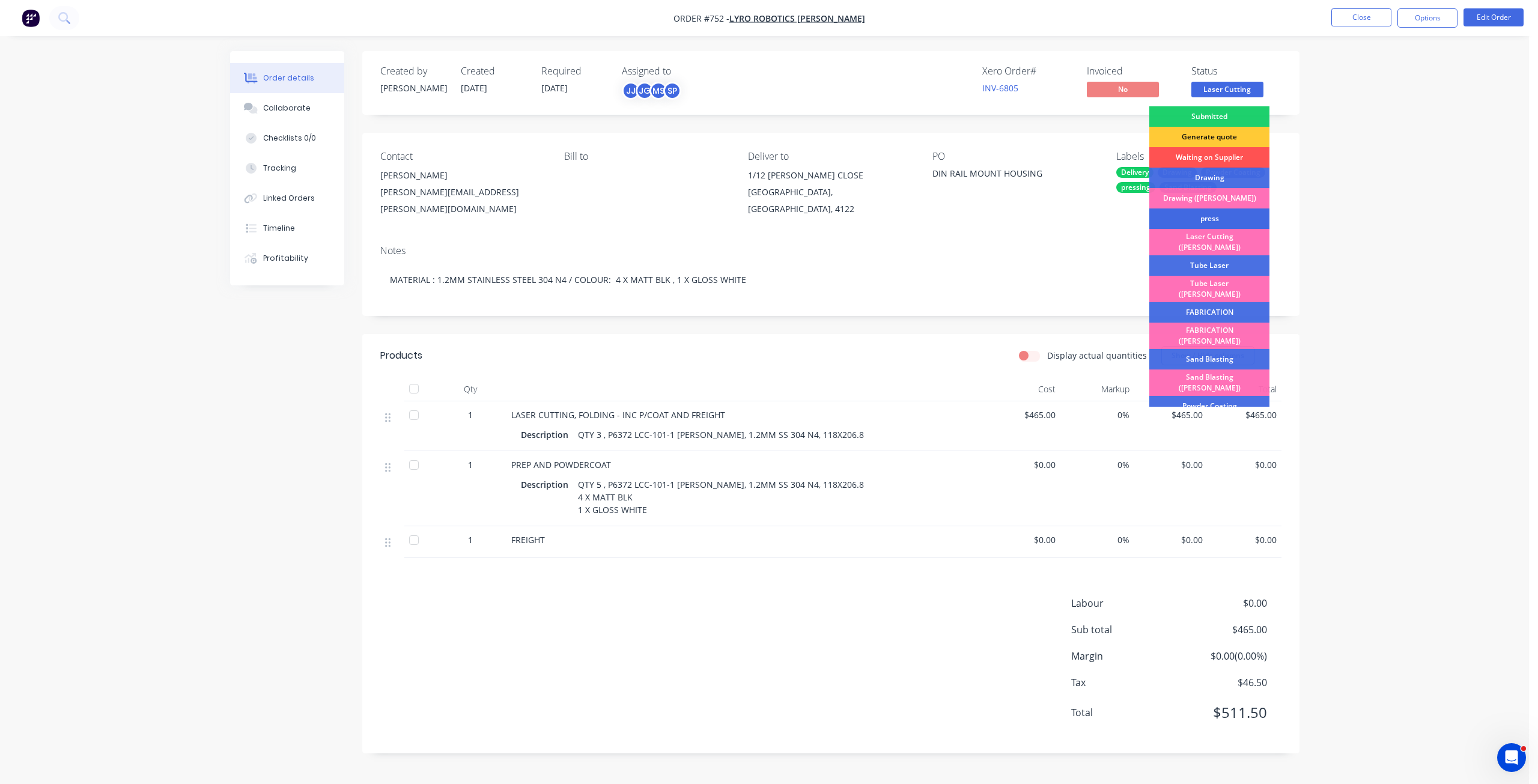
click at [1222, 222] on div "press" at bounding box center [1209, 218] width 120 height 20
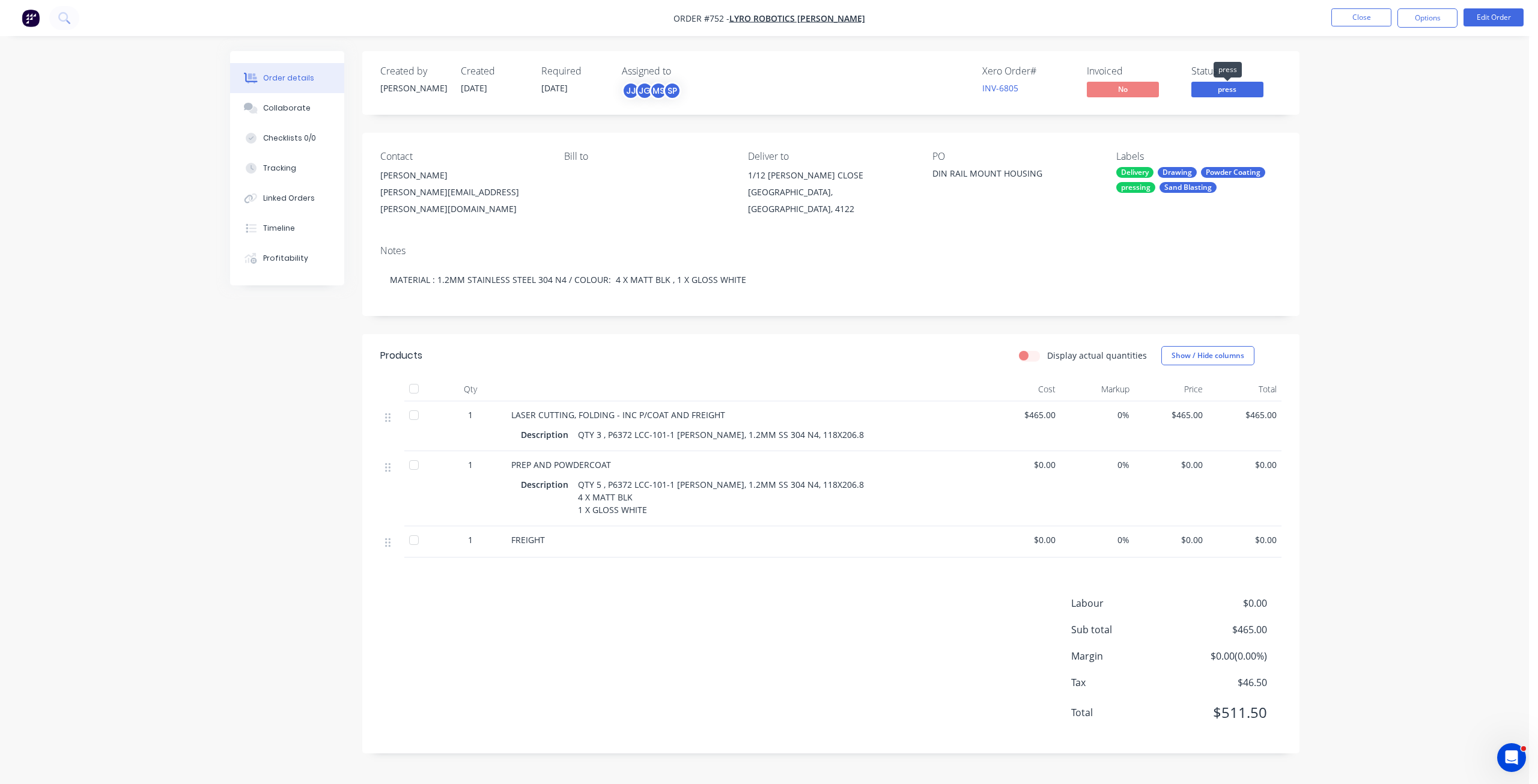
click at [1234, 87] on span "press" at bounding box center [1227, 89] width 72 height 15
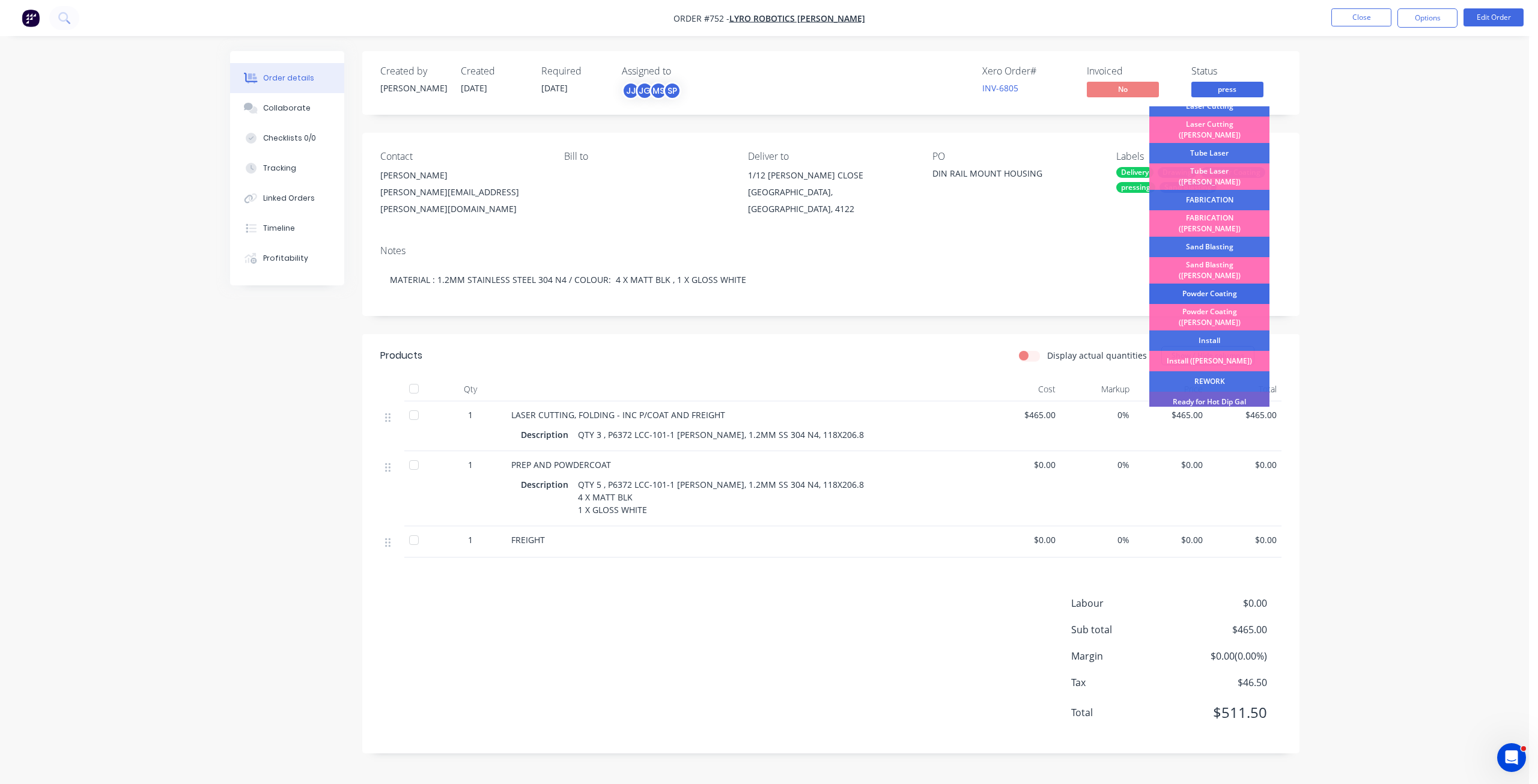
scroll to position [120, 0]
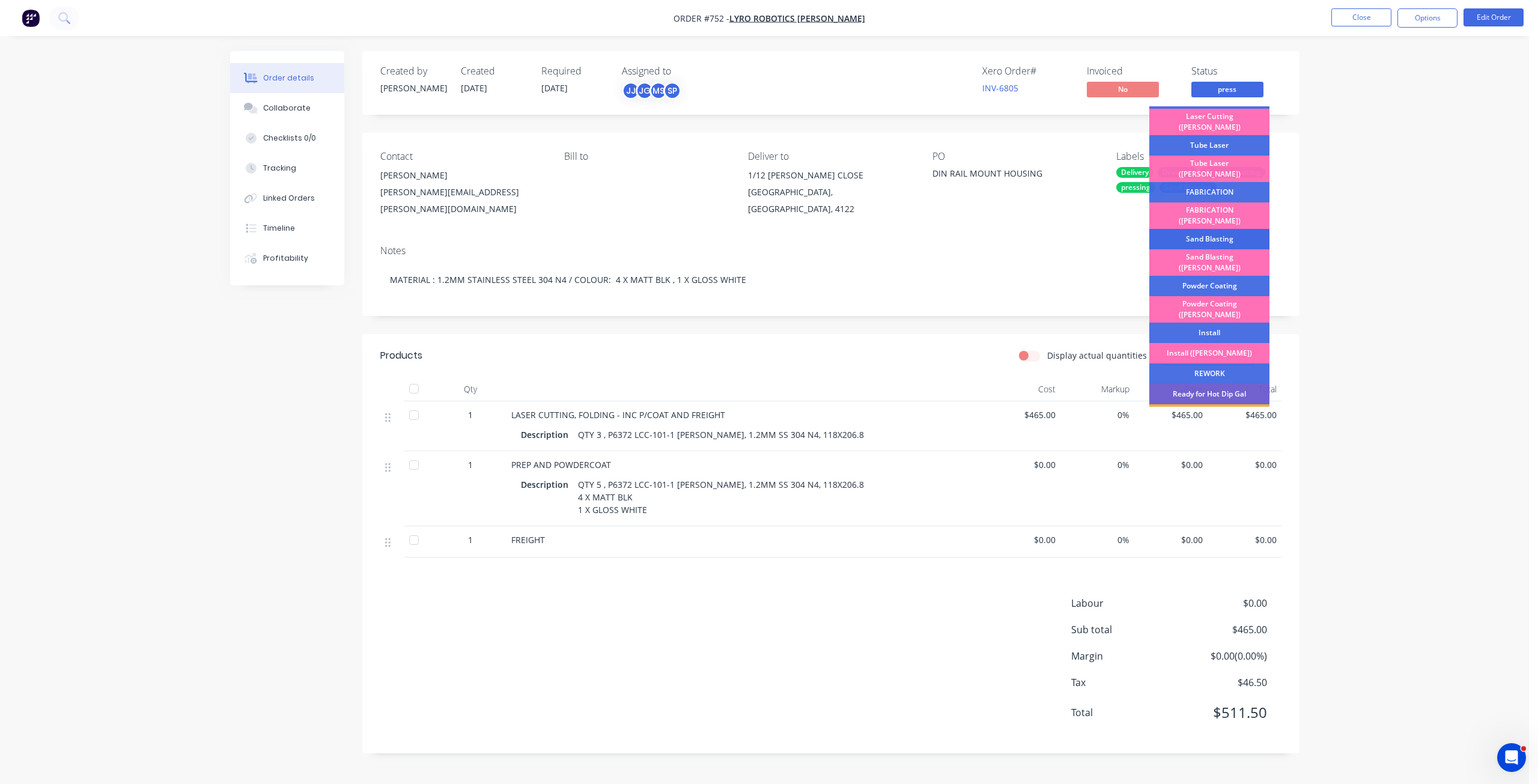
click at [1209, 229] on div "Sand Blasting" at bounding box center [1209, 239] width 120 height 20
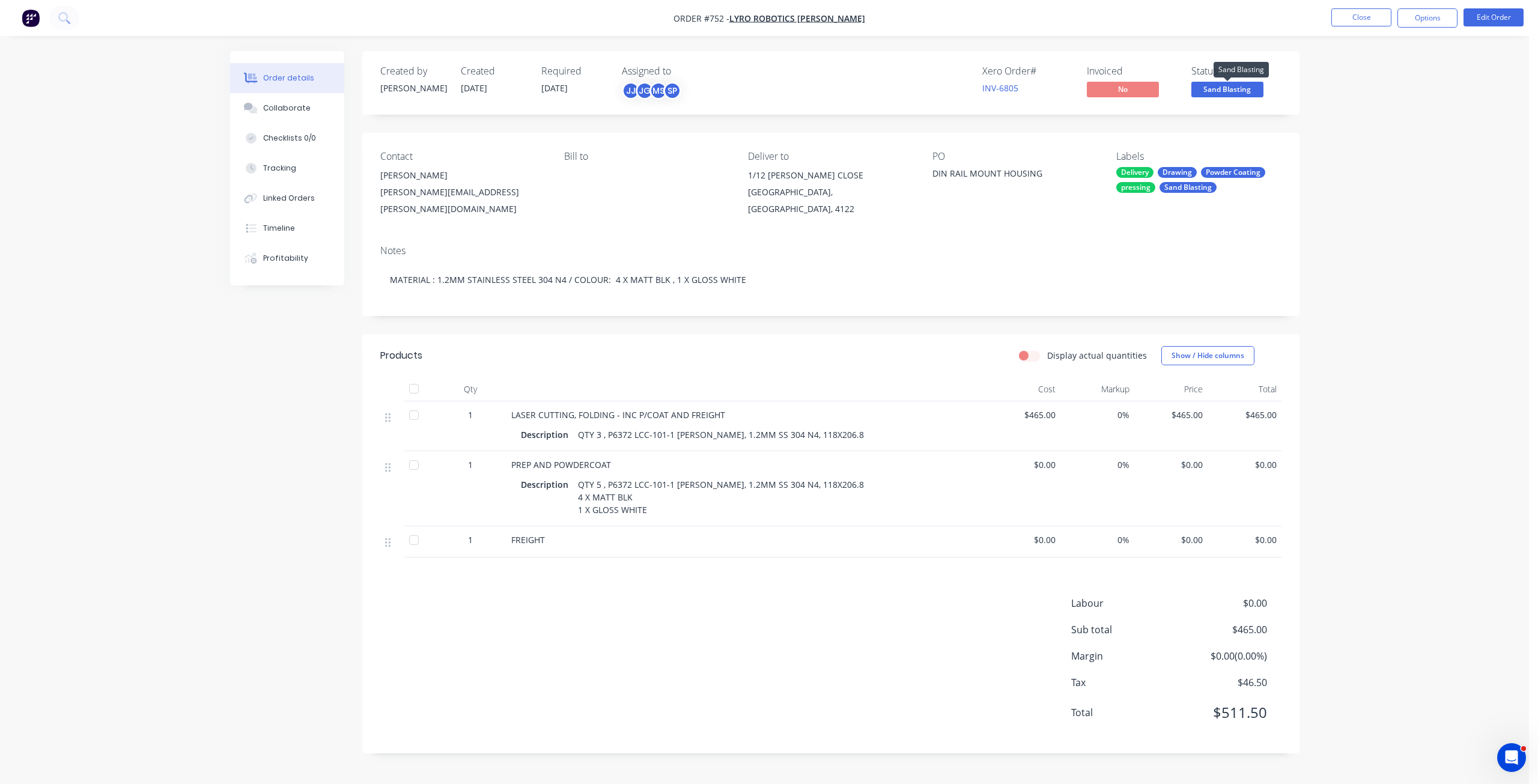
click at [1222, 91] on span "Sand Blasting" at bounding box center [1227, 89] width 72 height 15
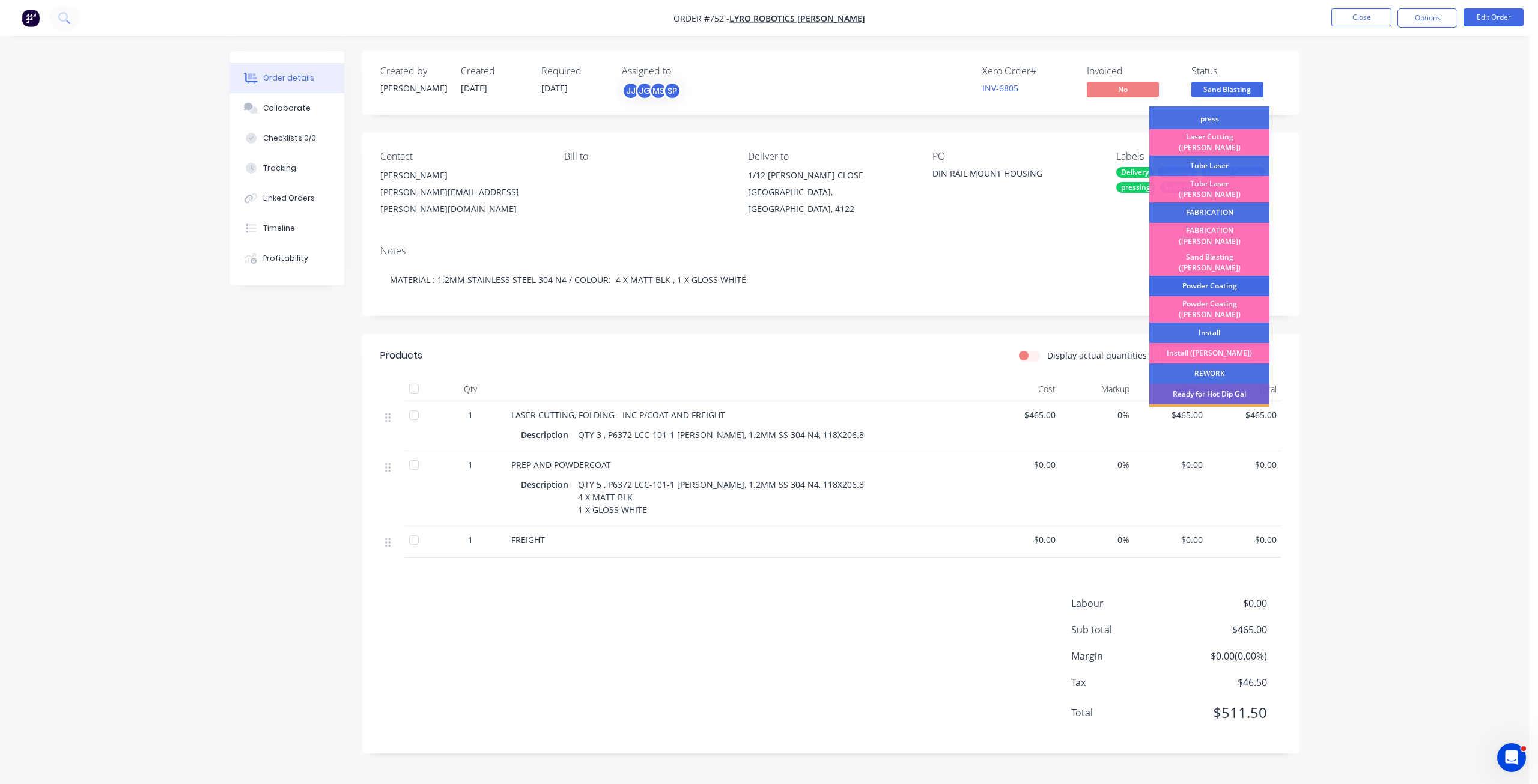
click at [1209, 275] on div "Powder Coating" at bounding box center [1209, 285] width 120 height 20
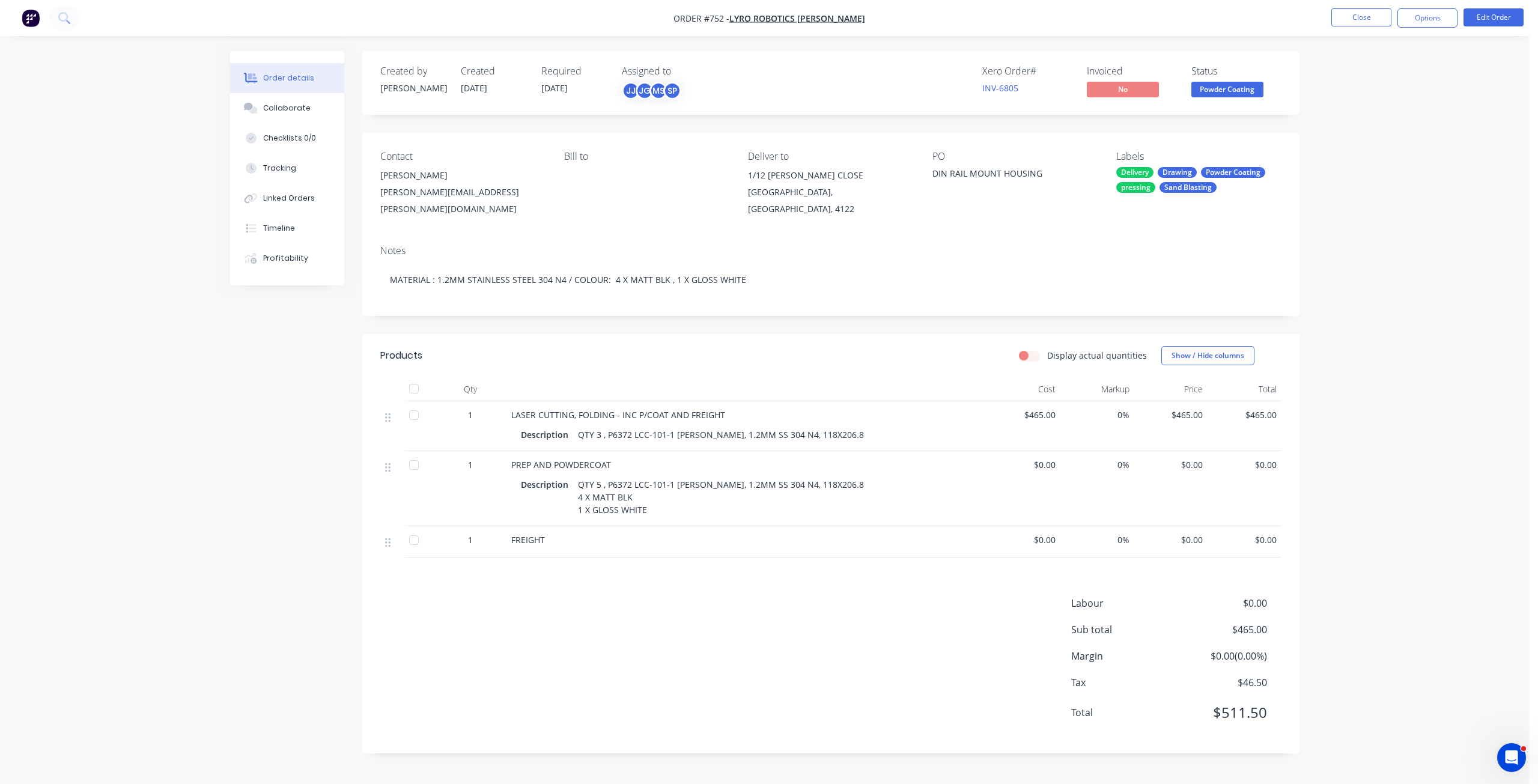
click at [1217, 86] on span "Powder Coating" at bounding box center [1227, 89] width 72 height 15
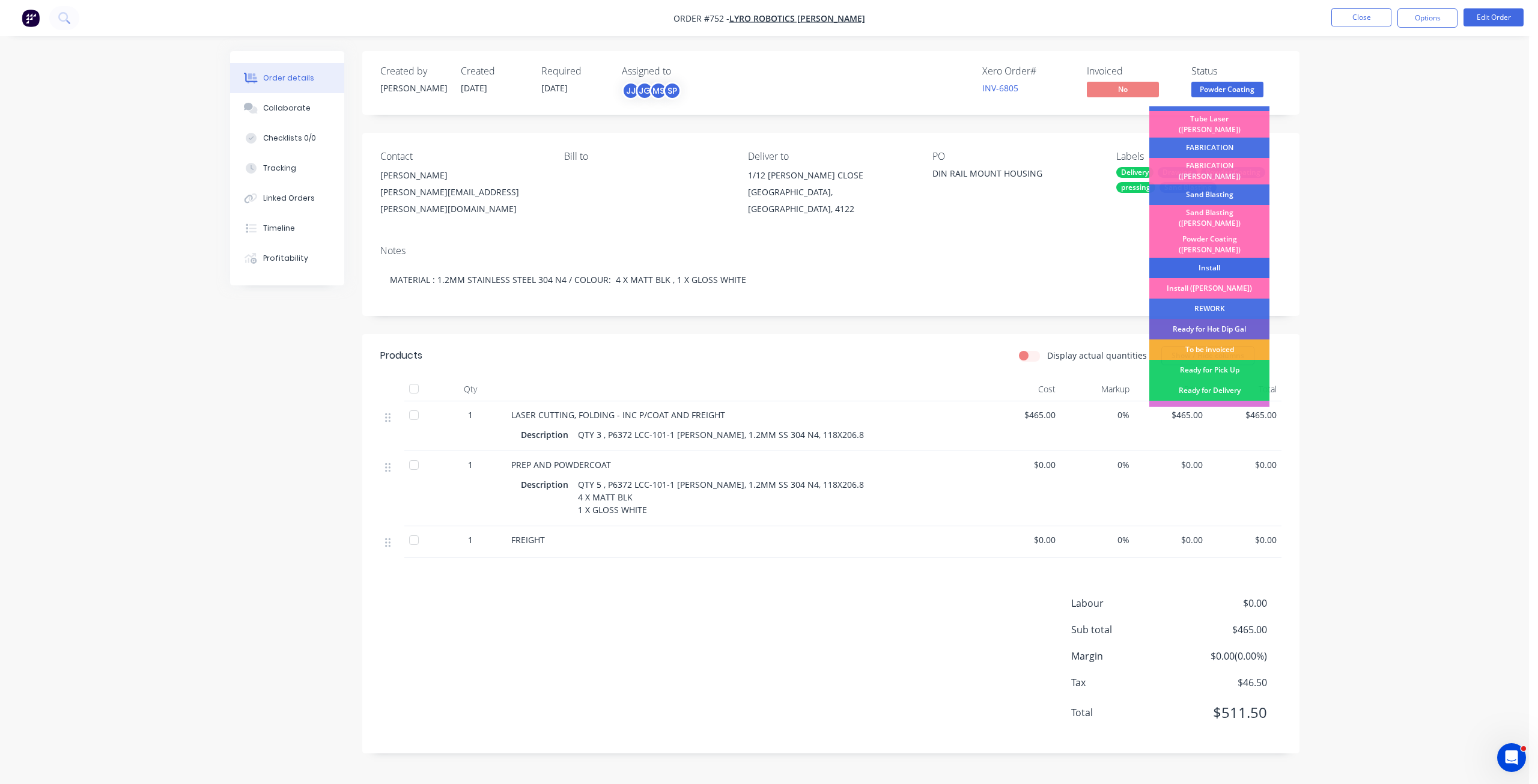
scroll to position [210, 0]
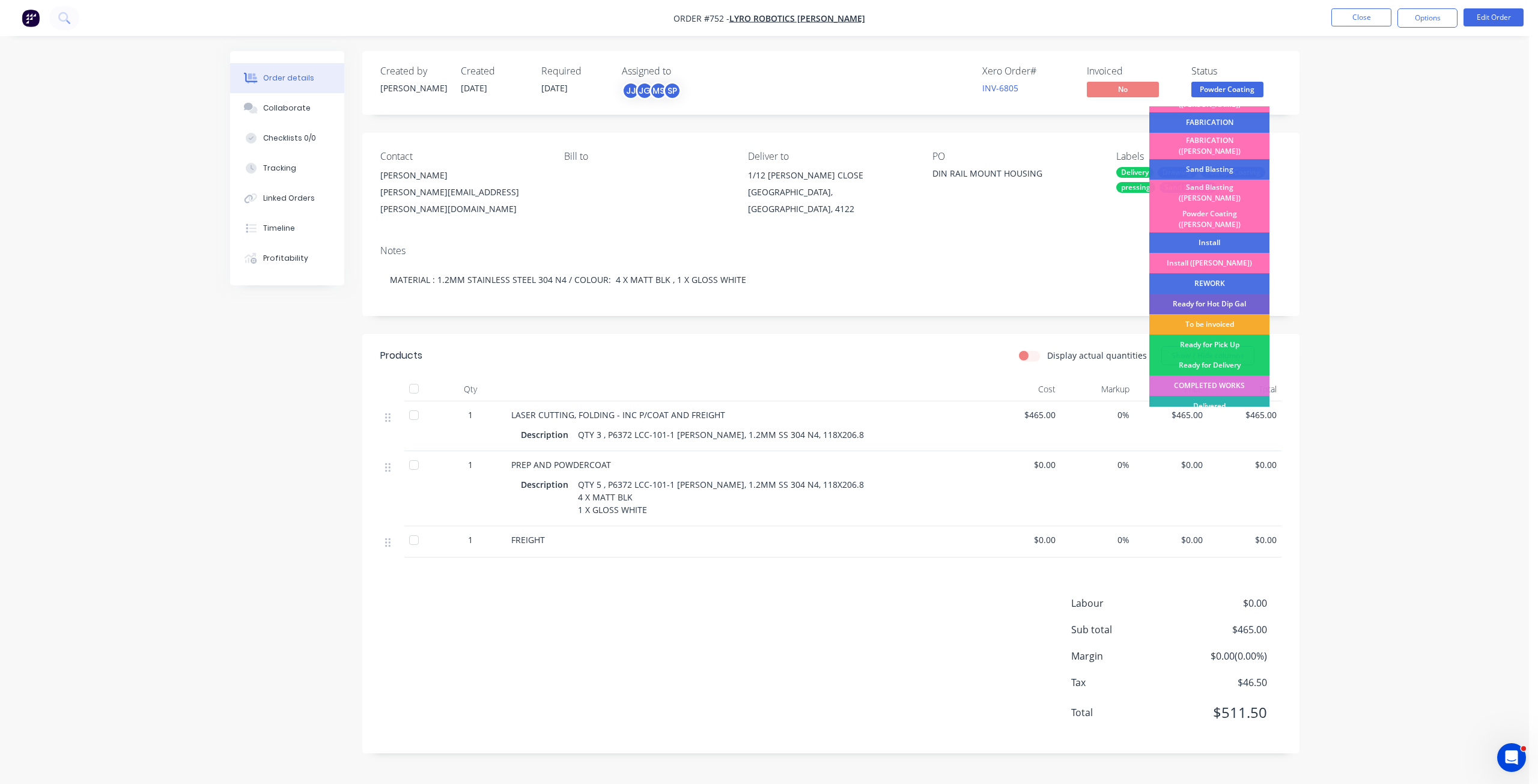
click at [1213, 314] on div "To be invoiced" at bounding box center [1209, 324] width 120 height 20
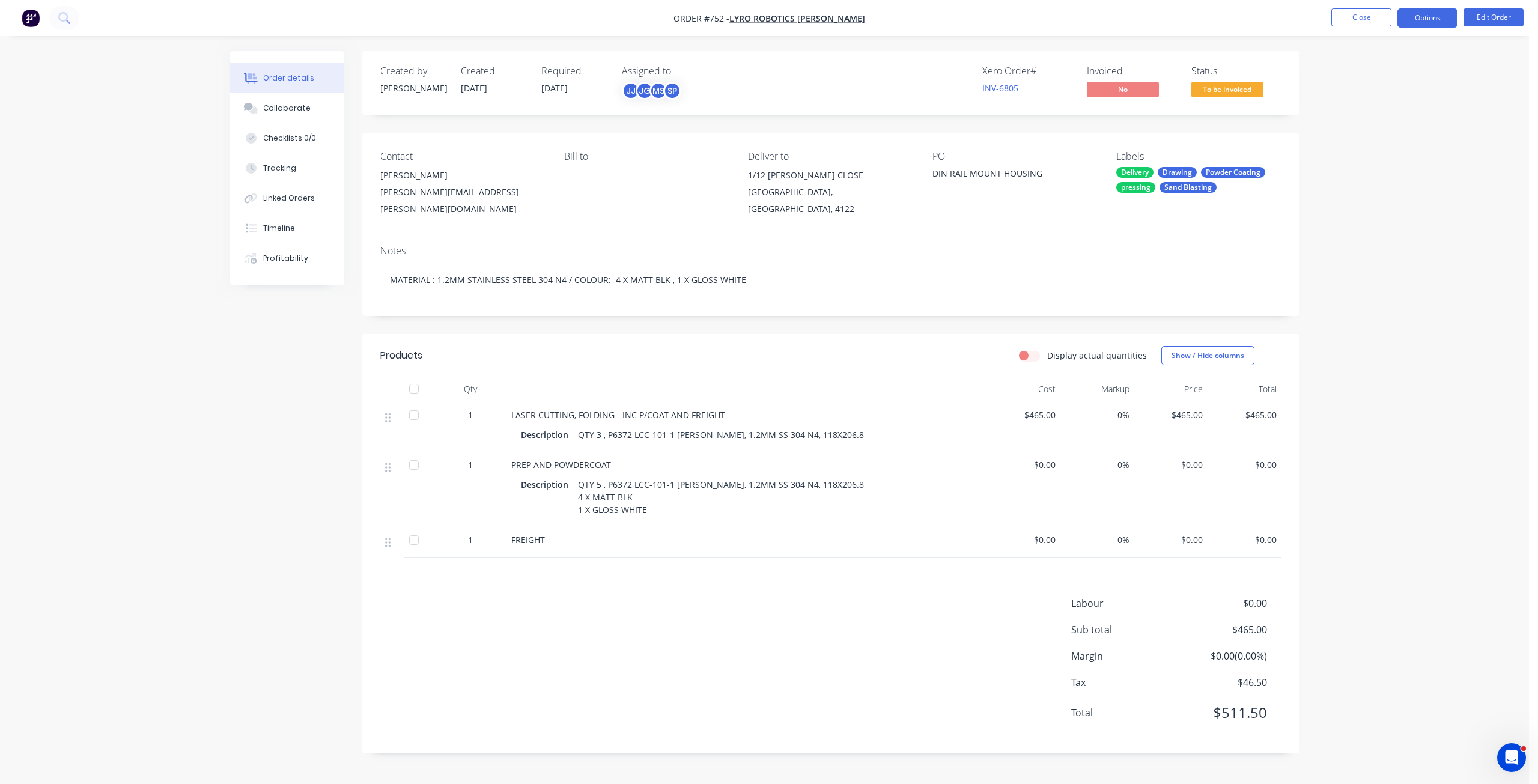
click at [1417, 20] on button "Options" at bounding box center [1428, 18] width 60 height 20
click at [1352, 72] on div "Invoice" at bounding box center [1392, 73] width 111 height 17
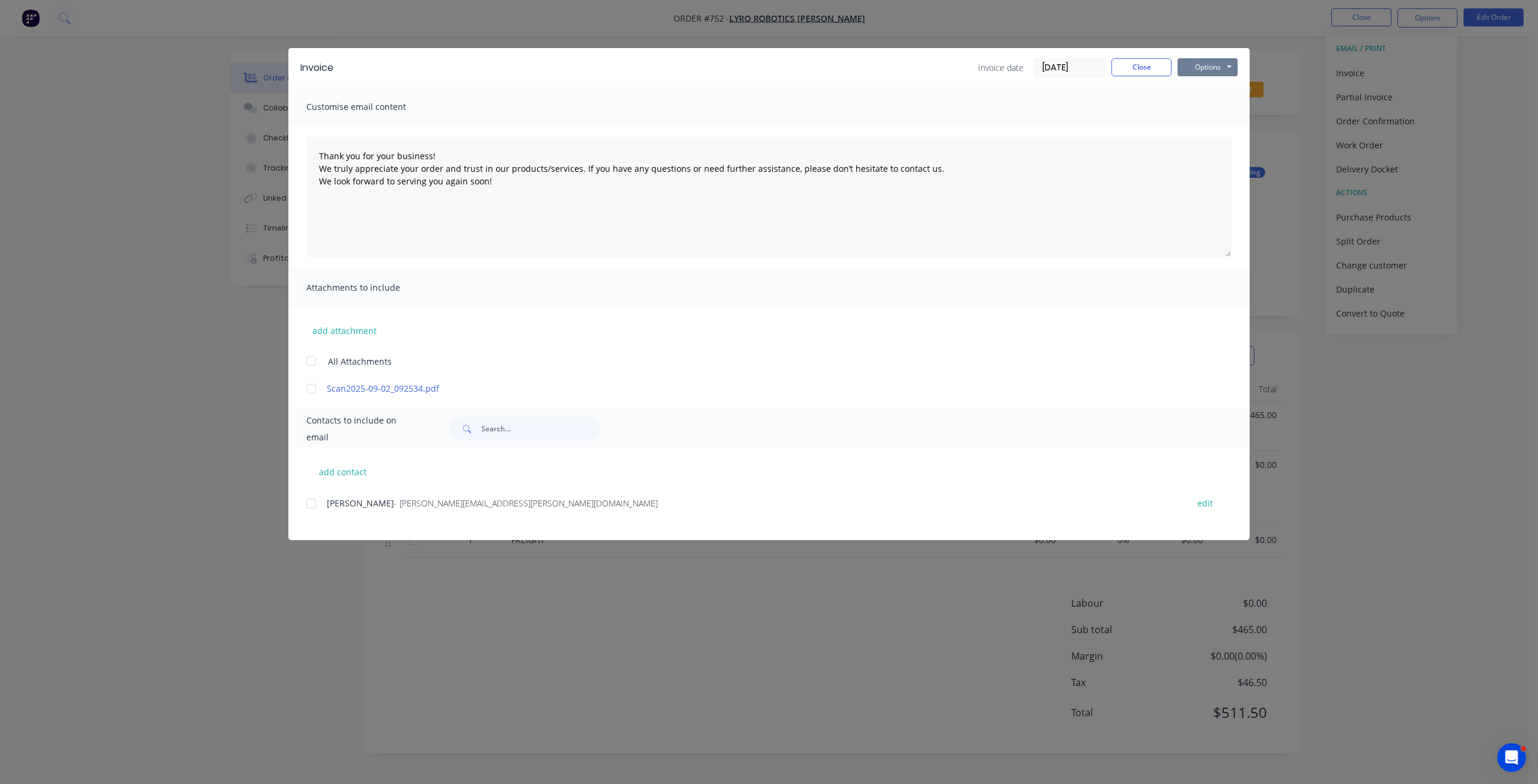
click at [1207, 60] on button "Options" at bounding box center [1208, 67] width 60 height 18
click at [310, 505] on div at bounding box center [311, 503] width 24 height 24
click at [1207, 66] on button "Options" at bounding box center [1208, 67] width 60 height 18
click at [1211, 129] on button "Email" at bounding box center [1216, 128] width 77 height 20
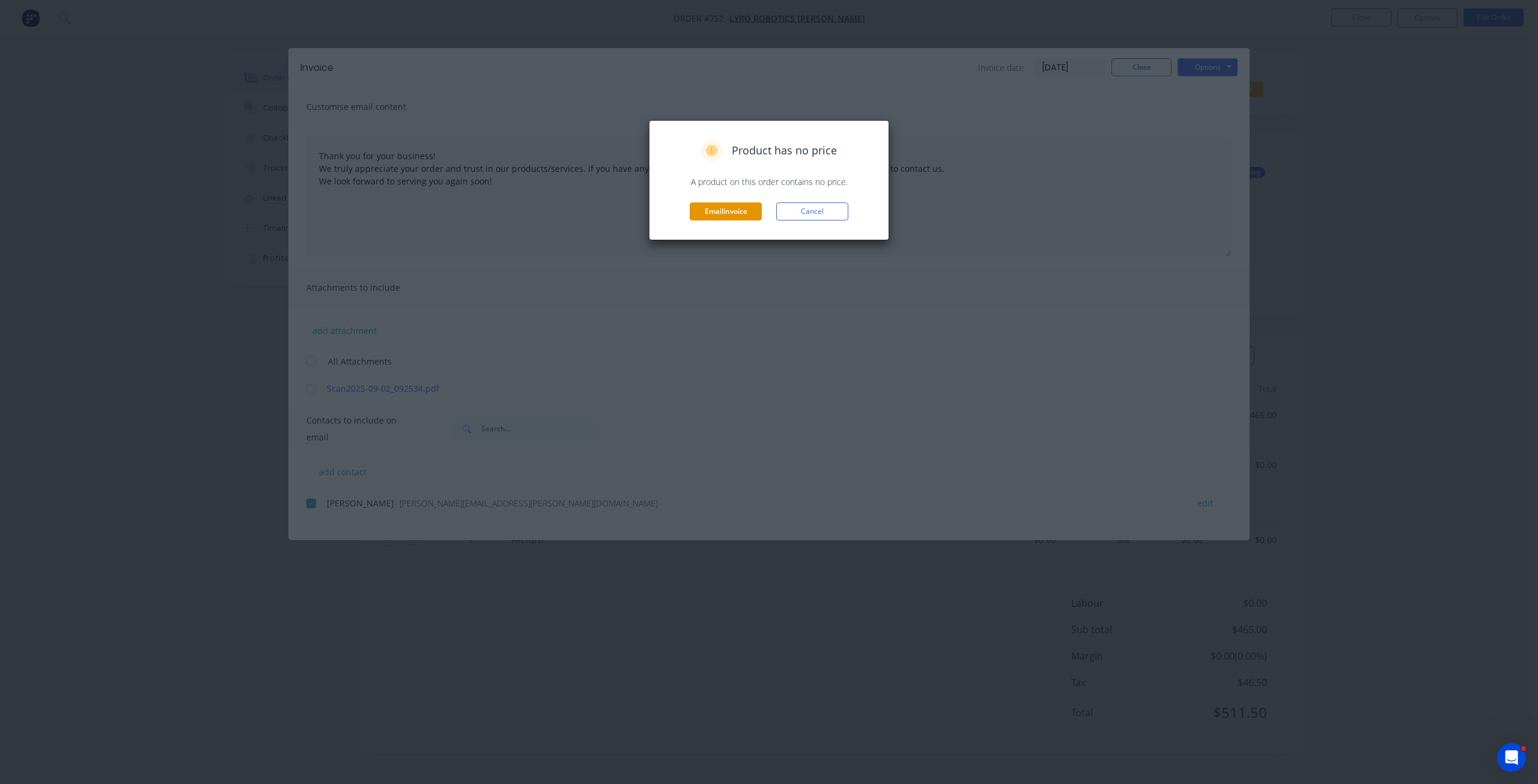
click at [726, 213] on button "Email invoice" at bounding box center [726, 211] width 72 height 18
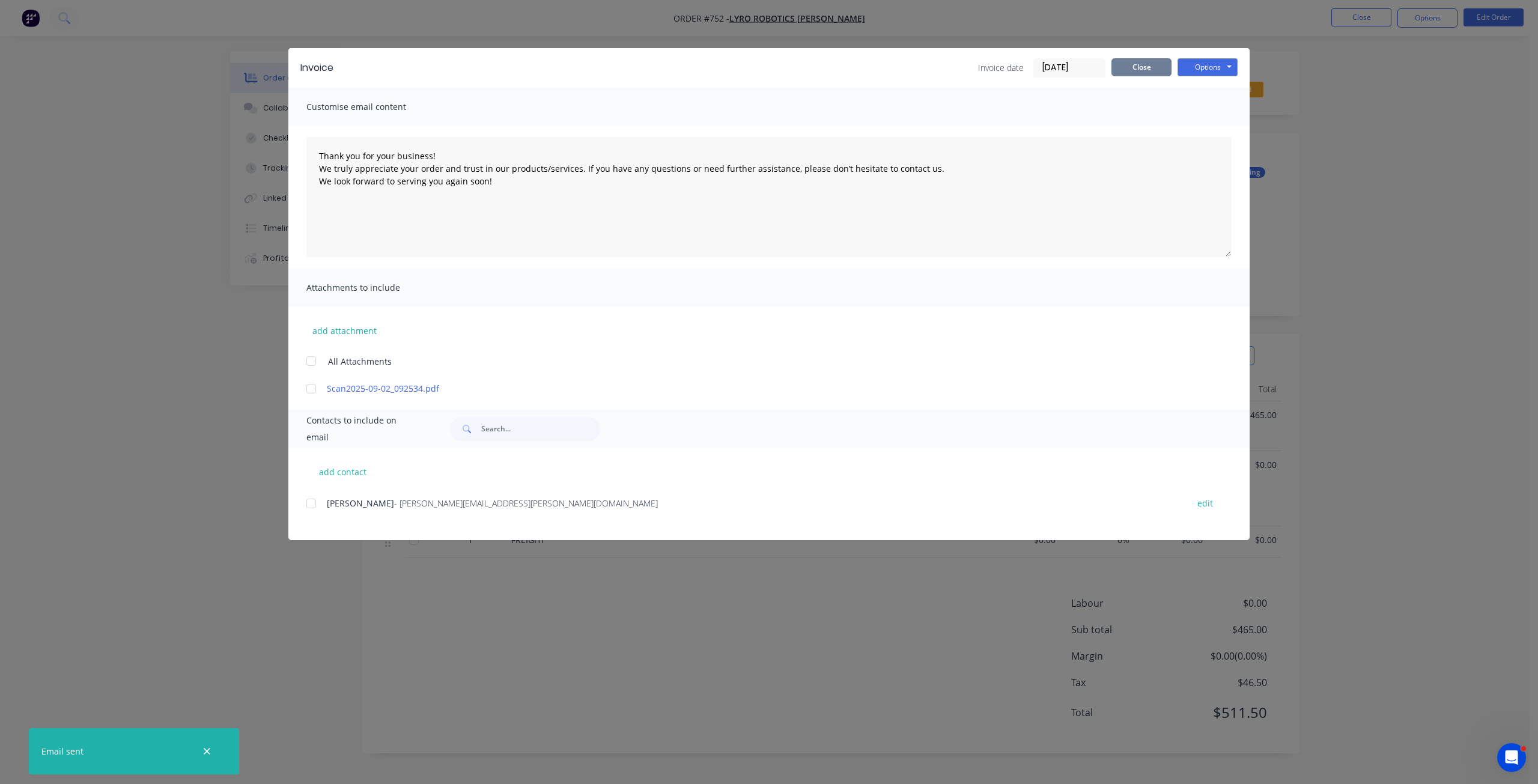
type textarea "Thank you for your business! We truly appreciate your order and trust in our pr…"
click at [1144, 68] on button "Close" at bounding box center [1142, 67] width 60 height 18
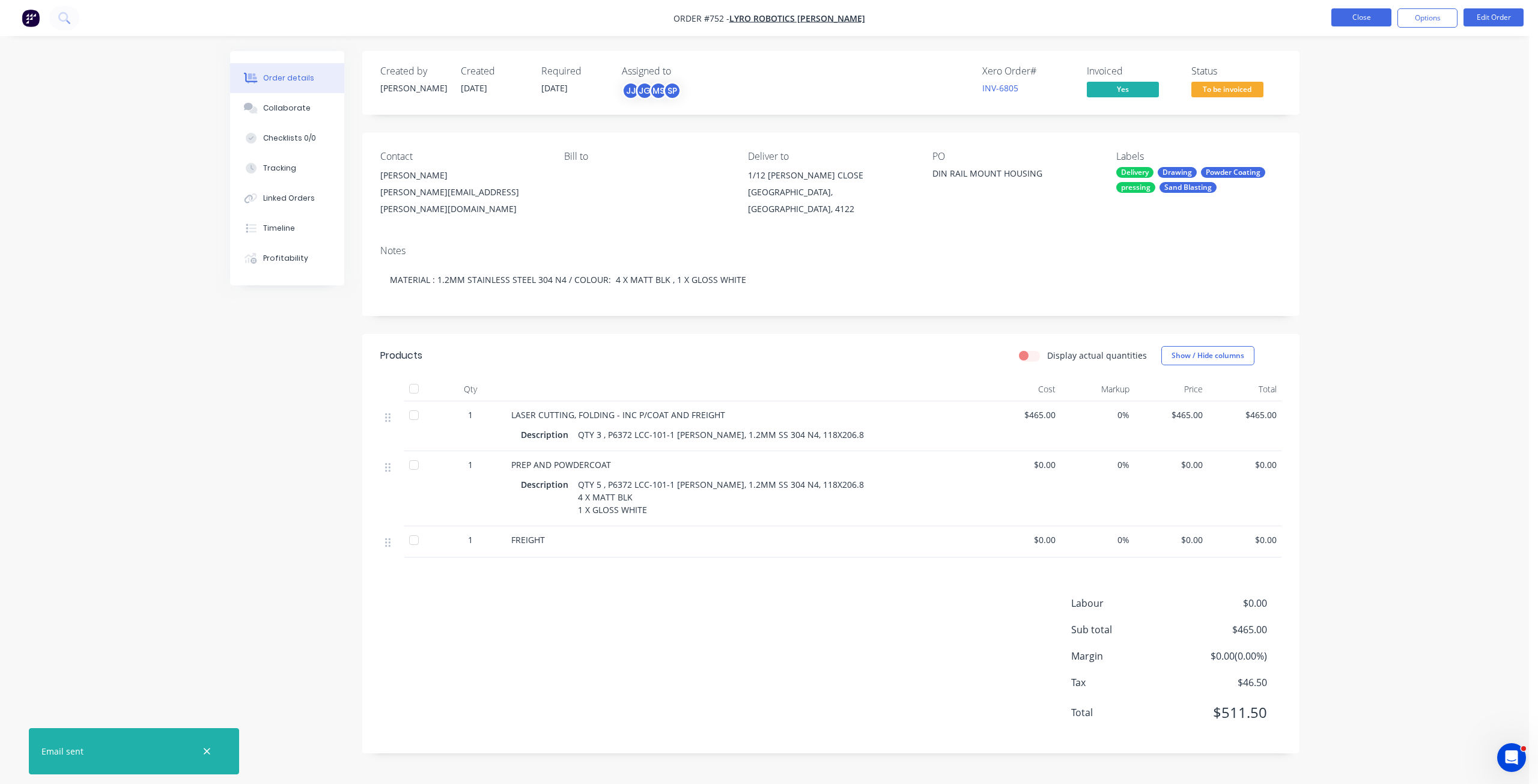
click at [1365, 16] on button "Close" at bounding box center [1362, 17] width 60 height 18
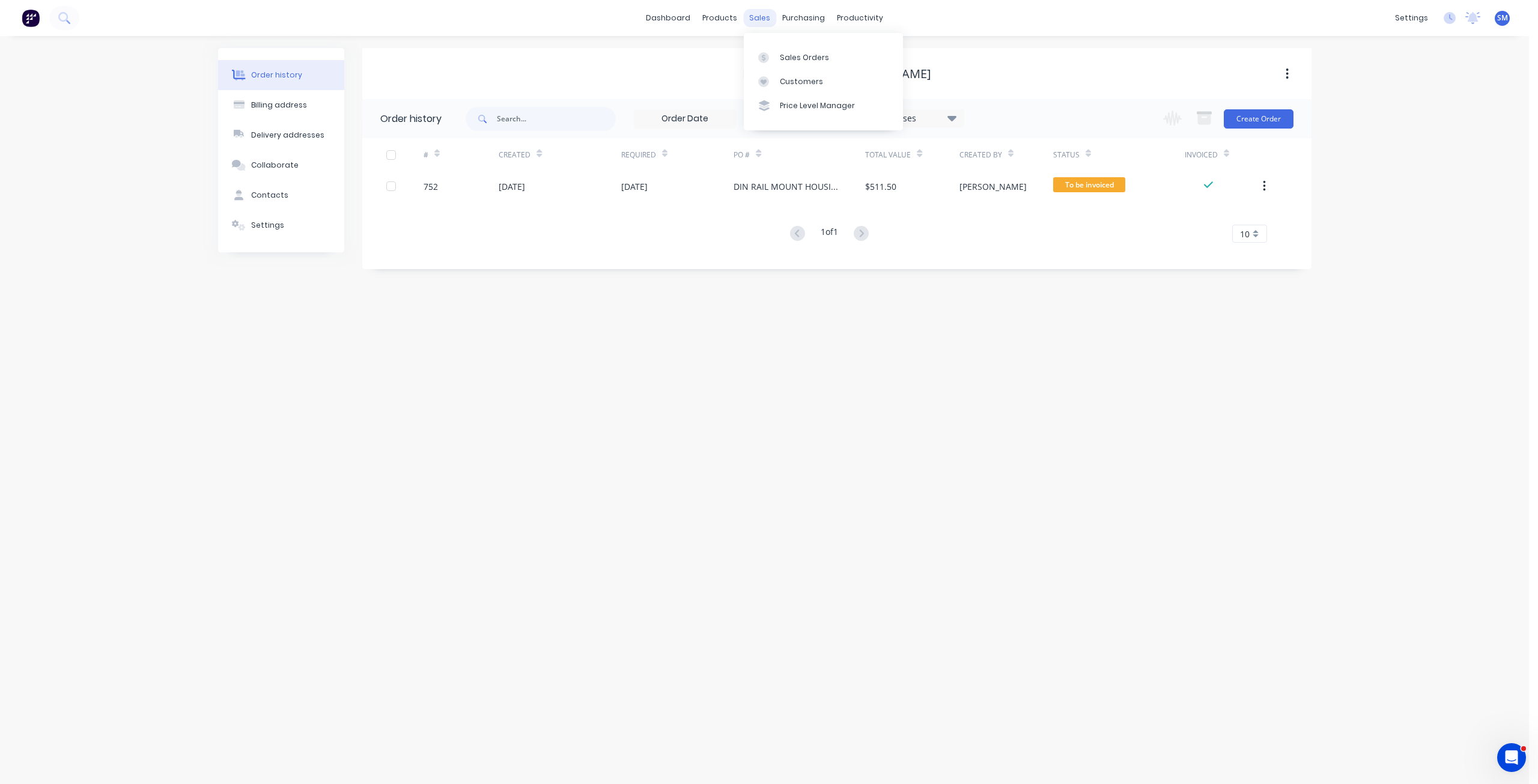
click at [759, 18] on div "sales" at bounding box center [759, 18] width 33 height 18
click at [793, 56] on div "Sales Orders" at bounding box center [804, 57] width 49 height 11
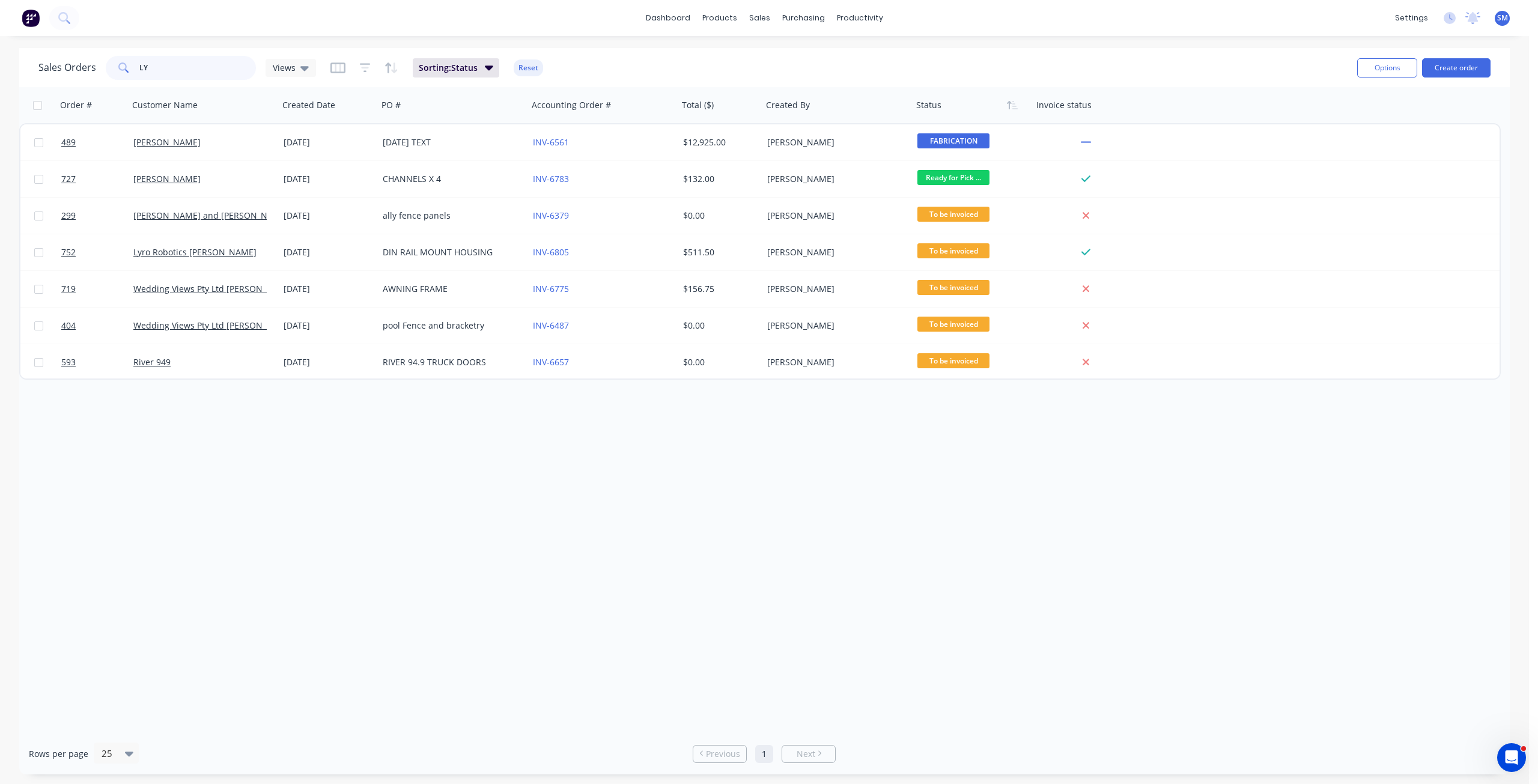
drag, startPoint x: 158, startPoint y: 67, endPoint x: 120, endPoint y: 65, distance: 38.1
click at [115, 64] on div "LY" at bounding box center [181, 68] width 150 height 24
type input "742"
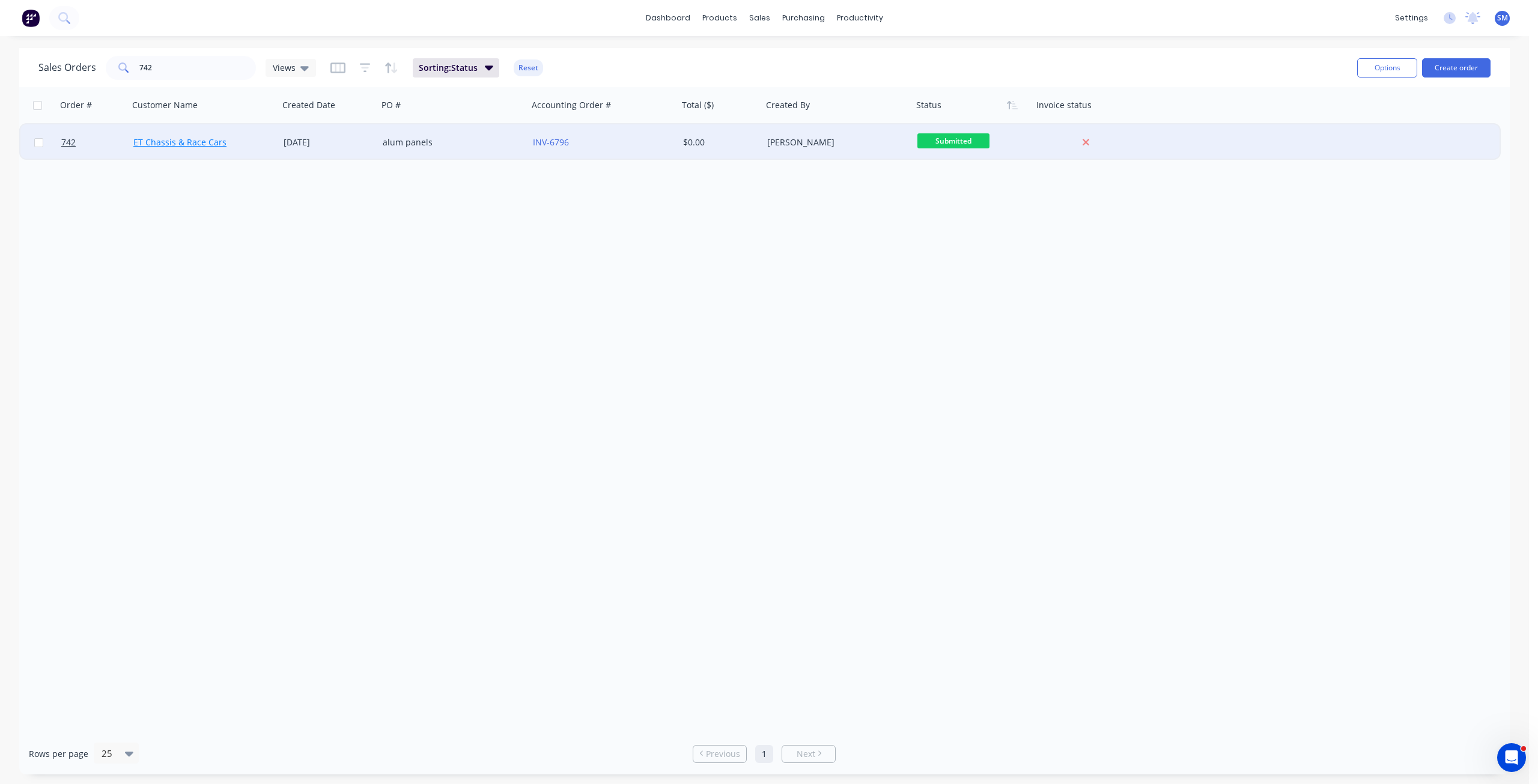
click at [218, 143] on link "ET Chassis & Race Cars" at bounding box center [180, 142] width 93 height 11
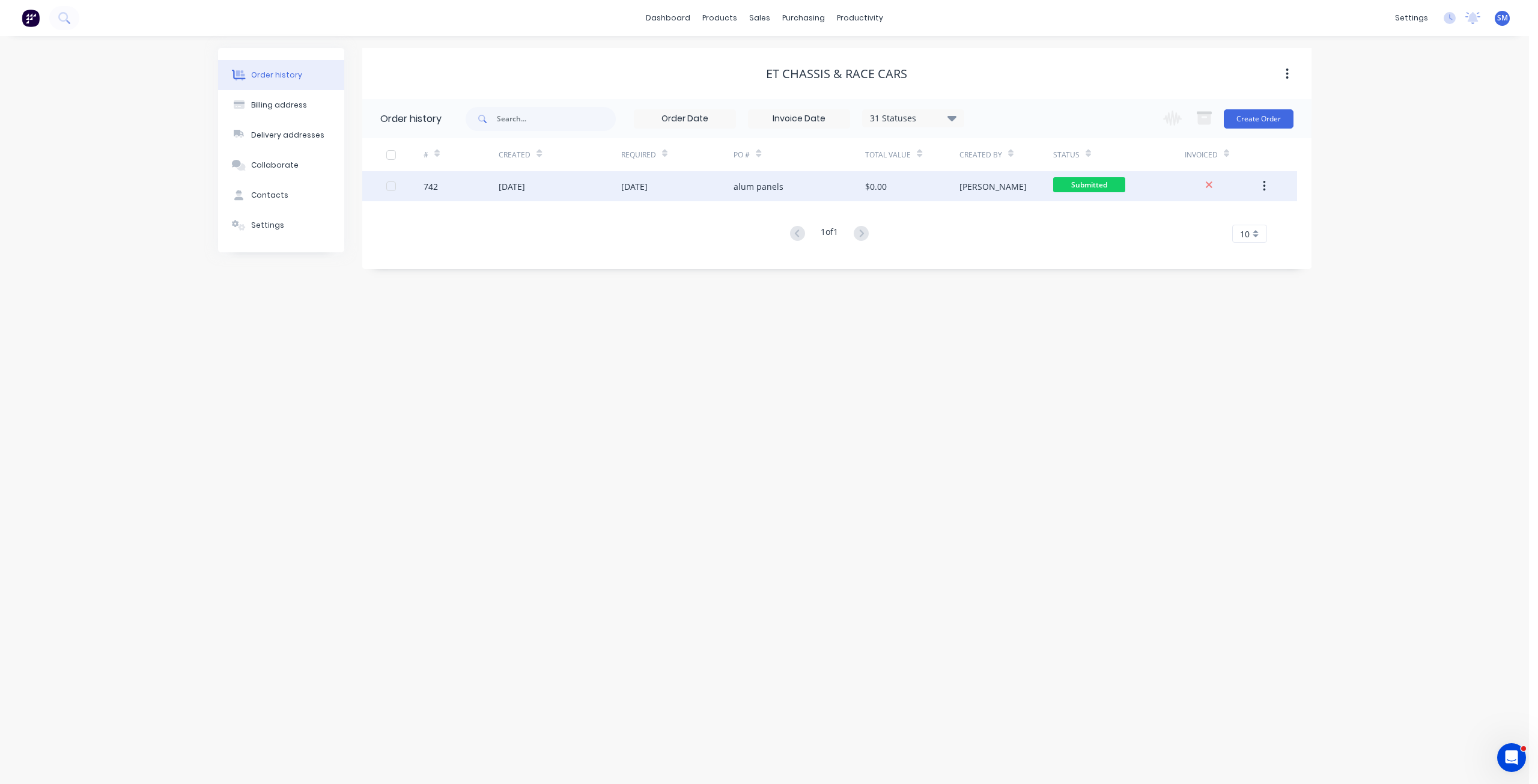
click at [525, 183] on div "[DATE]" at bounding box center [512, 186] width 26 height 12
